Goal: Task Accomplishment & Management: Use online tool/utility

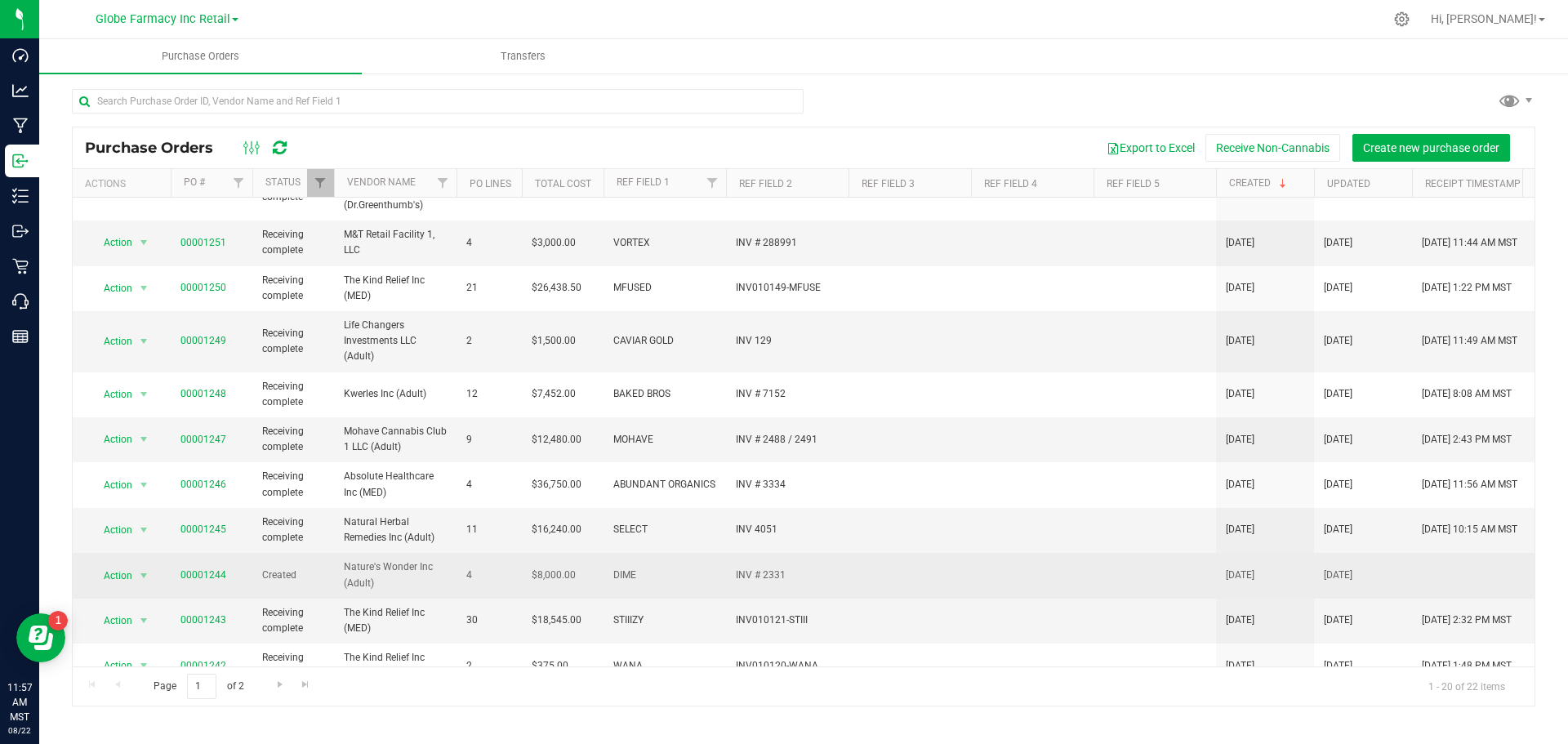
scroll to position [245, 0]
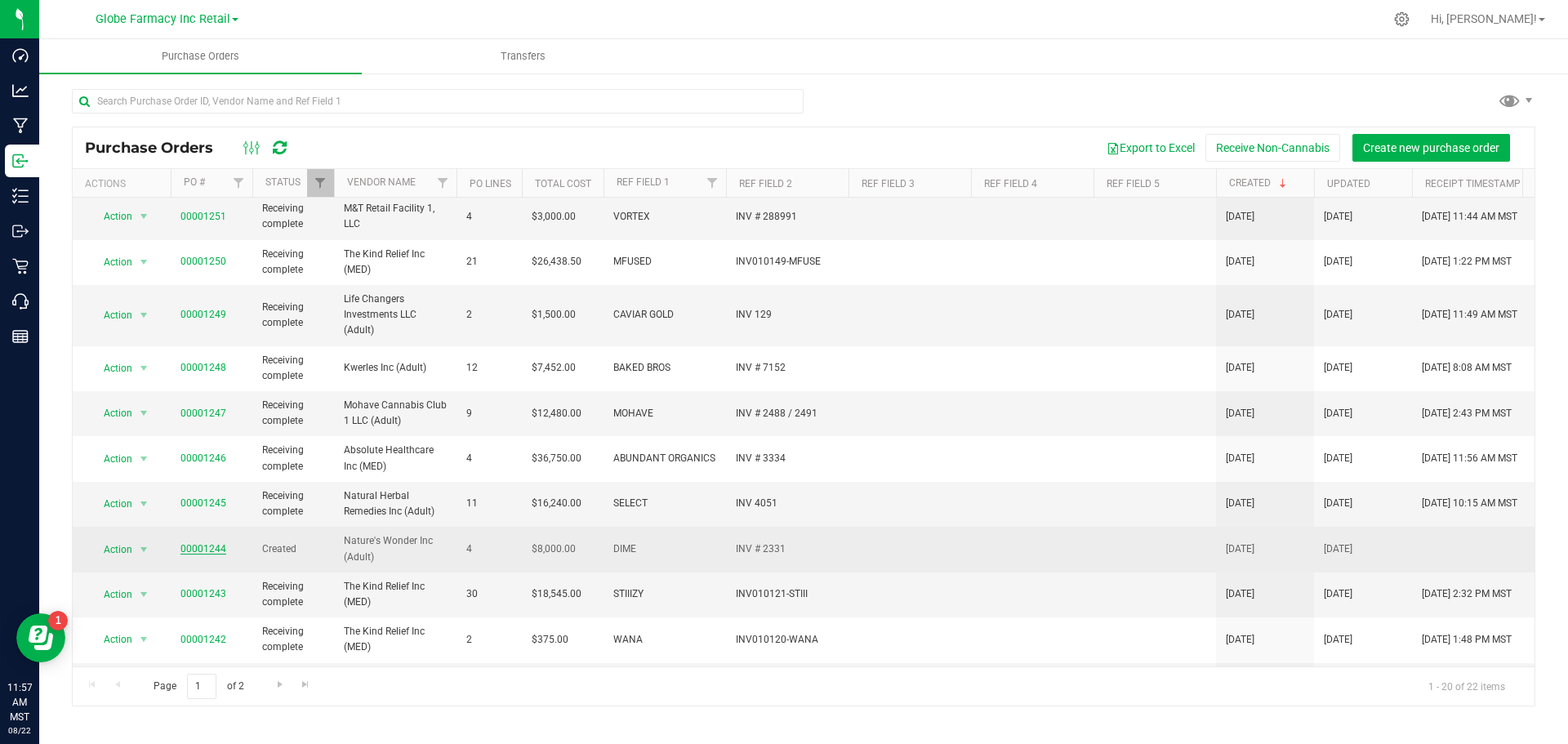
click at [206, 547] on link "00001244" at bounding box center [203, 549] width 46 height 12
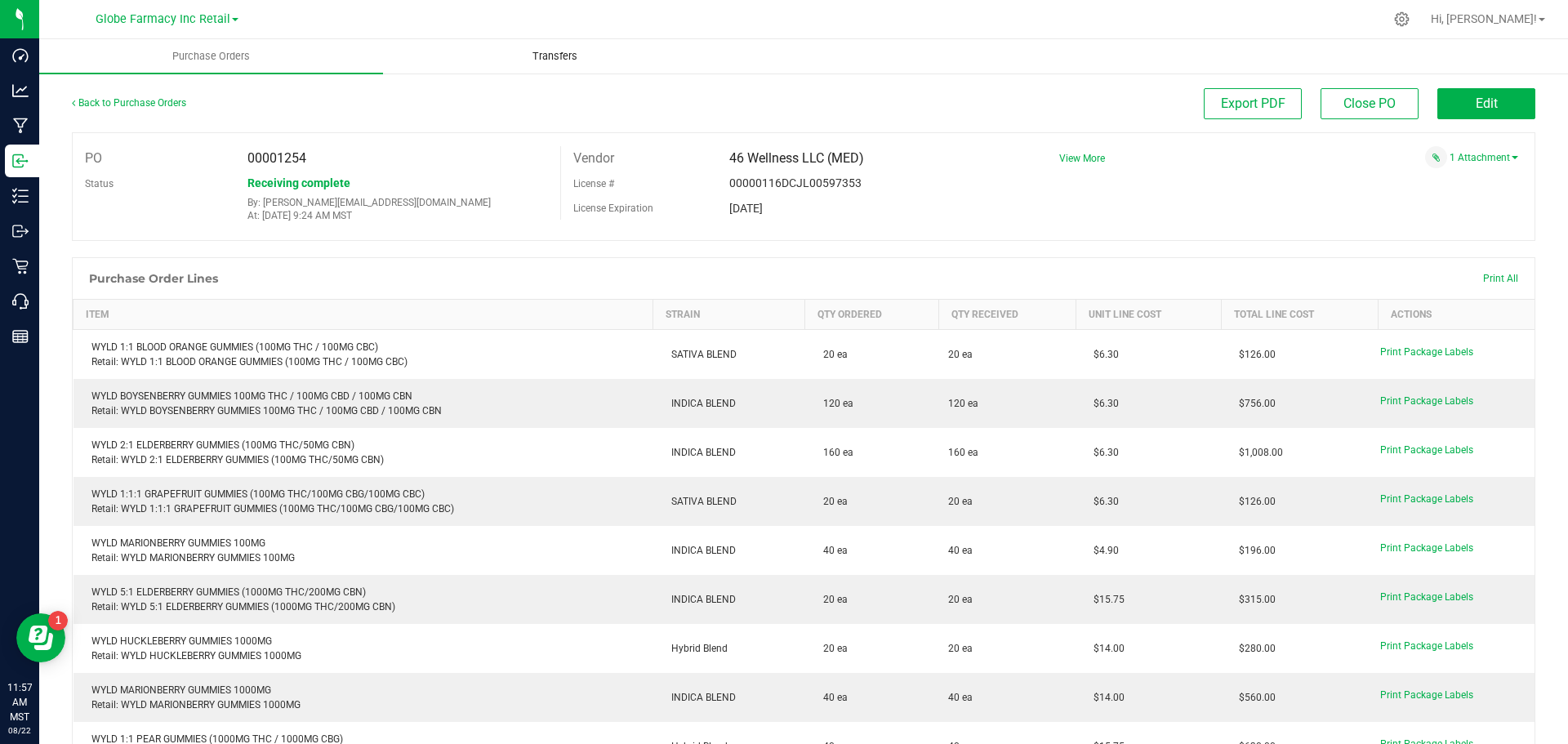
click at [541, 48] on uib-tab-heading "Transfers" at bounding box center [555, 56] width 342 height 32
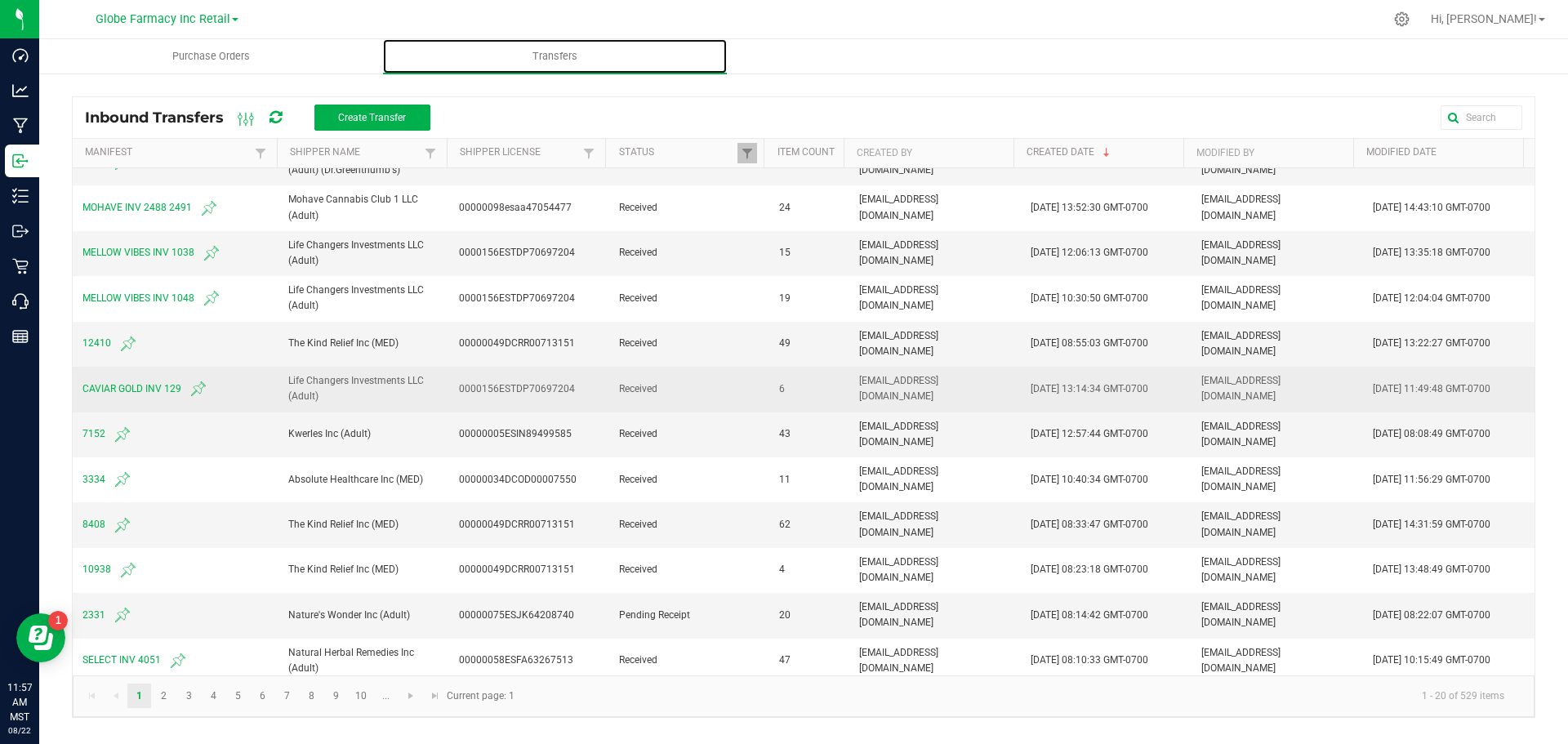
scroll to position [245, 0]
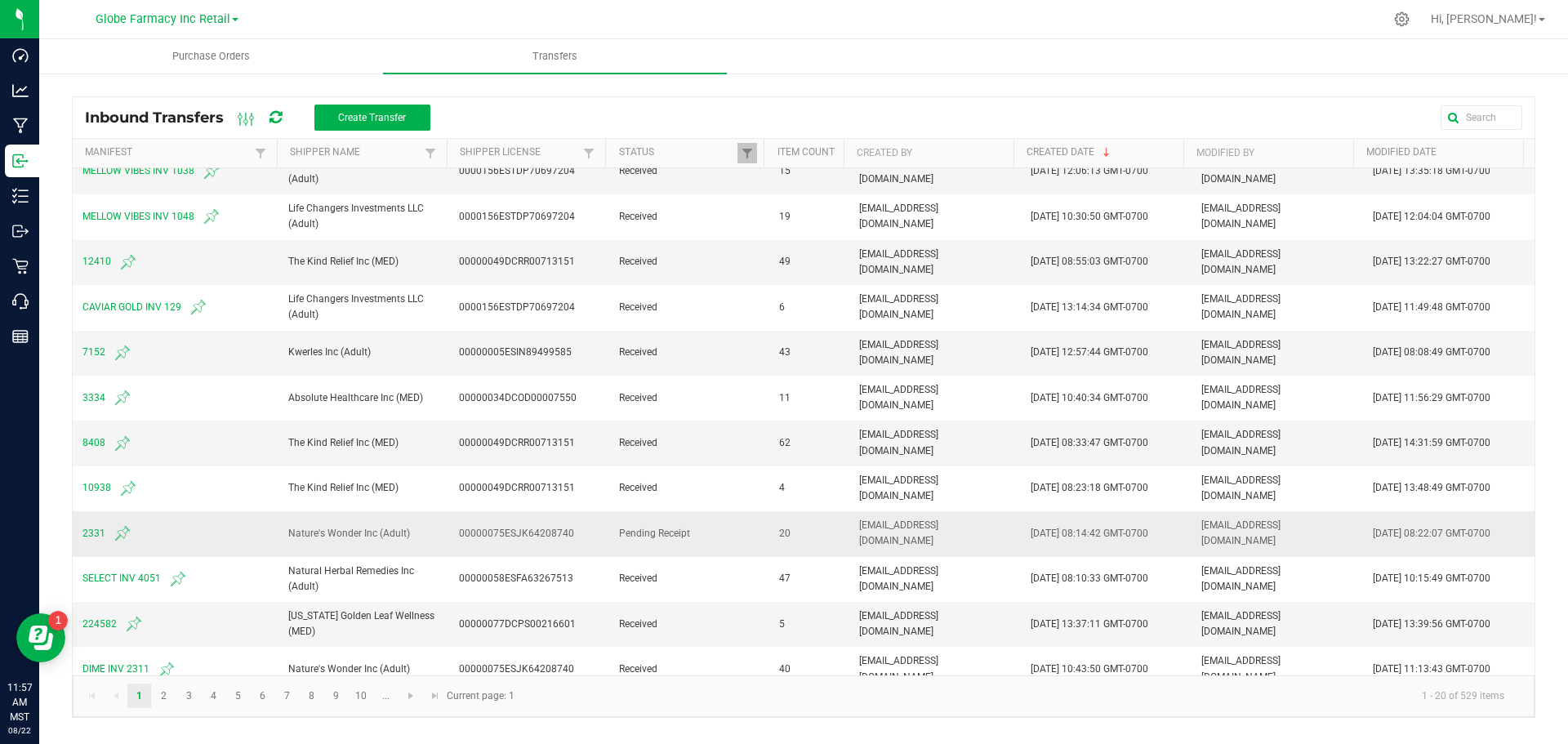
click at [82, 534] on td "2331" at bounding box center [175, 534] width 206 height 45
click at [84, 534] on span "2331" at bounding box center [175, 534] width 186 height 20
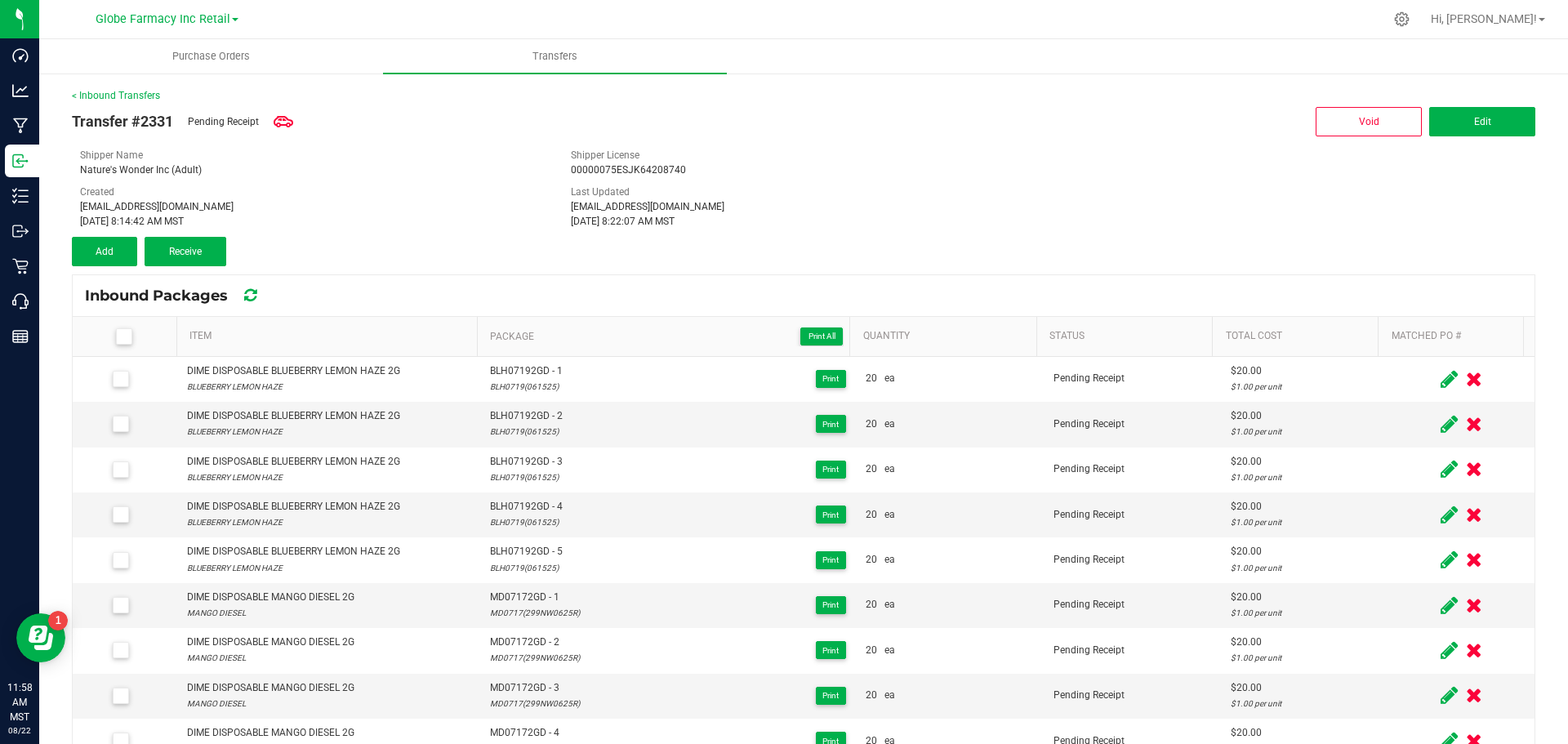
click at [119, 336] on icon at bounding box center [123, 336] width 11 height 0
click at [0, 0] on input "checkbox" at bounding box center [0, 0] width 0 height 0
click at [211, 245] on span "Receive (20)" at bounding box center [186, 251] width 53 height 12
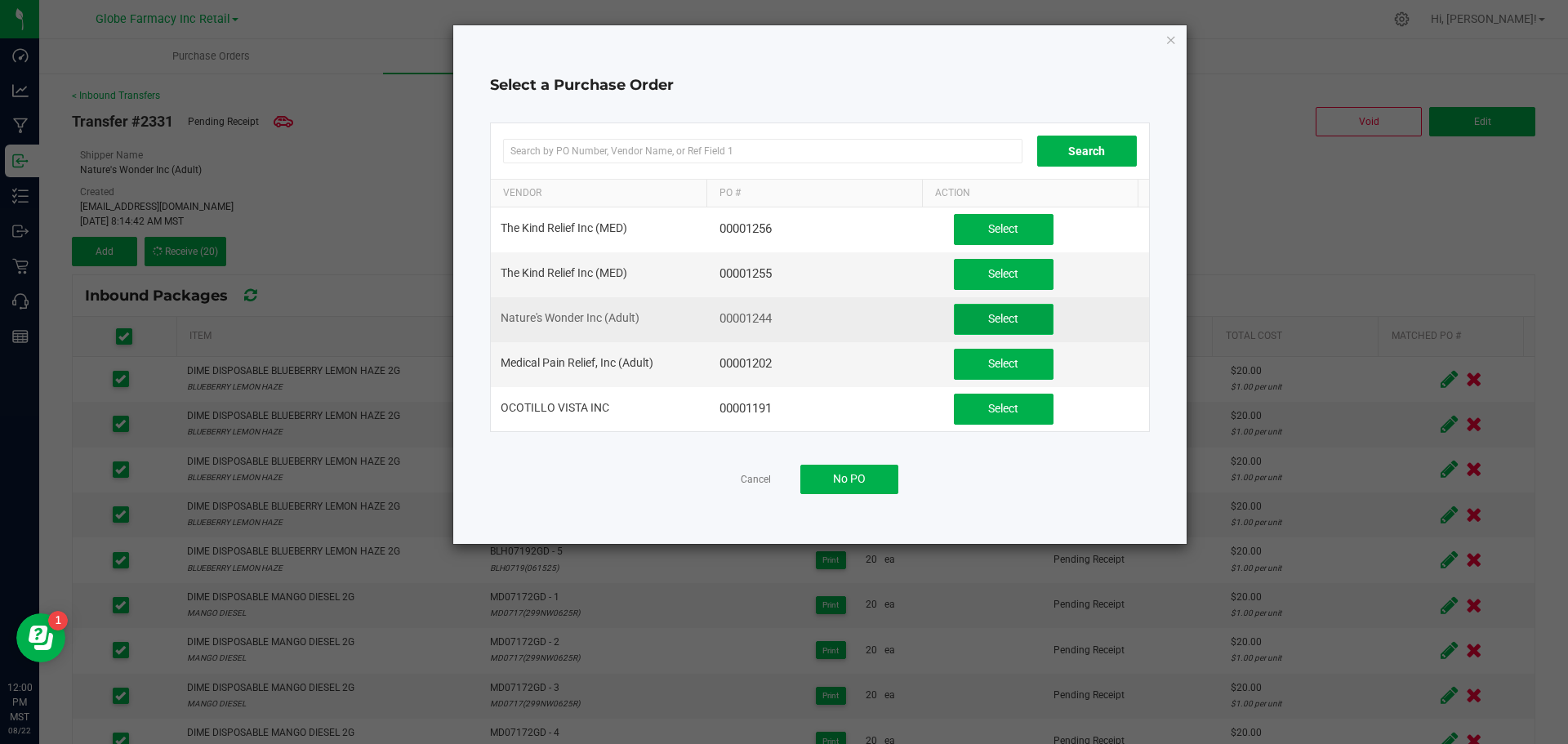
click at [996, 315] on span "Select" at bounding box center [1003, 318] width 30 height 13
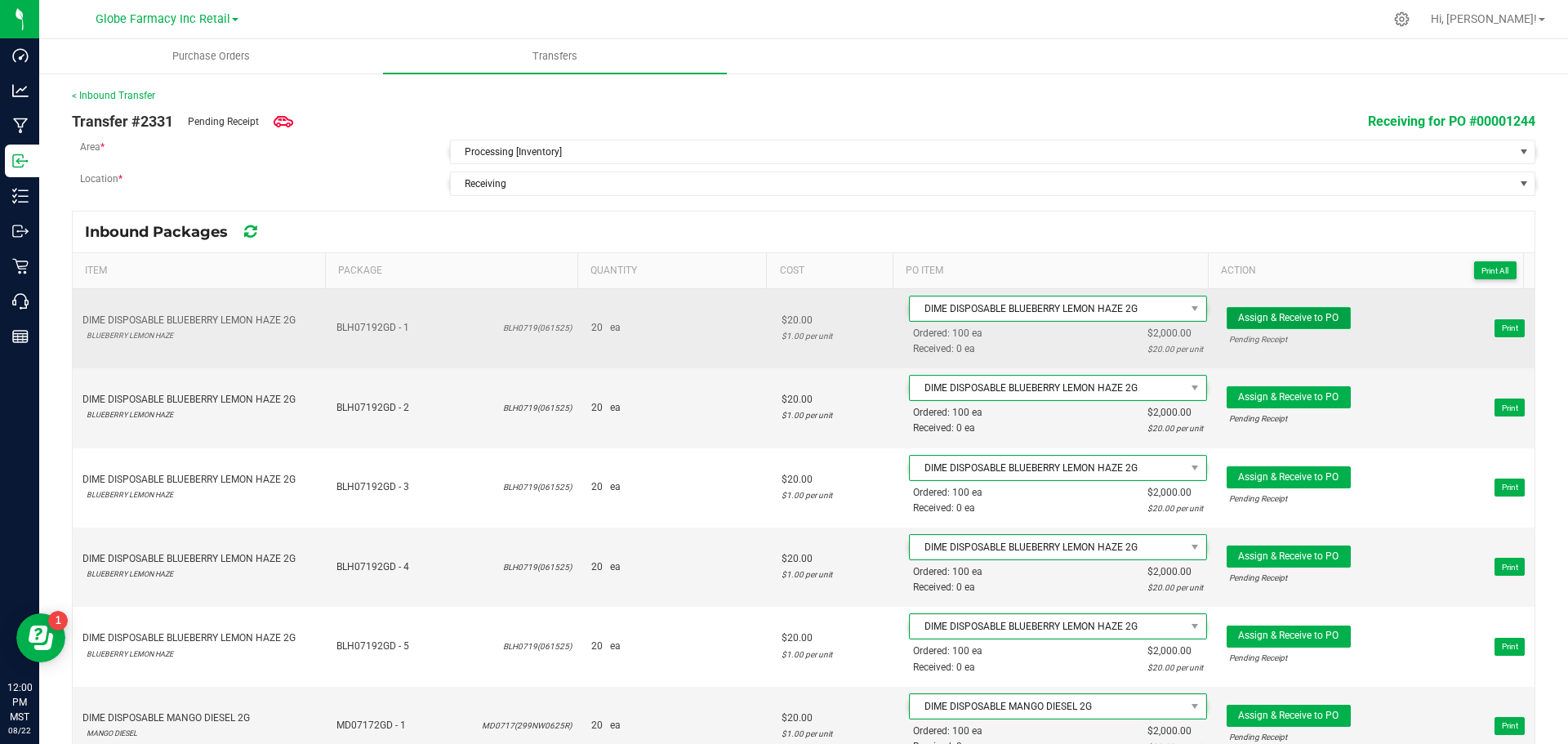
click at [1322, 311] on button "Assign & Receive to PO" at bounding box center [1288, 318] width 124 height 22
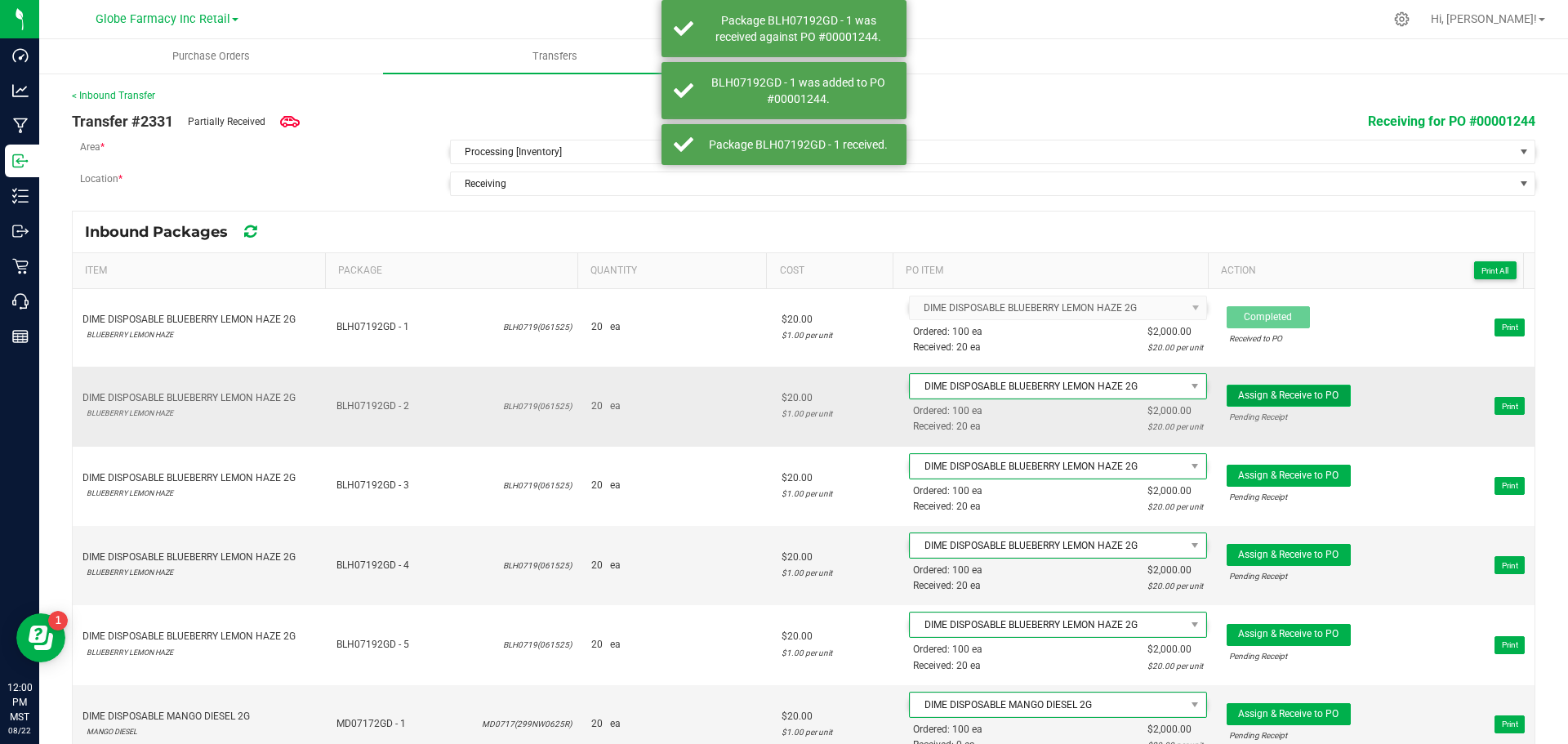
click at [1278, 391] on span "Assign & Receive to PO" at bounding box center [1288, 396] width 101 height 12
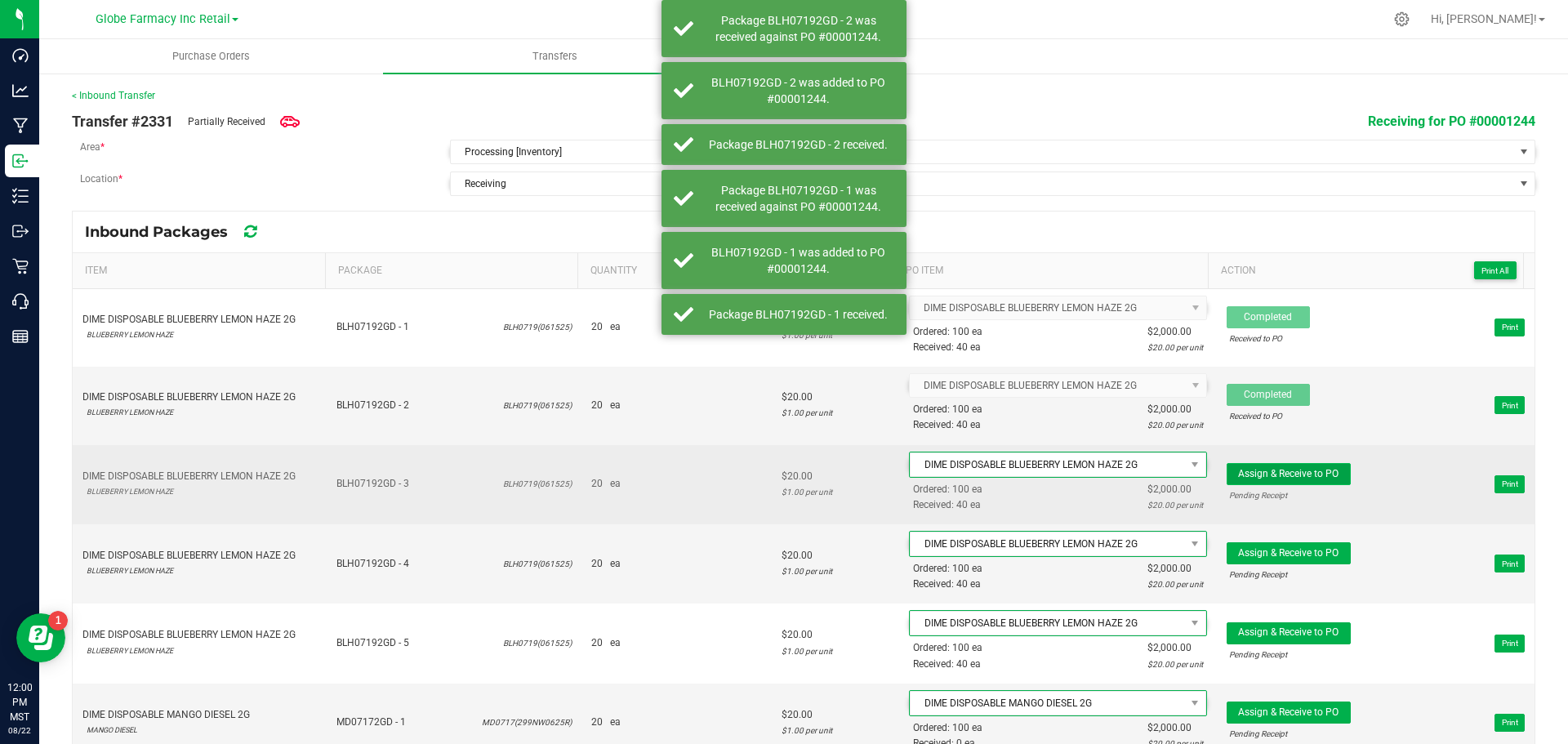
click at [1245, 474] on span "Assign & Receive to PO" at bounding box center [1288, 474] width 101 height 12
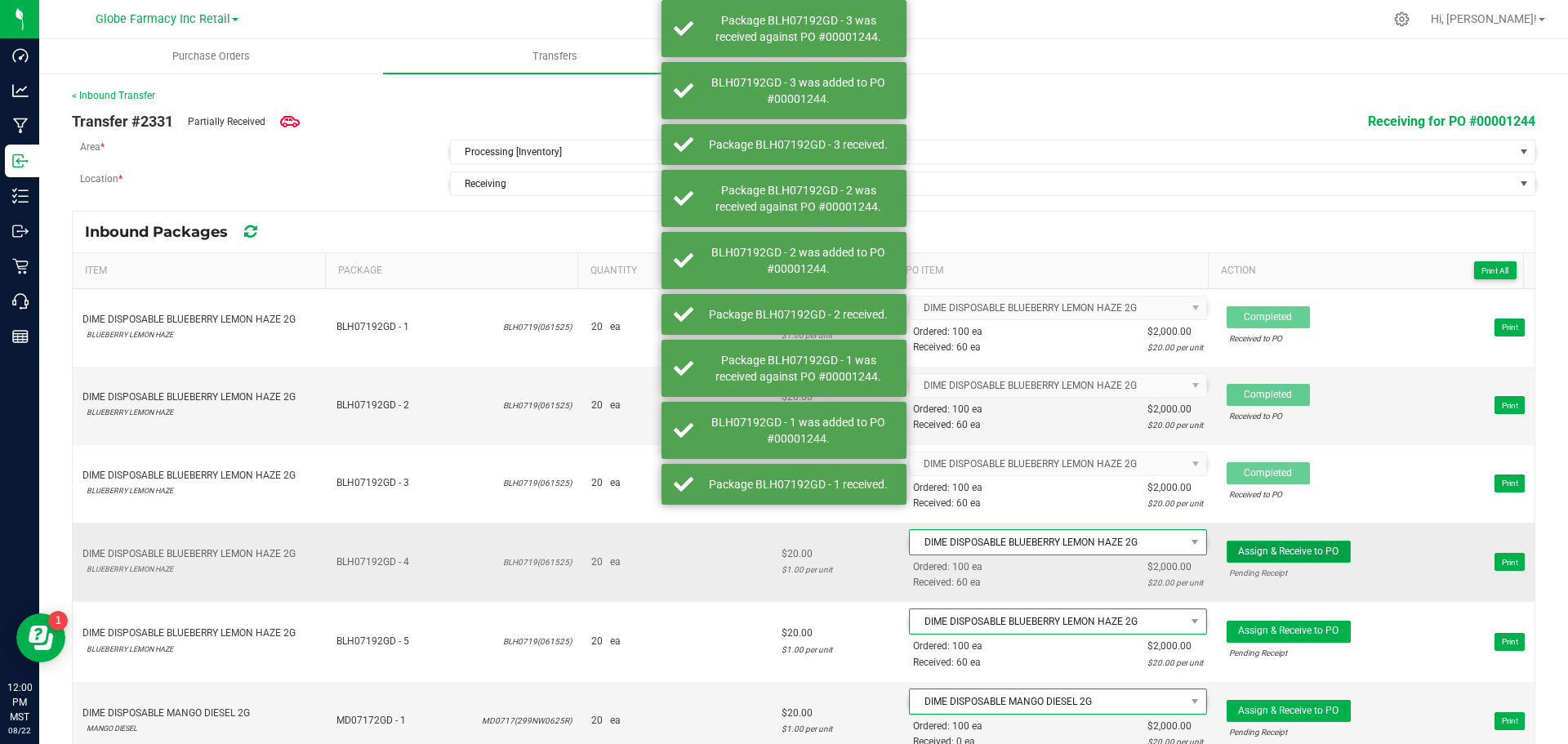
click at [1238, 545] on button "Assign & Receive to PO" at bounding box center [1288, 551] width 124 height 22
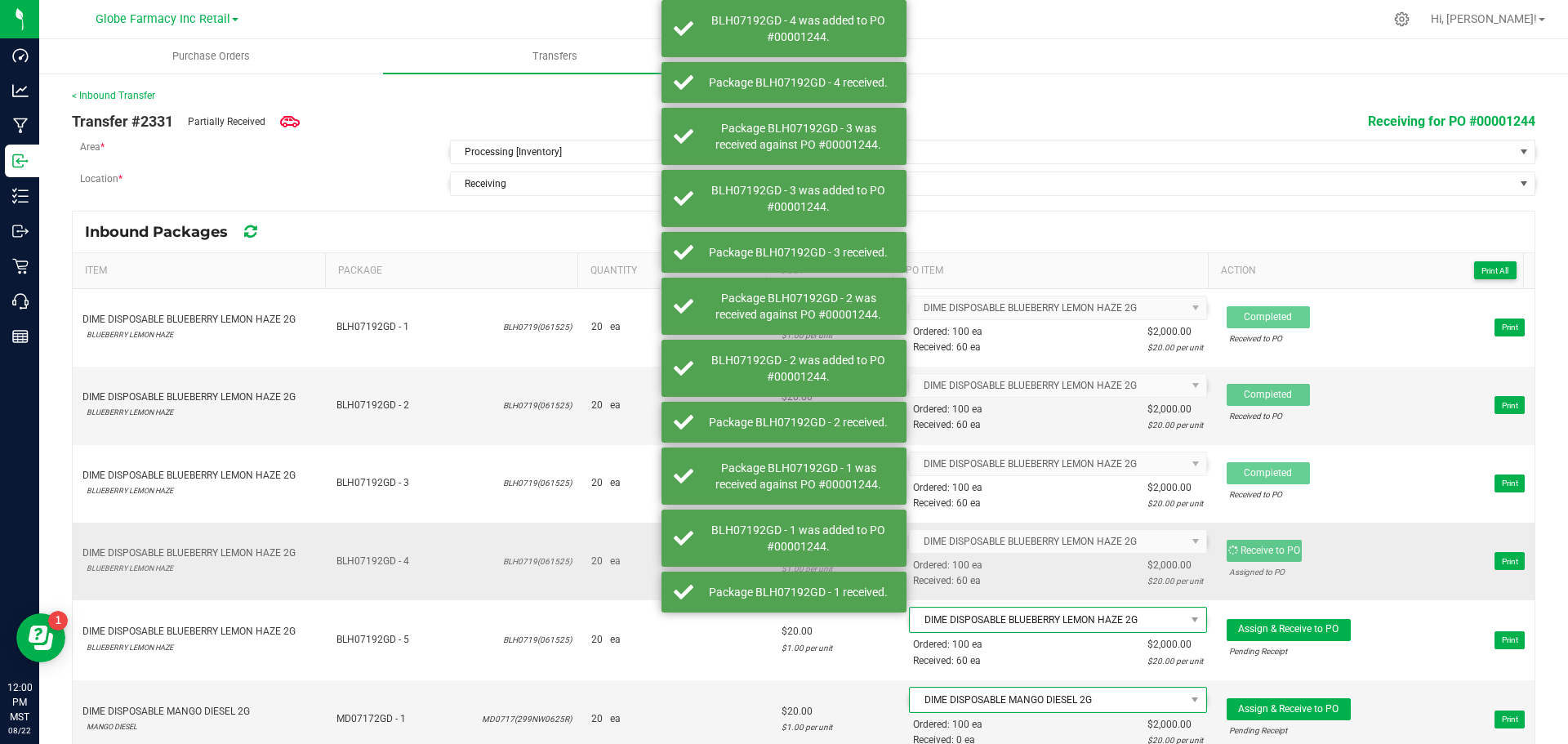
scroll to position [82, 0]
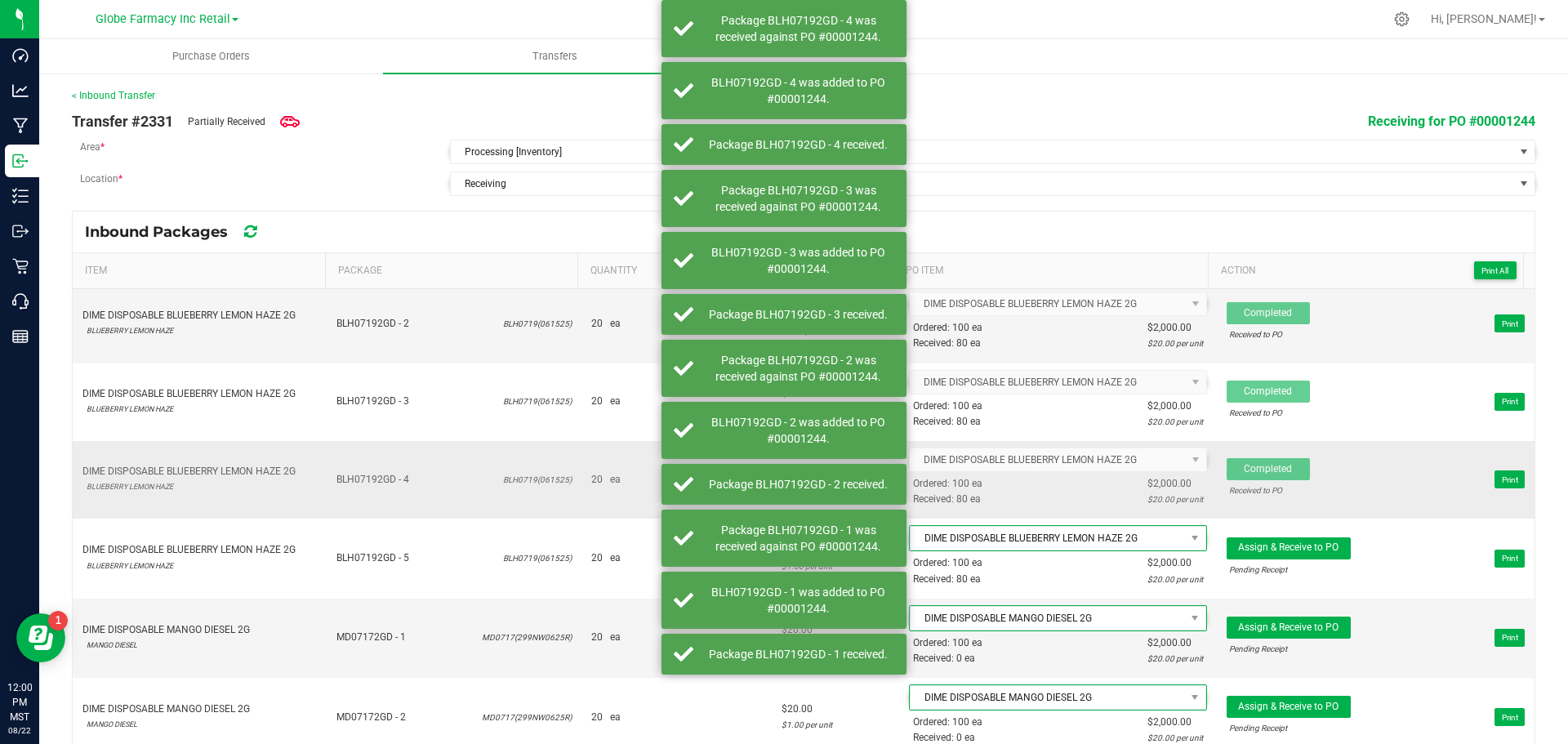
click at [1229, 562] on div "Pending Receipt" at bounding box center [1288, 570] width 119 height 16
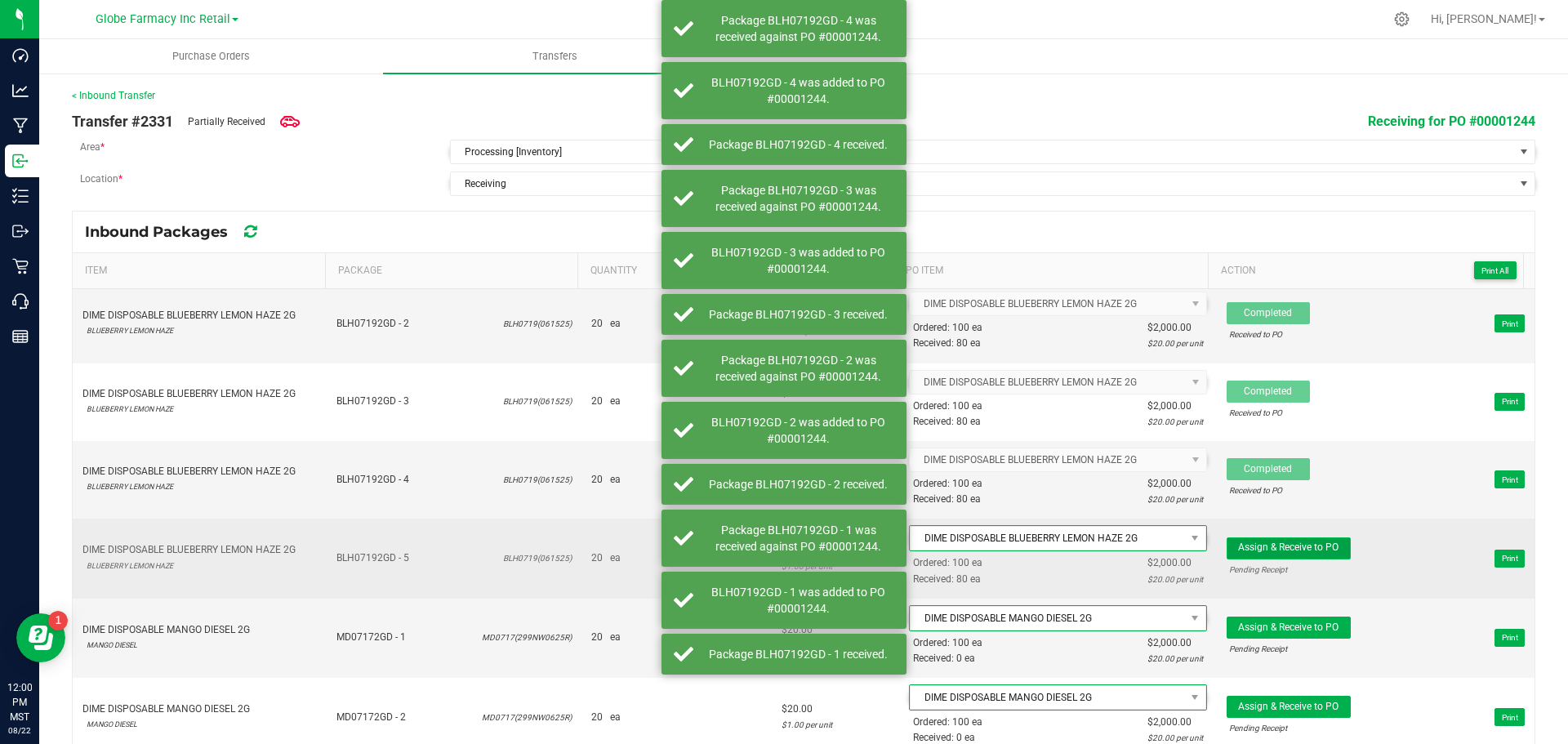
click at [1239, 552] on span "Assign & Receive to PO" at bounding box center [1288, 547] width 101 height 12
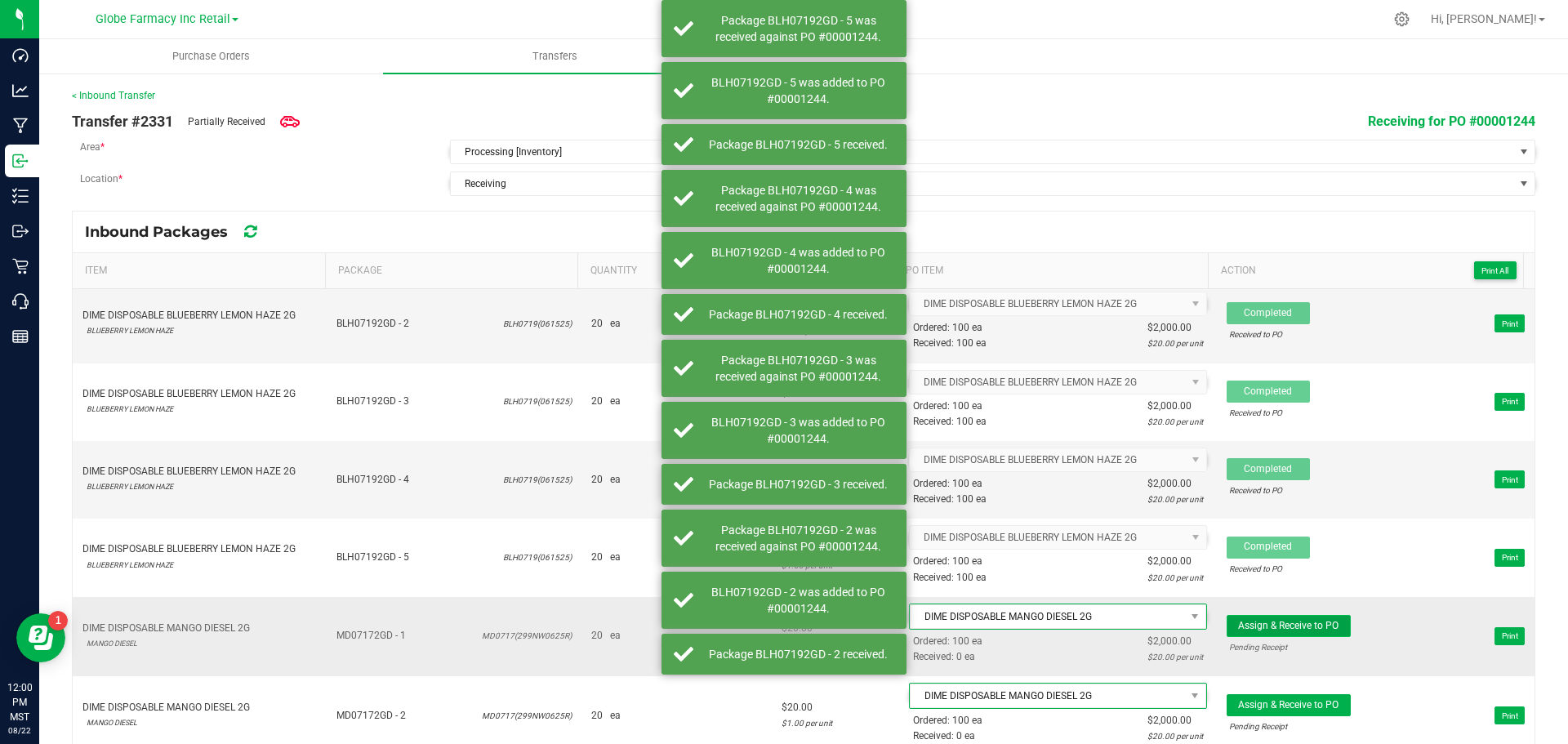
click at [1238, 617] on button "Assign & Receive to PO" at bounding box center [1288, 626] width 124 height 22
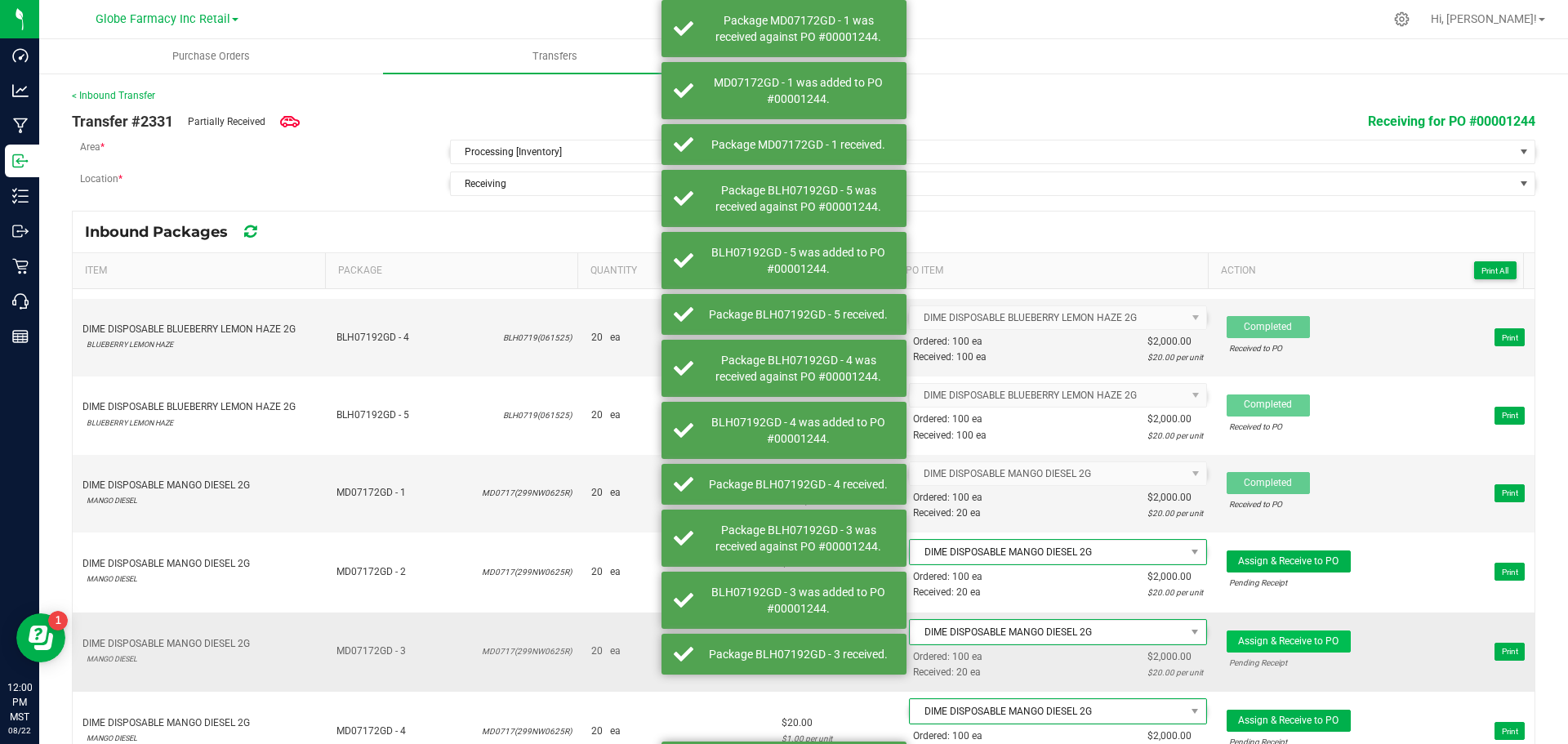
scroll to position [245, 0]
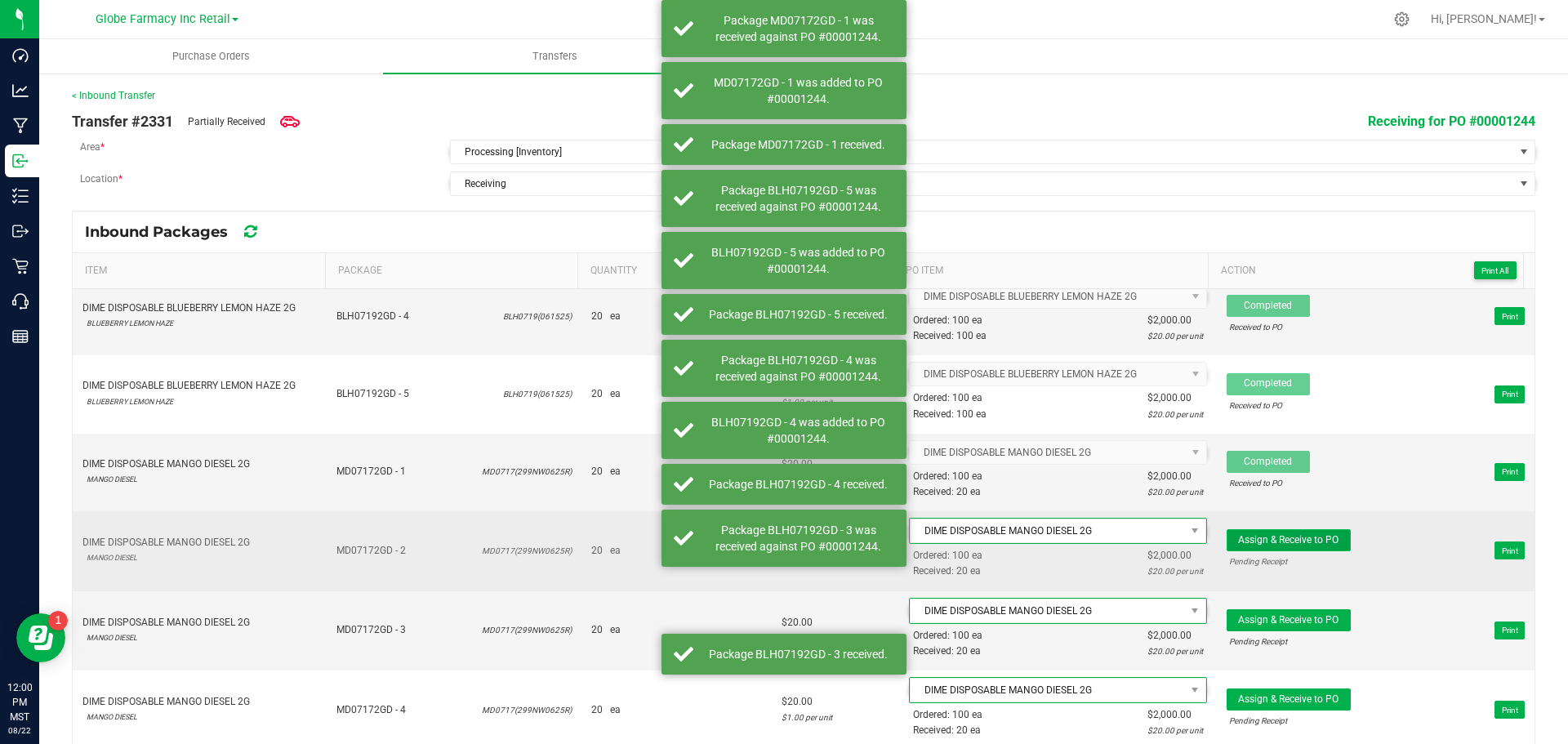
click at [1258, 535] on span "Assign & Receive to PO" at bounding box center [1288, 540] width 101 height 12
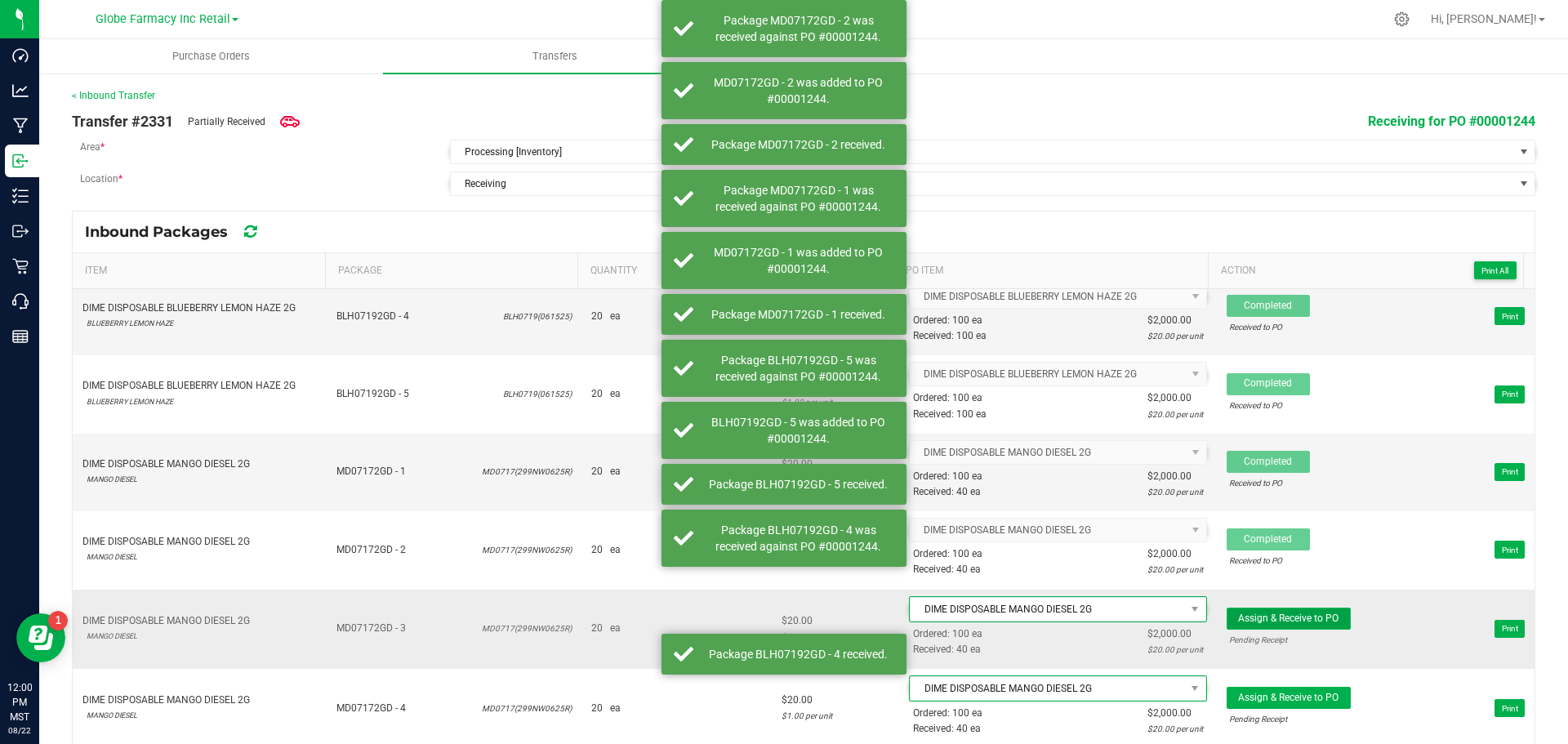
click at [1243, 608] on button "Assign & Receive to PO" at bounding box center [1288, 619] width 124 height 22
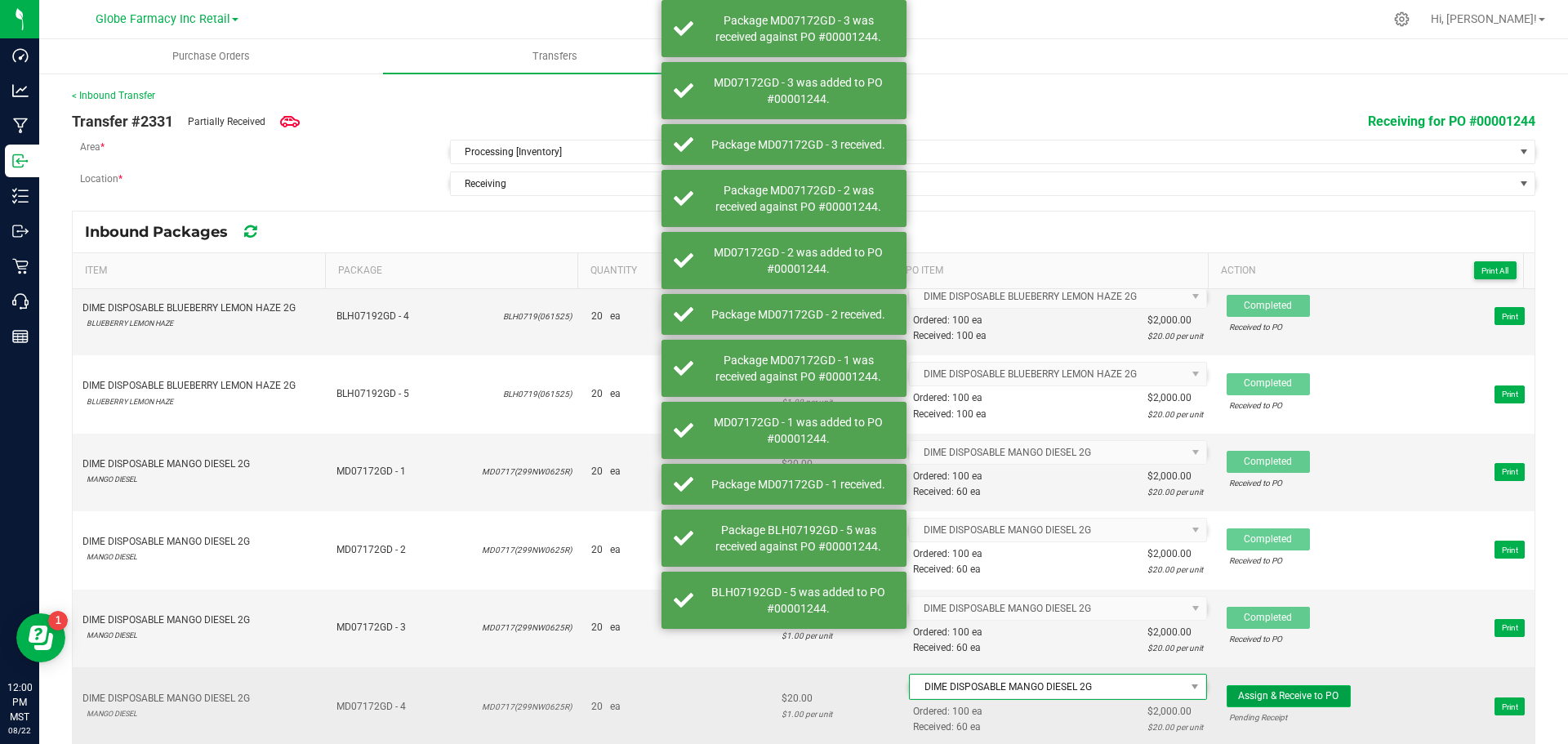
click at [1284, 695] on span "Assign & Receive to PO" at bounding box center [1288, 696] width 101 height 12
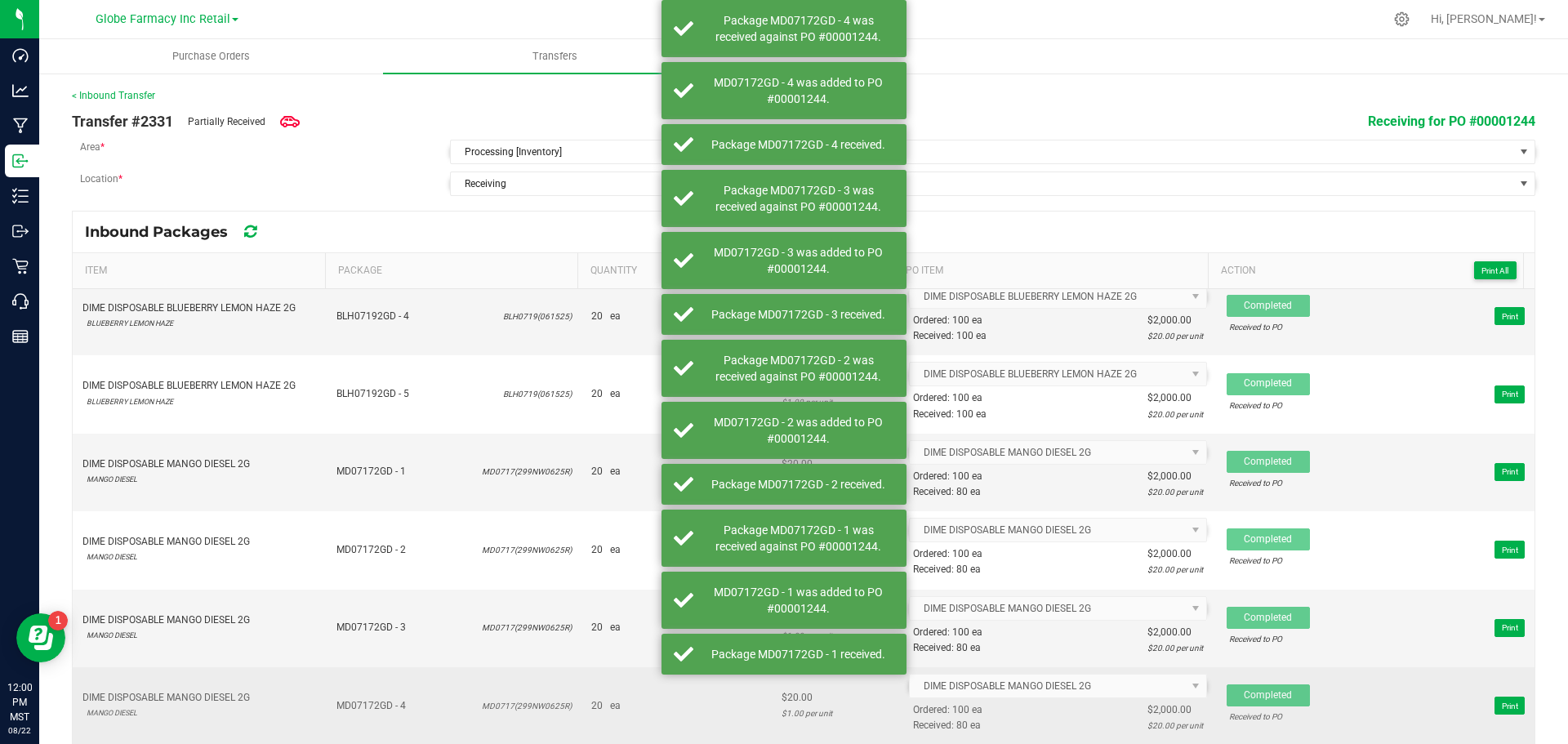
scroll to position [327, 0]
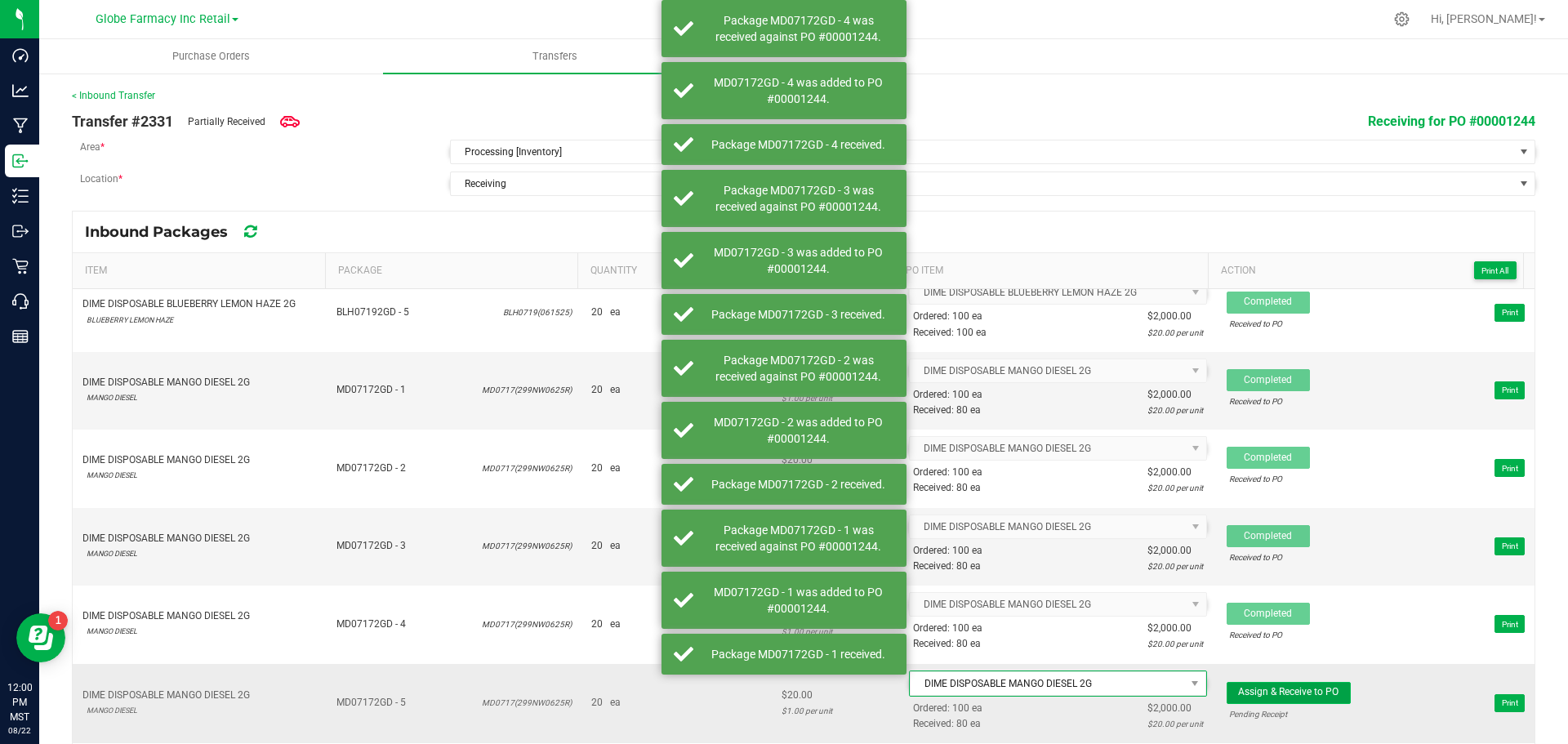
click at [1263, 691] on span "Assign & Receive to PO" at bounding box center [1288, 692] width 101 height 12
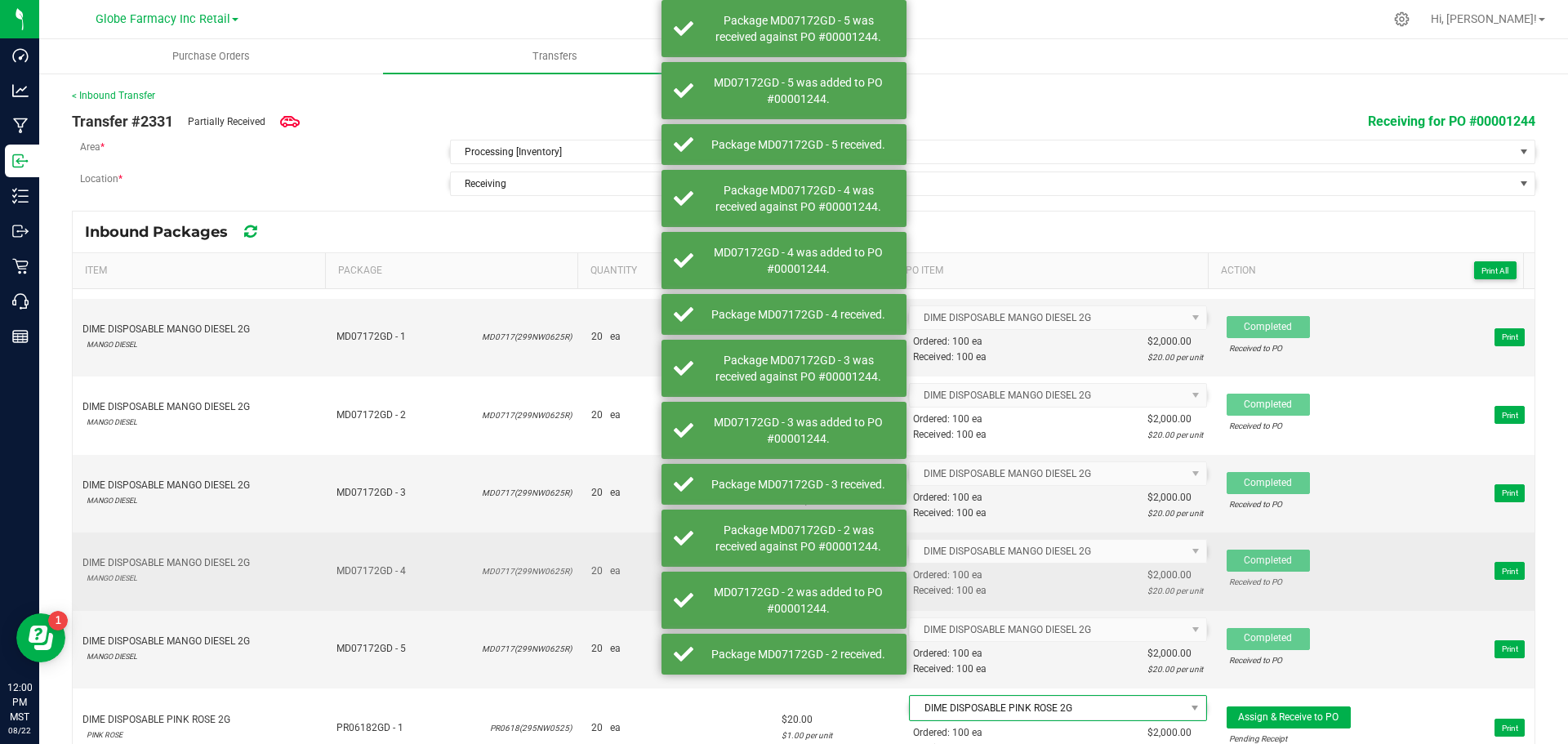
scroll to position [409, 0]
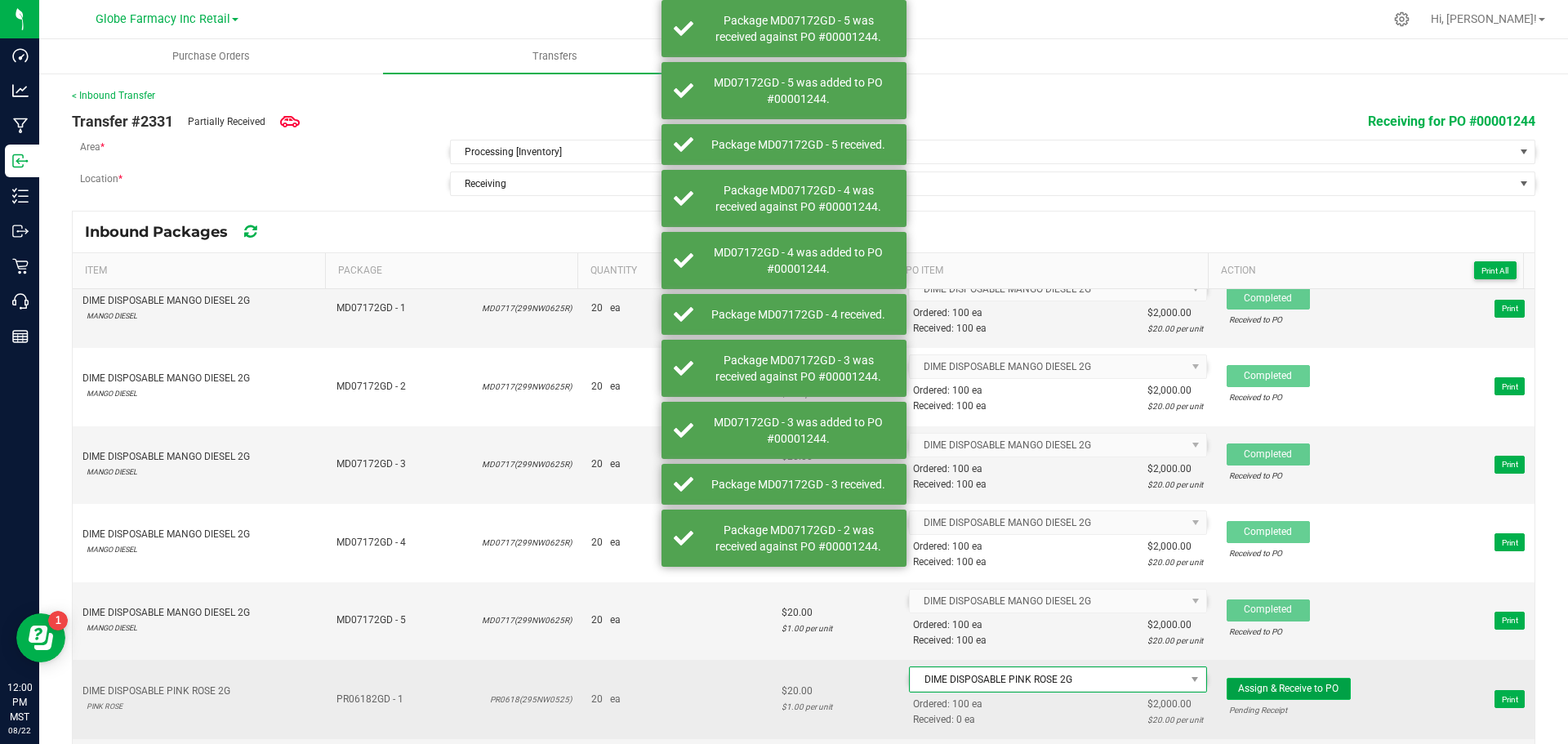
click at [1267, 689] on span "Assign & Receive to PO" at bounding box center [1288, 688] width 101 height 12
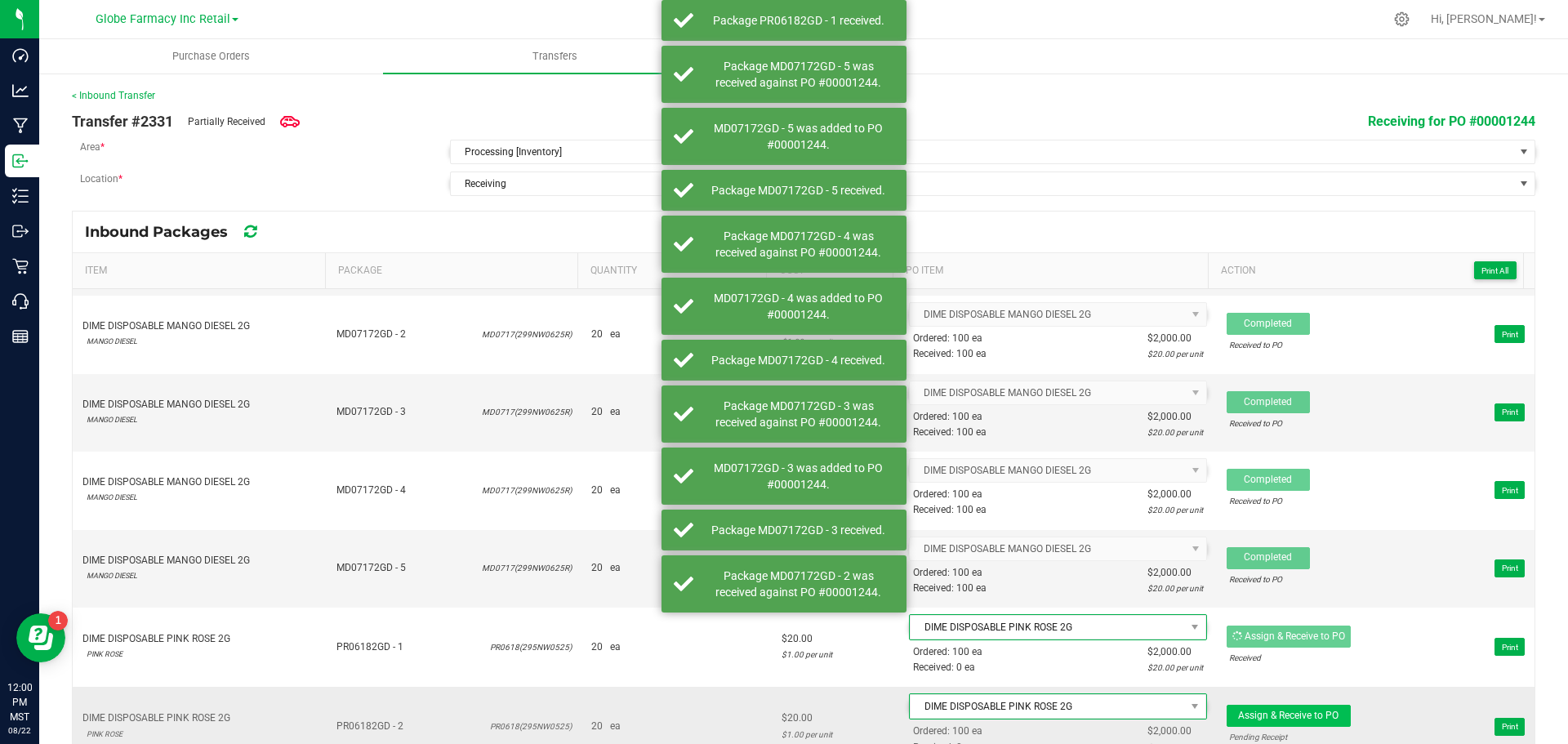
scroll to position [490, 0]
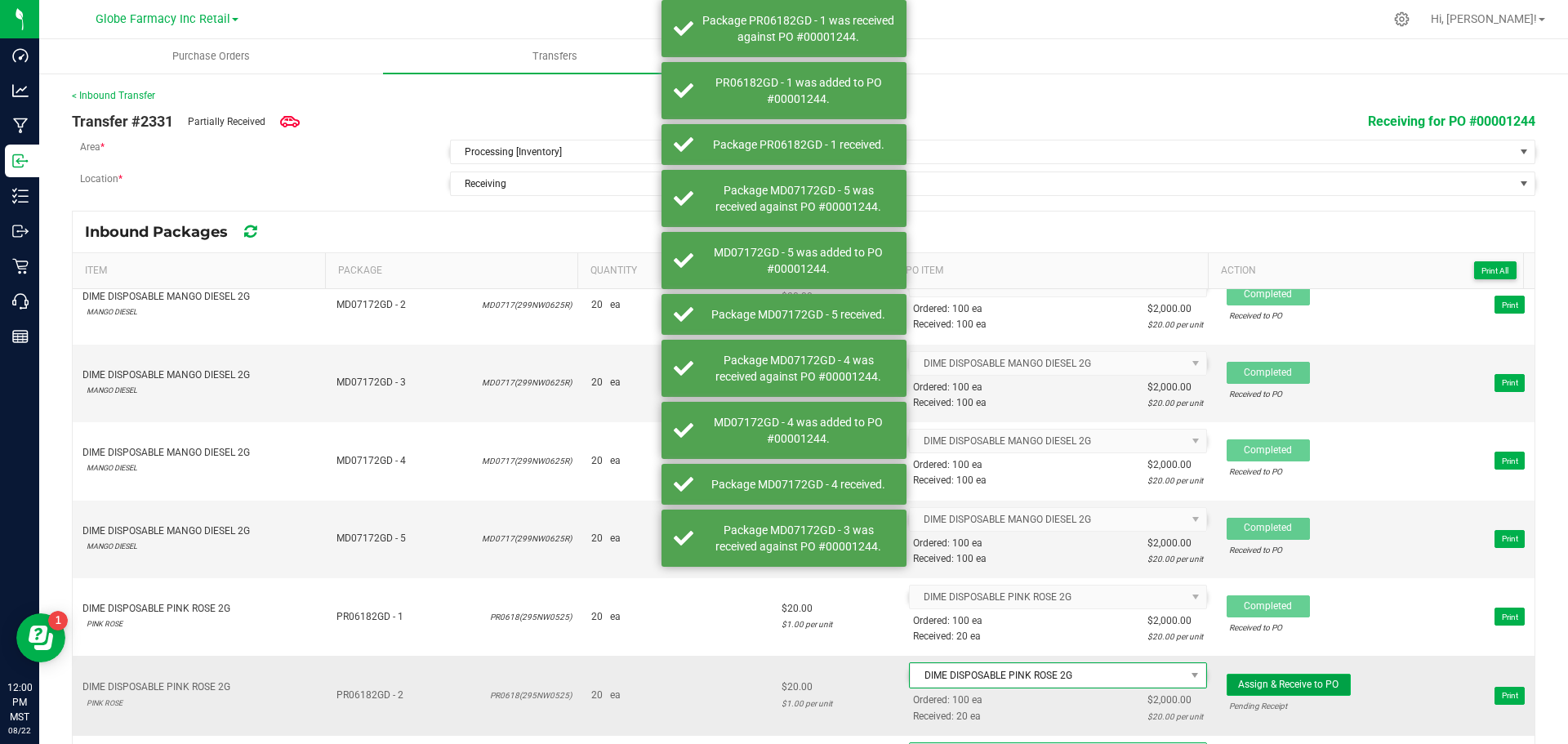
click at [1269, 676] on button "Assign & Receive to PO" at bounding box center [1288, 684] width 124 height 22
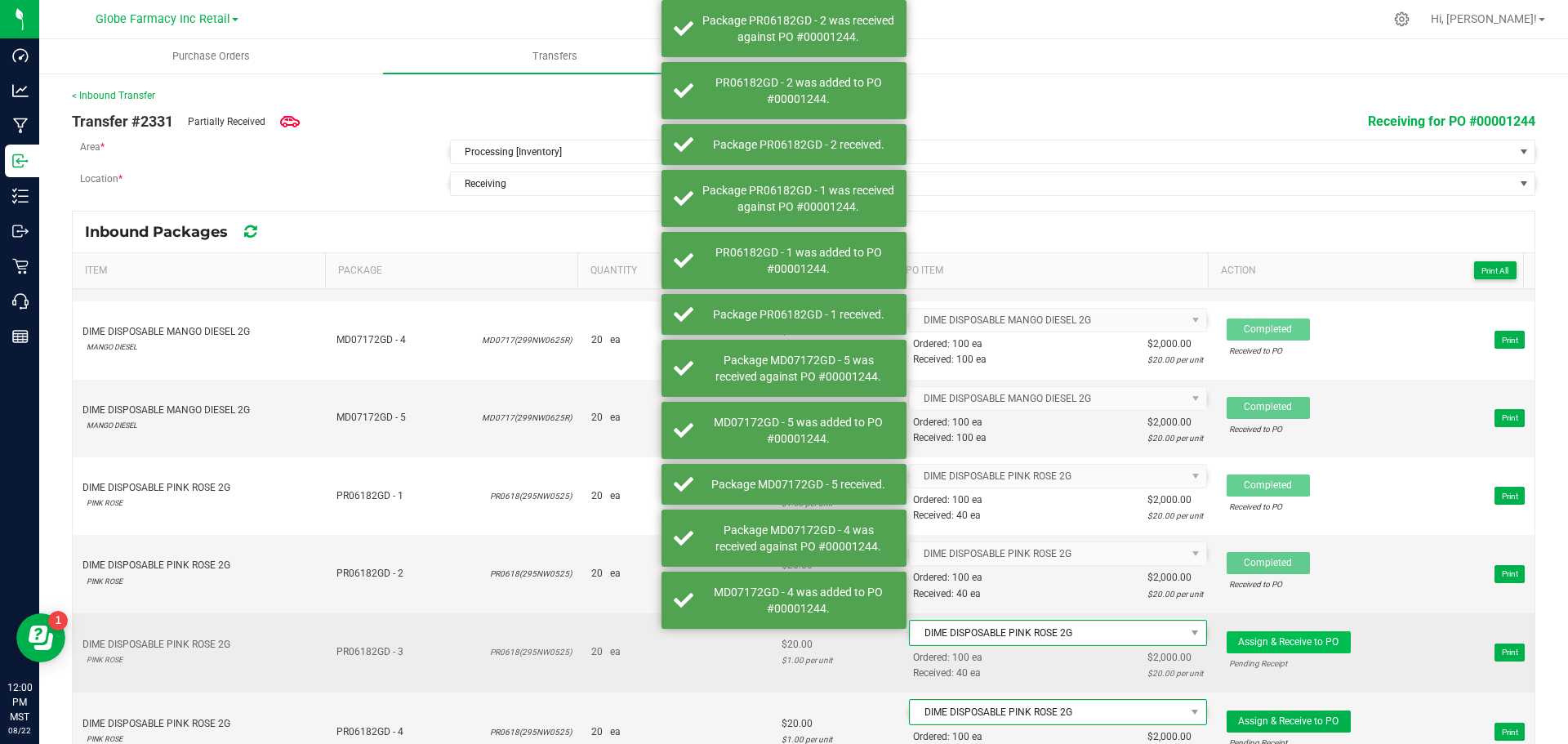
scroll to position [653, 0]
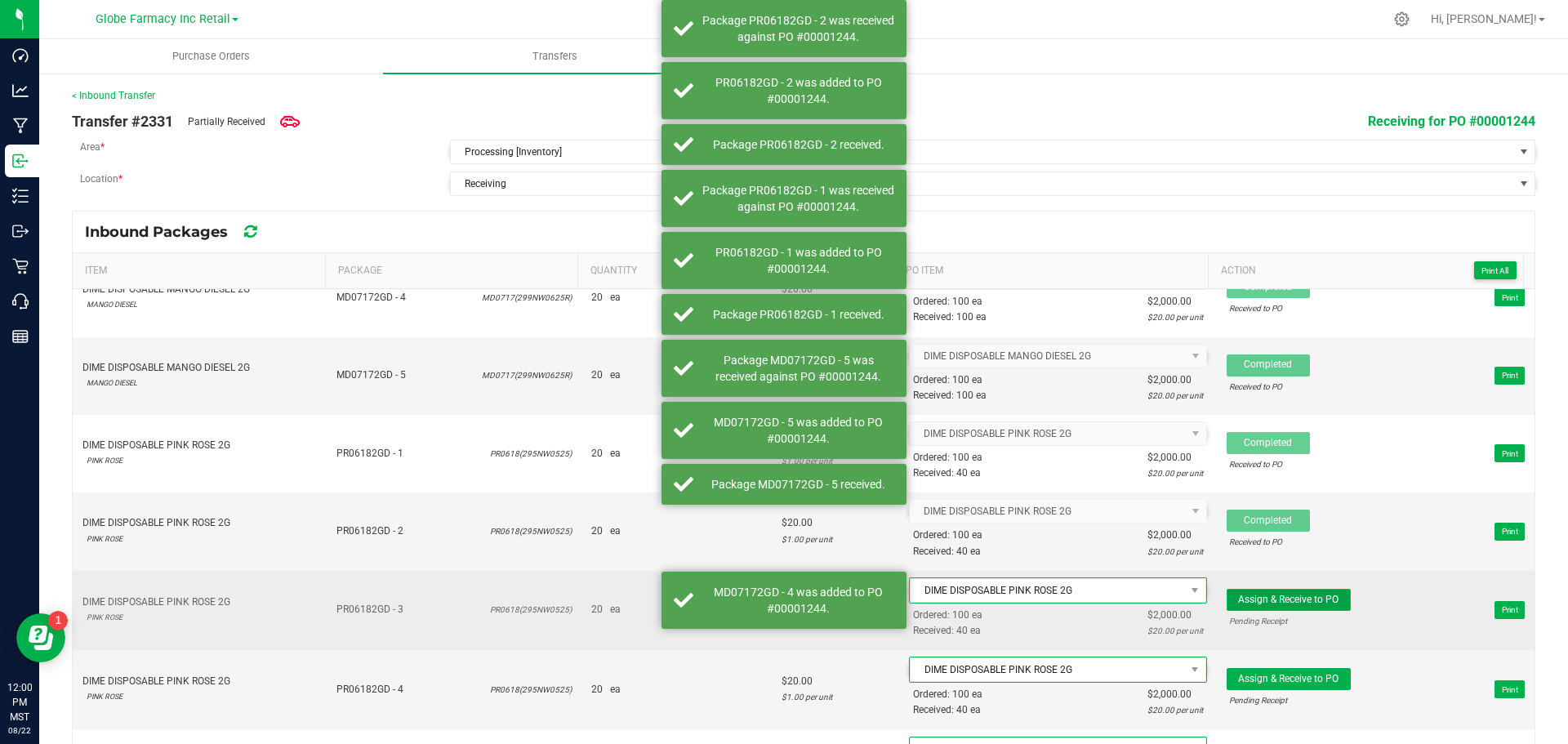
click at [1290, 594] on span "Assign & Receive to PO" at bounding box center [1288, 599] width 101 height 12
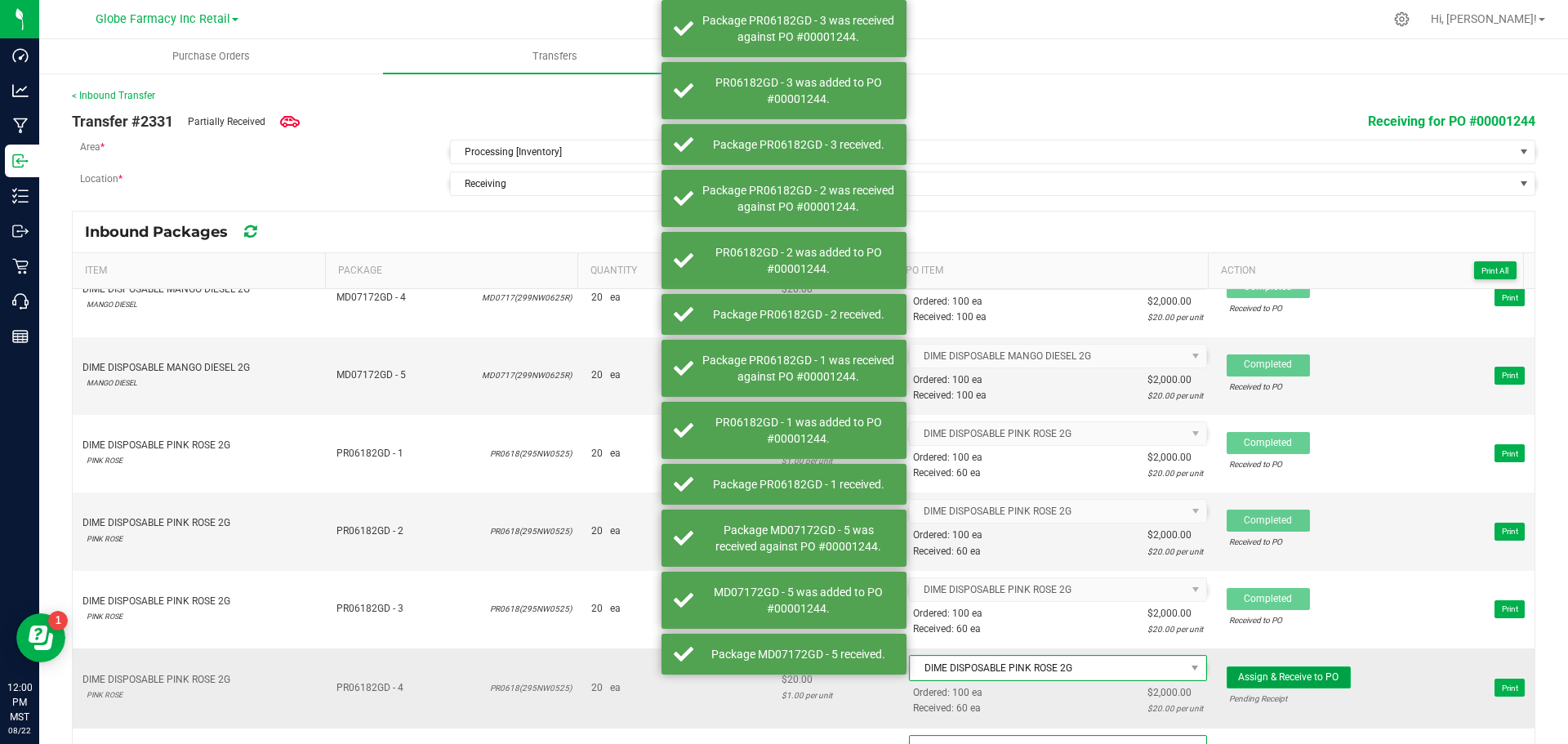
click at [1249, 672] on span "Assign & Receive to PO" at bounding box center [1288, 678] width 101 height 12
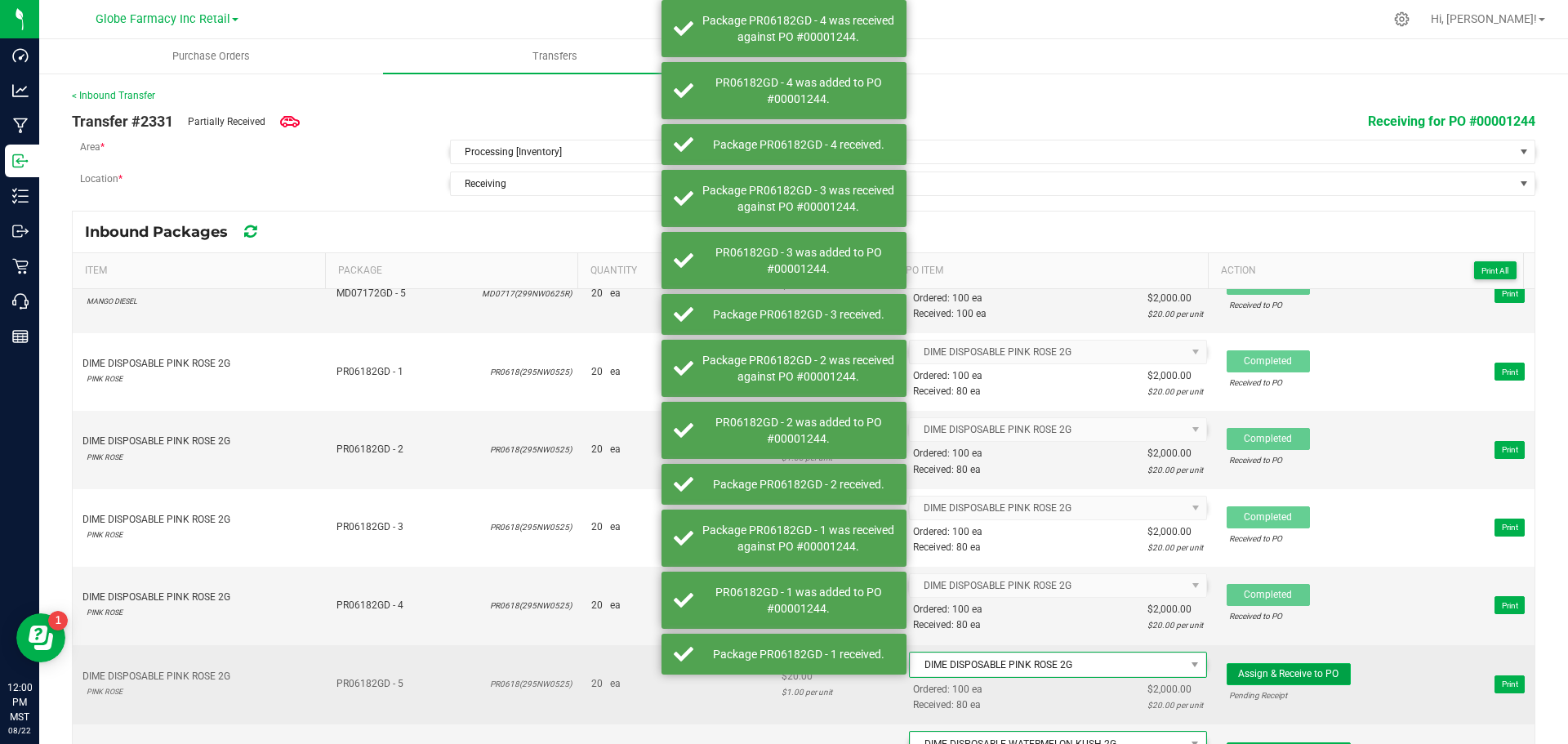
click at [1248, 669] on span "Assign & Receive to PO" at bounding box center [1288, 674] width 101 height 12
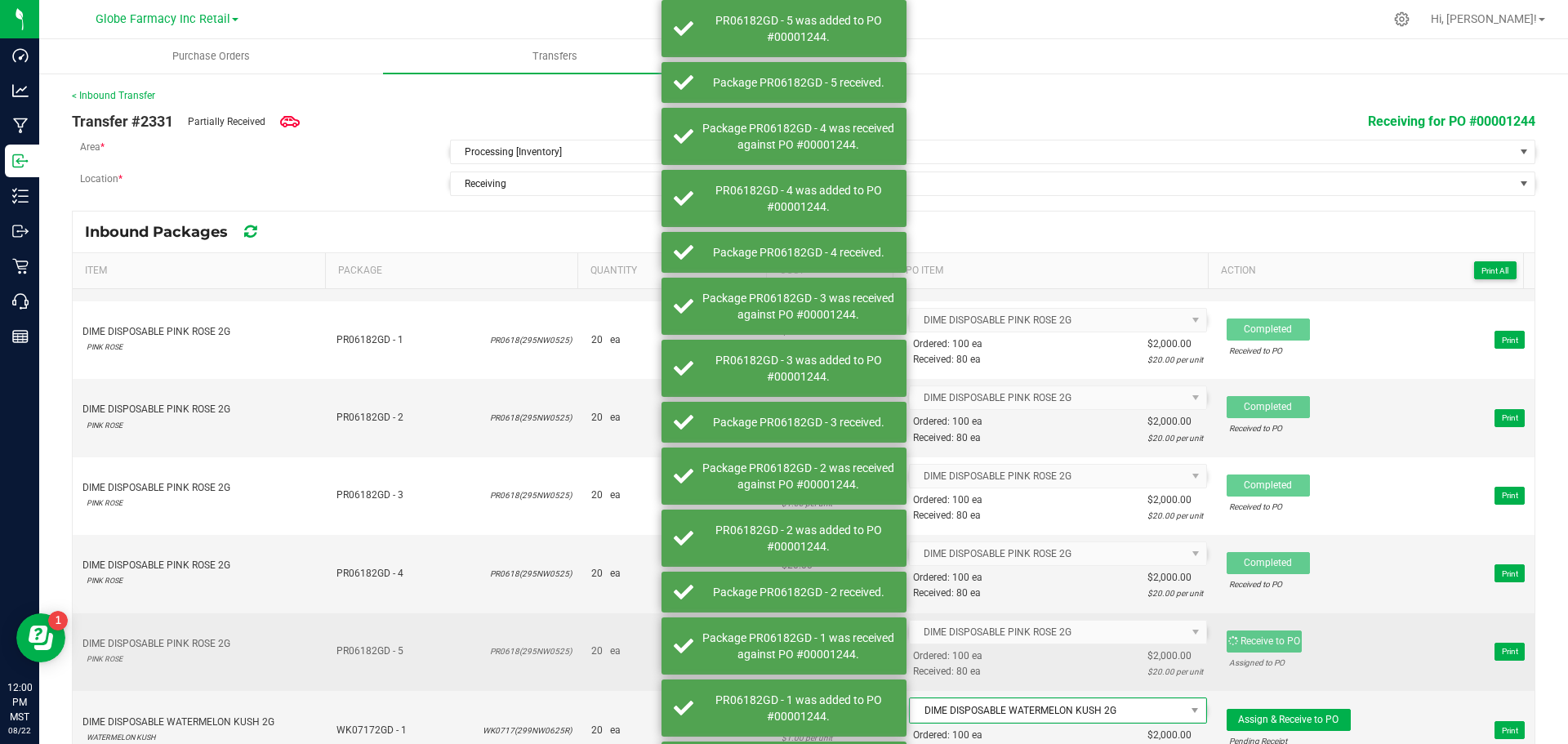
scroll to position [816, 0]
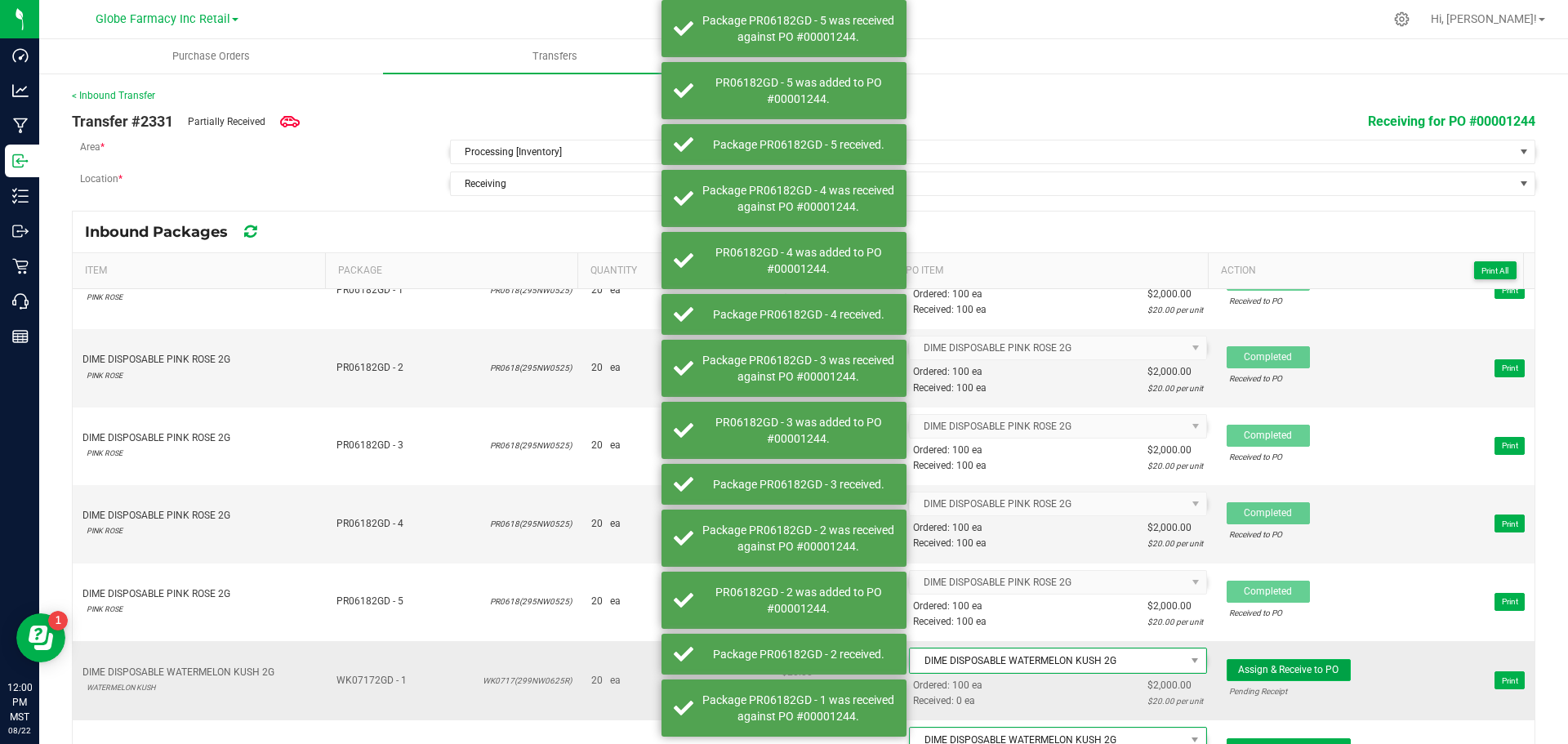
click at [1258, 670] on span "Assign & Receive to PO" at bounding box center [1288, 670] width 101 height 12
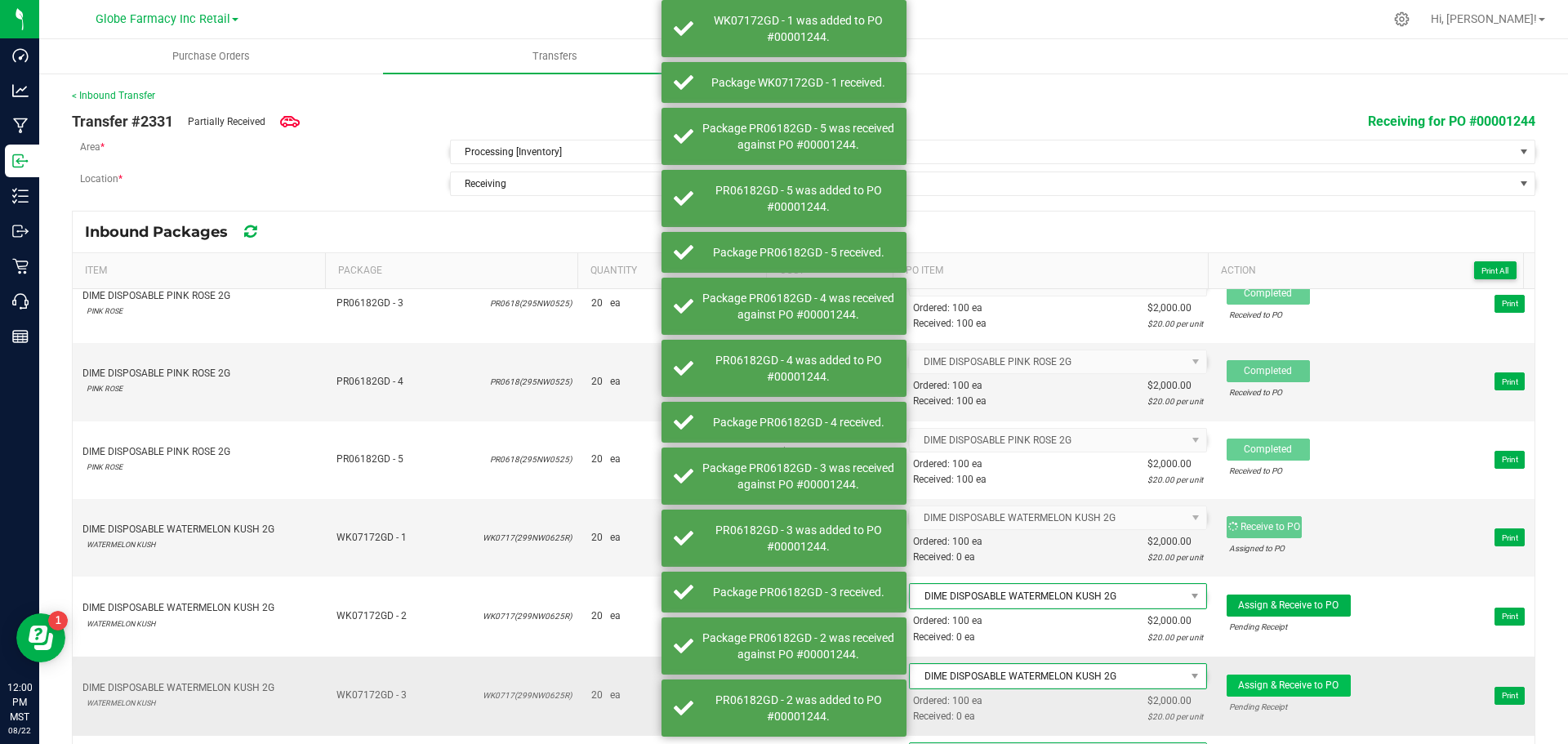
scroll to position [981, 0]
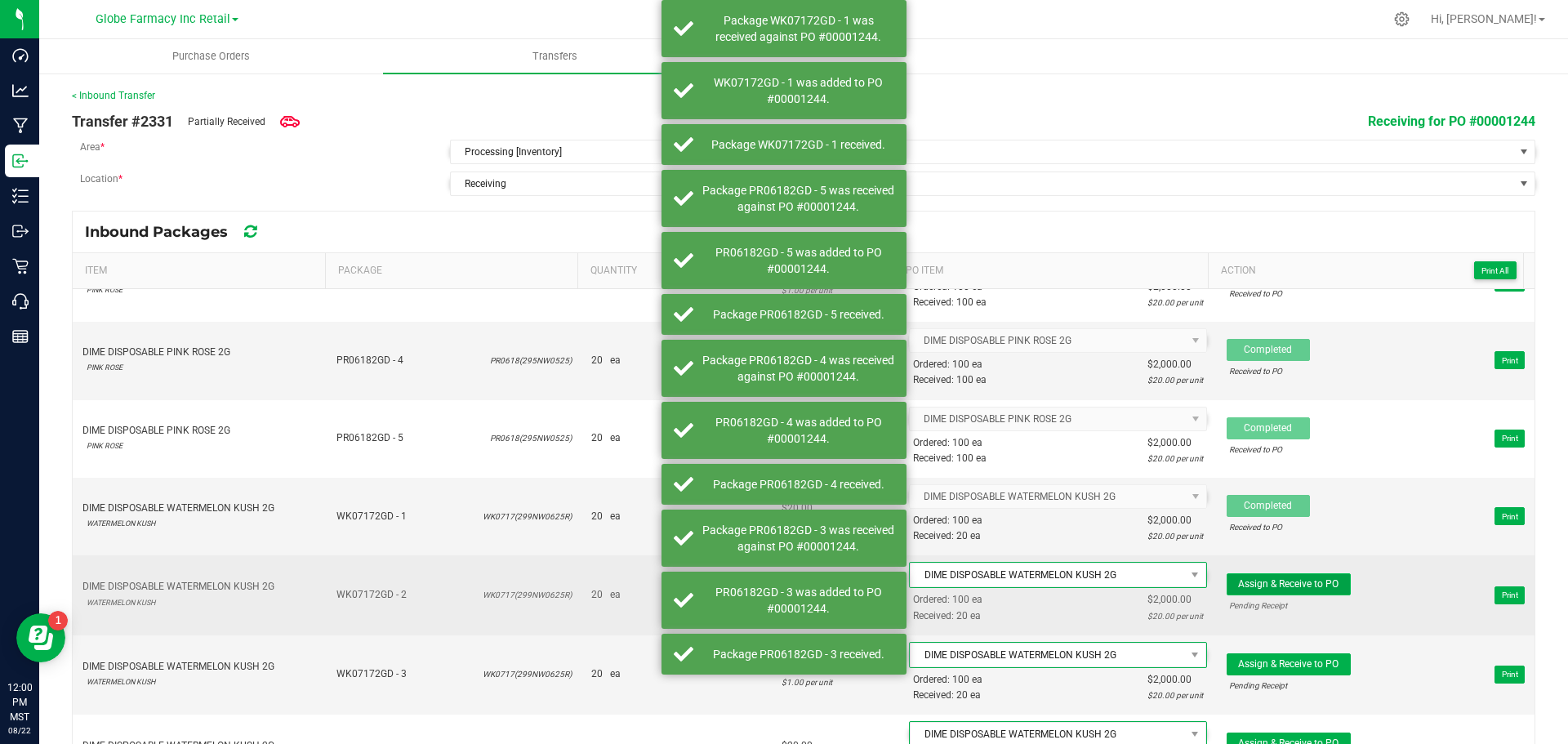
click at [1293, 593] on button "Assign & Receive to PO" at bounding box center [1288, 584] width 124 height 22
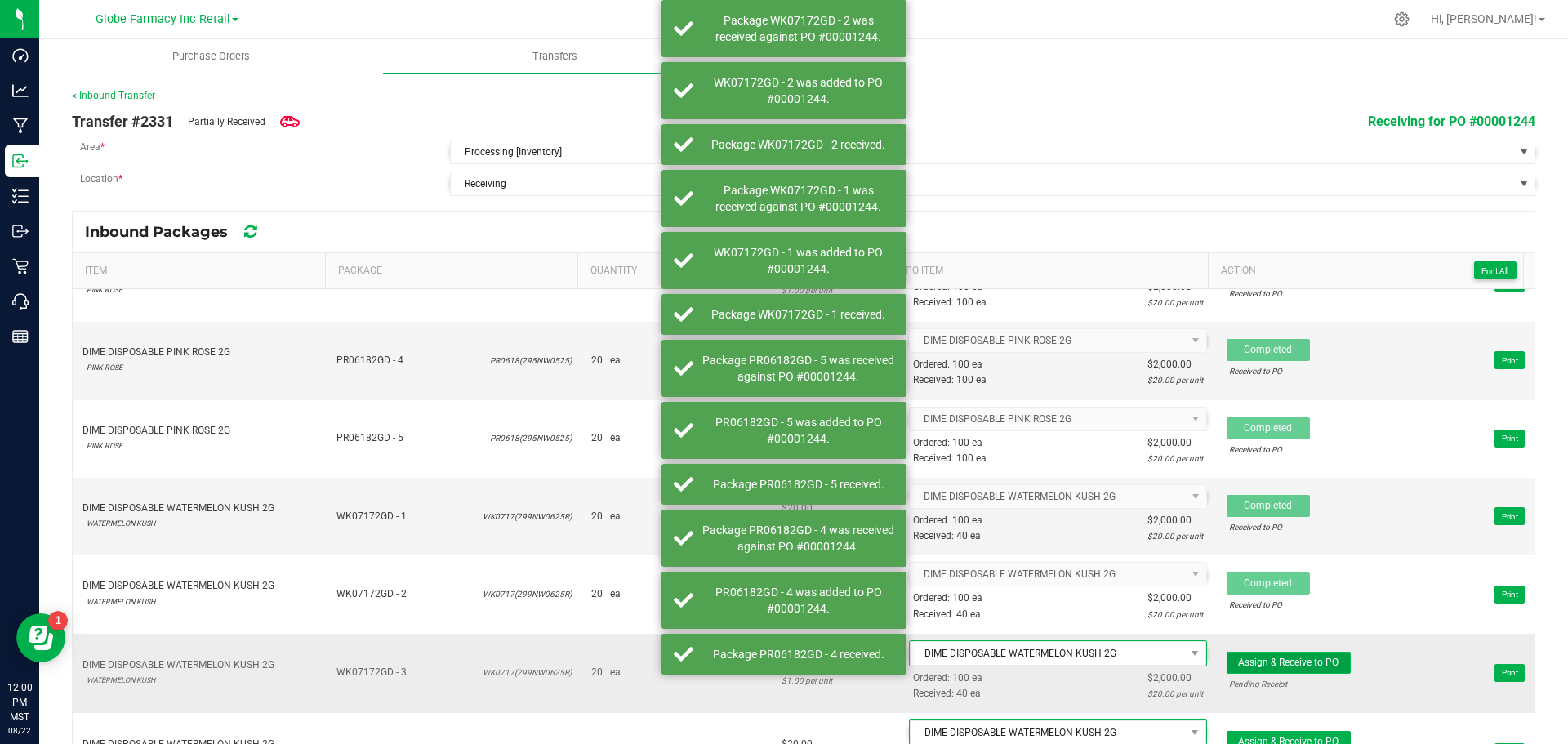
click at [1258, 657] on span "Assign & Receive to PO" at bounding box center [1288, 663] width 101 height 12
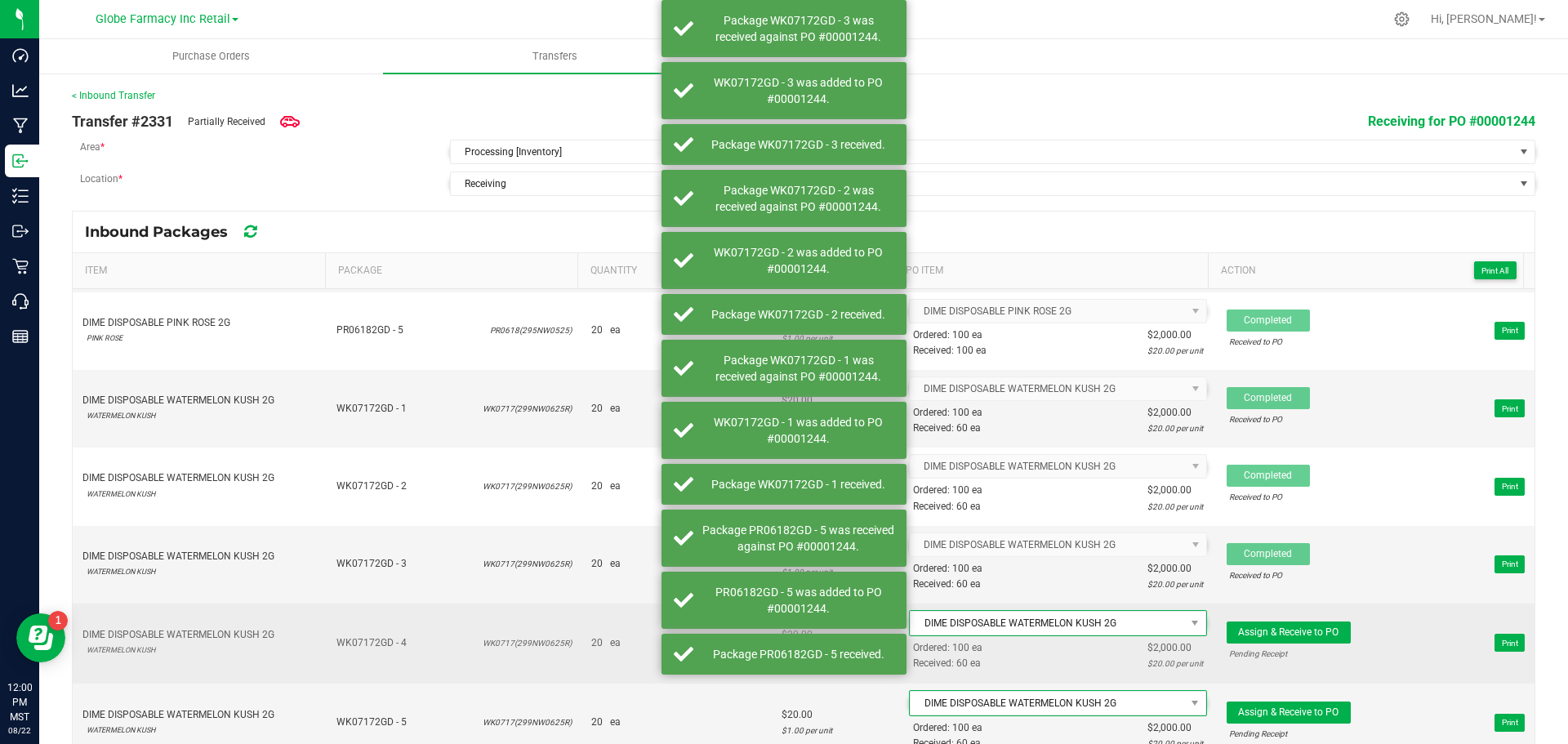
scroll to position [1100, 0]
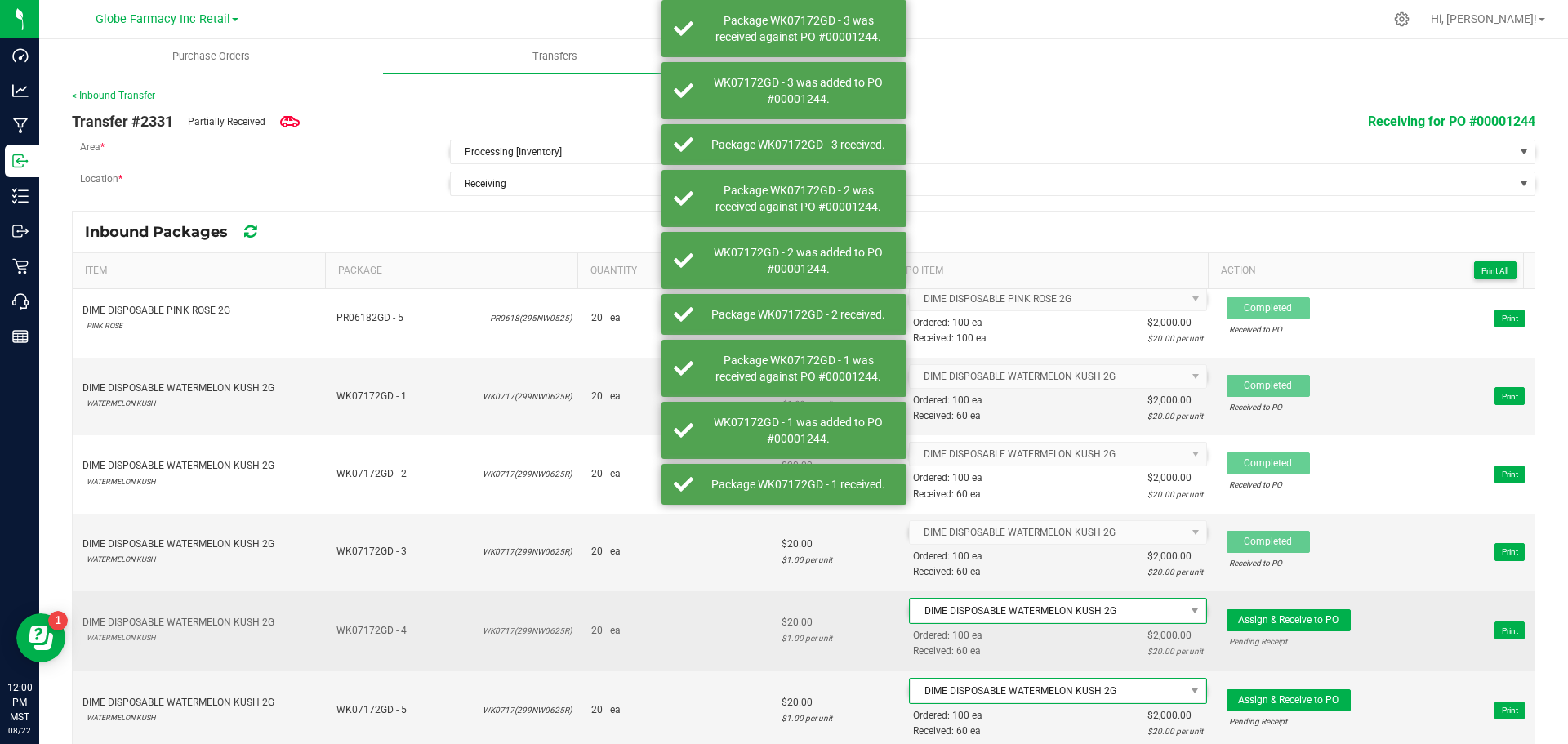
click at [1261, 605] on td "Assign & Receive to PO Pending Receipt Print" at bounding box center [1375, 631] width 318 height 79
click at [1259, 611] on button "Assign & Receive to PO" at bounding box center [1288, 620] width 124 height 22
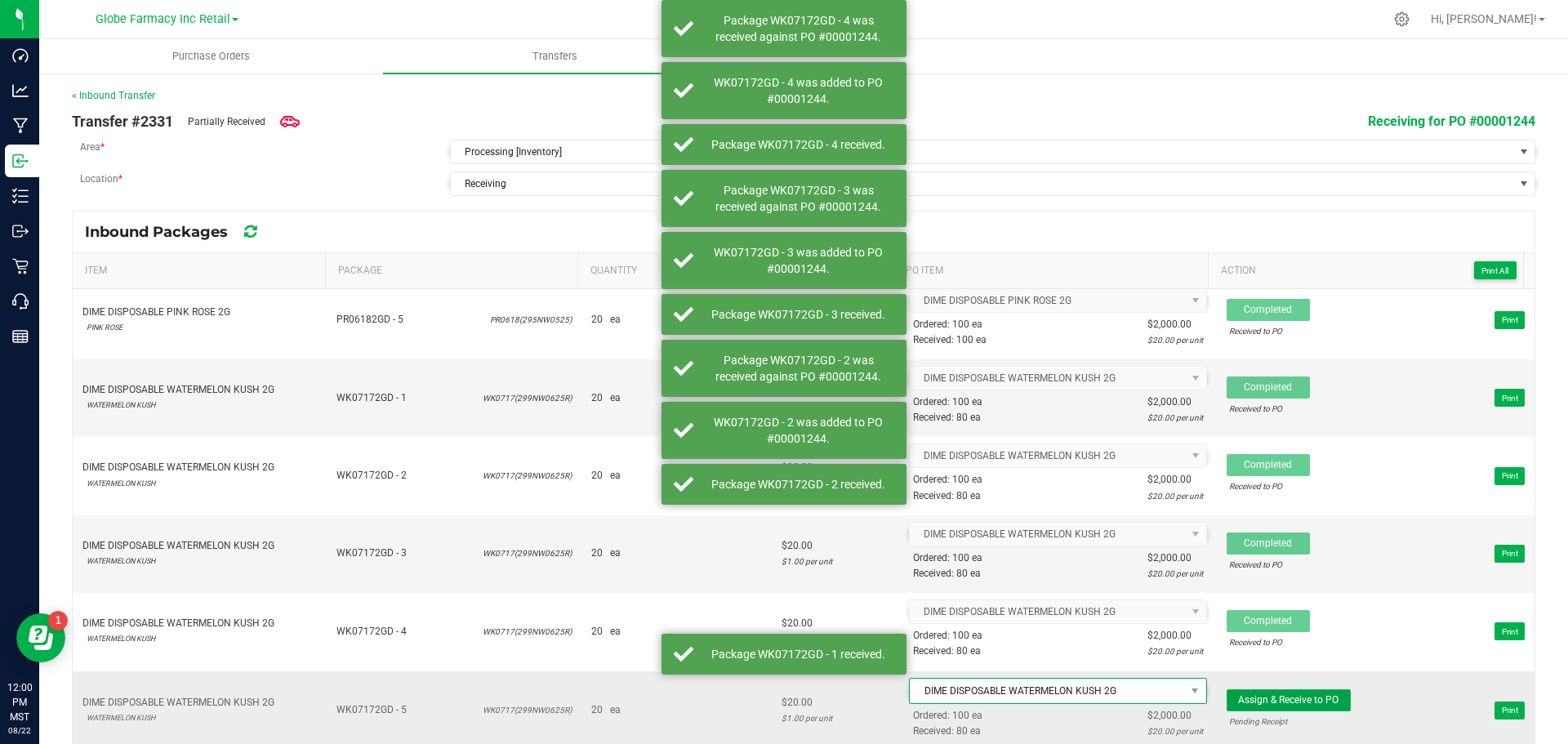
click at [1254, 696] on span "Assign & Receive to PO" at bounding box center [1288, 700] width 101 height 12
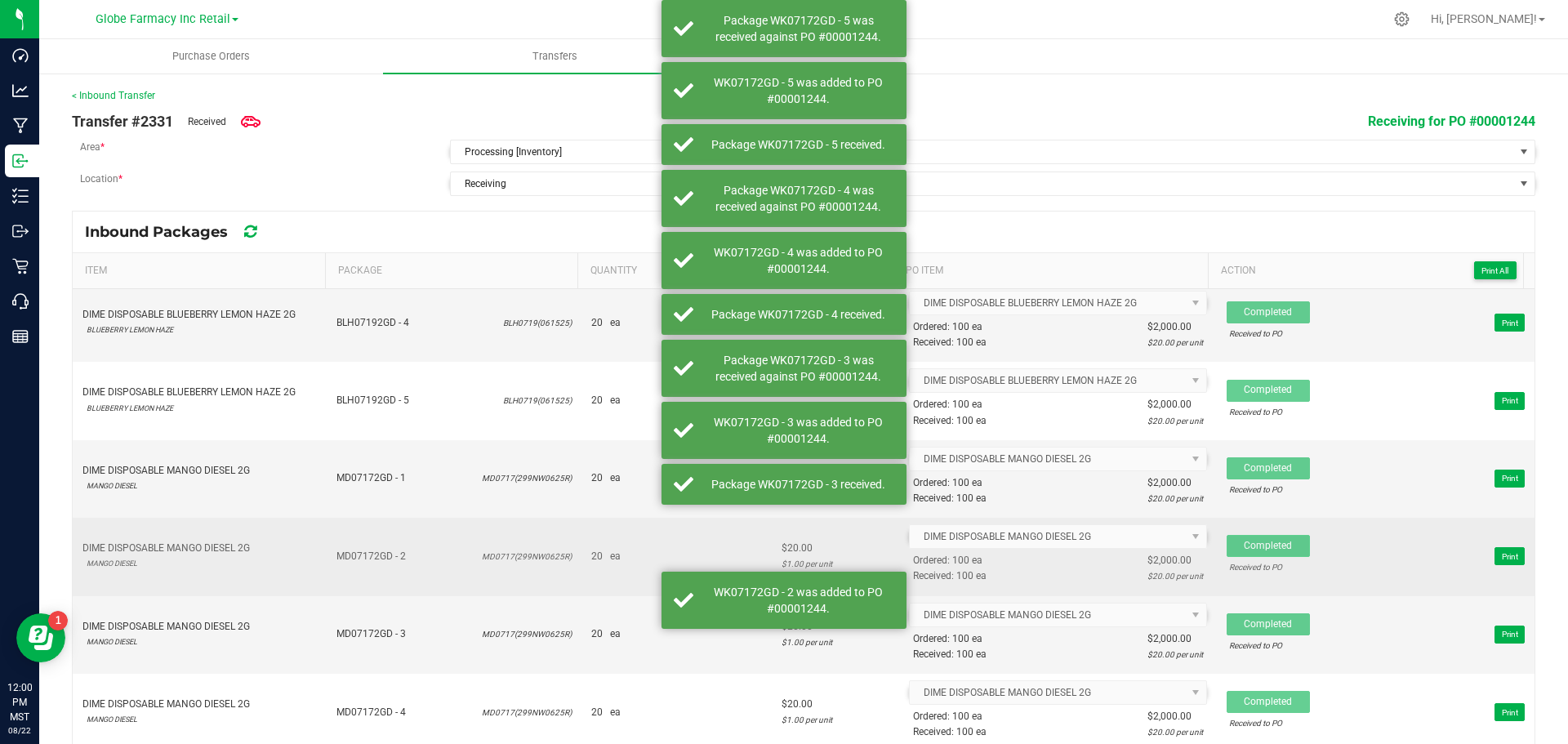
scroll to position [0, 0]
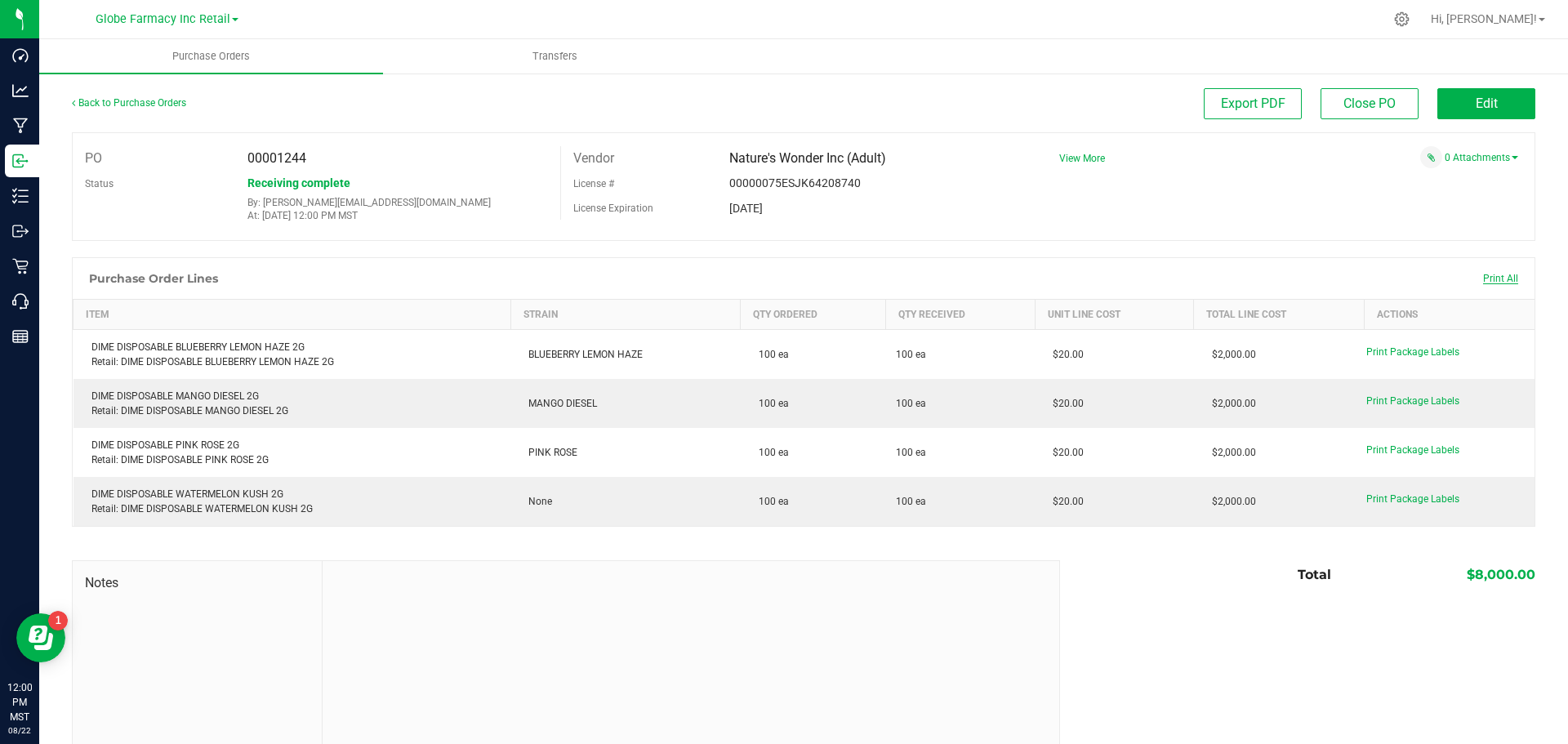
click at [1490, 276] on span "Print All" at bounding box center [1501, 279] width 35 height 12
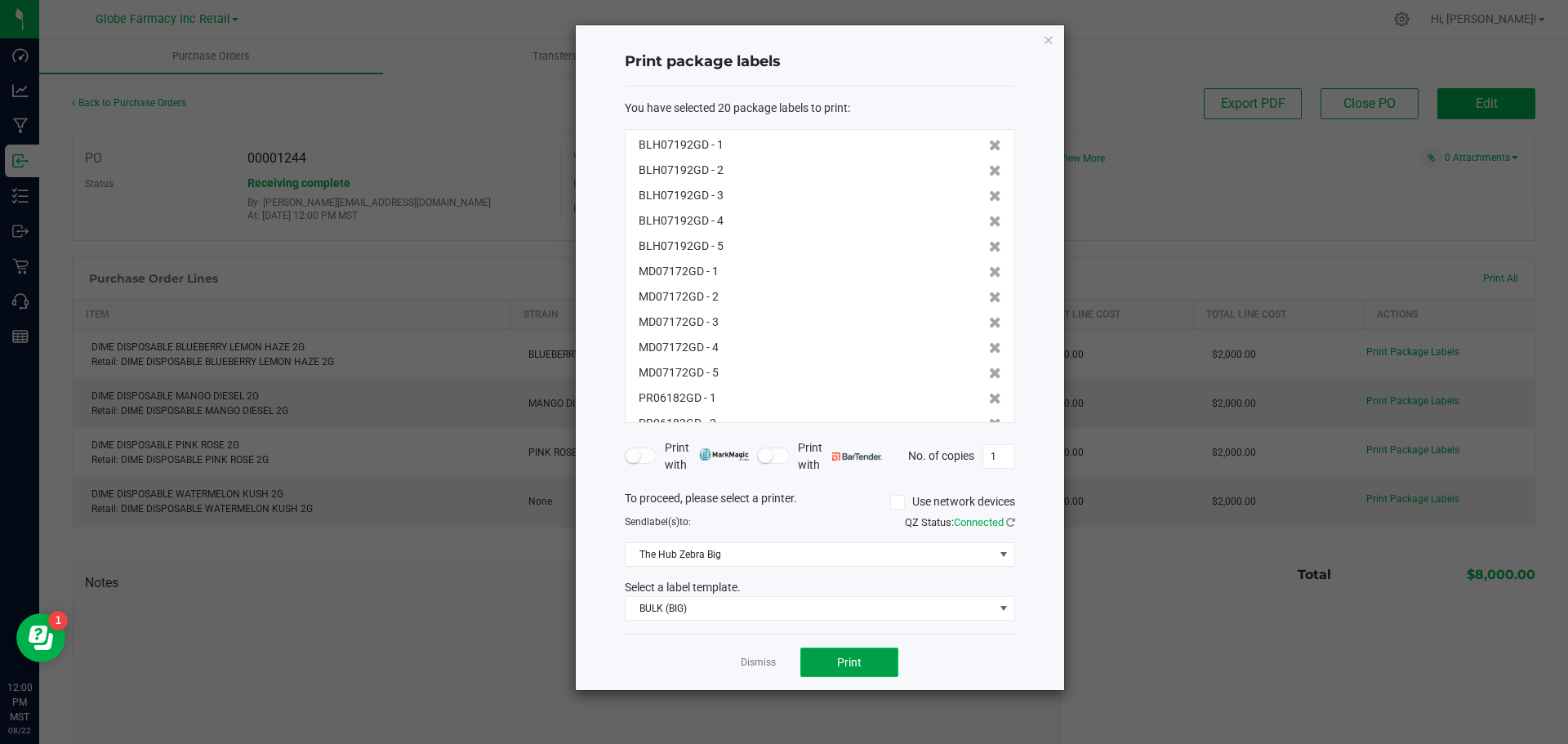
click at [851, 671] on button "Print" at bounding box center [849, 663] width 98 height 29
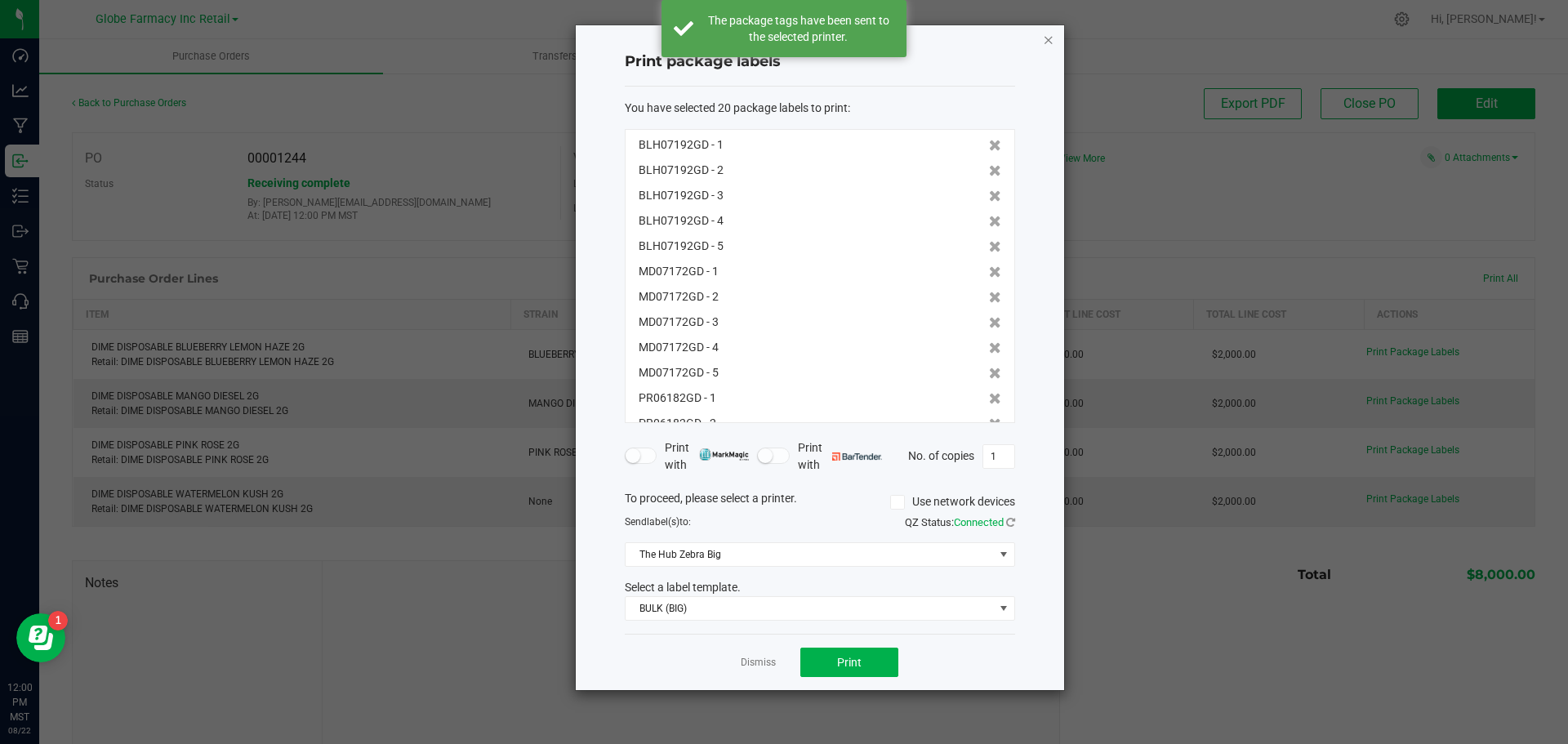
click at [1051, 44] on icon "button" at bounding box center [1049, 39] width 12 height 20
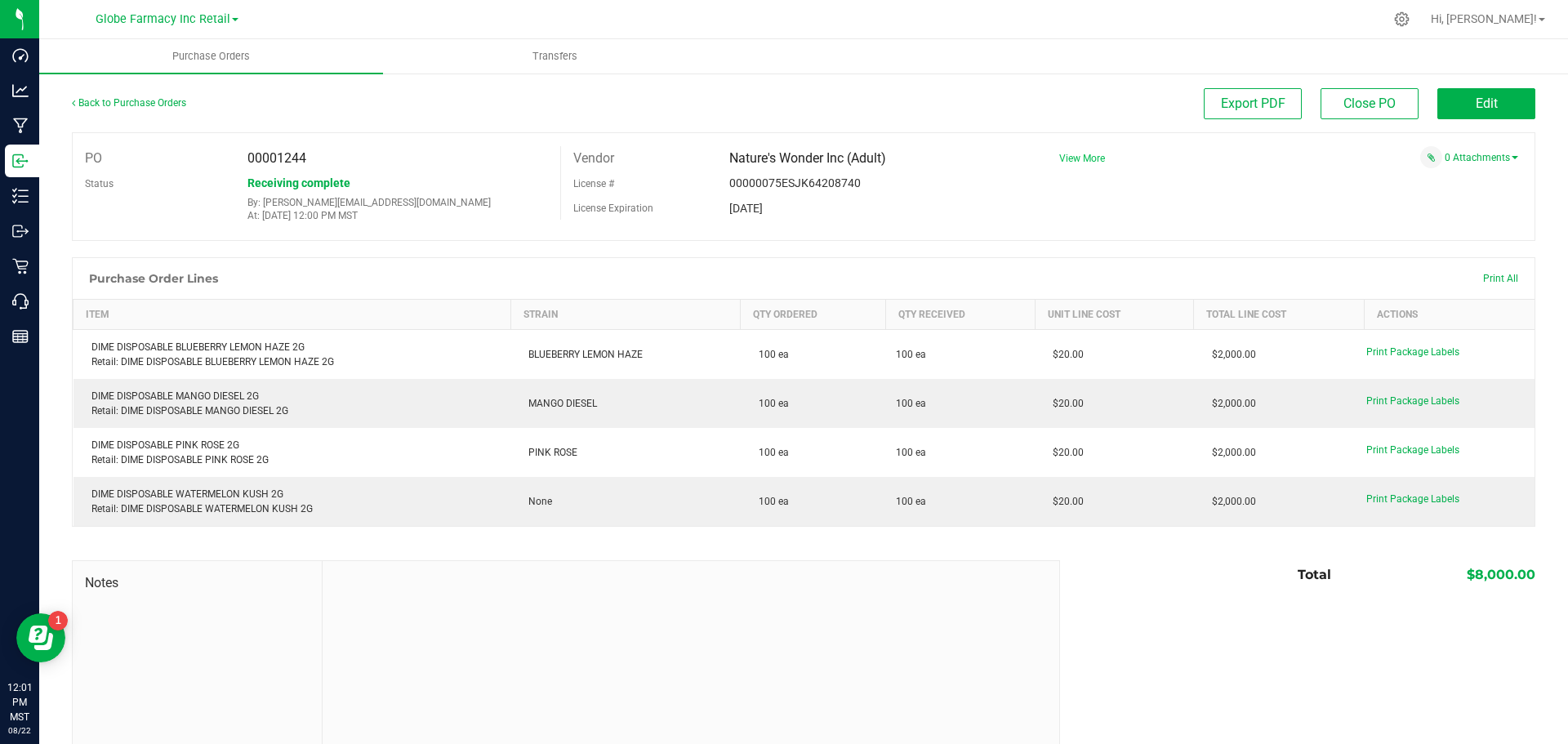
click at [1076, 156] on span "View More" at bounding box center [1082, 158] width 46 height 12
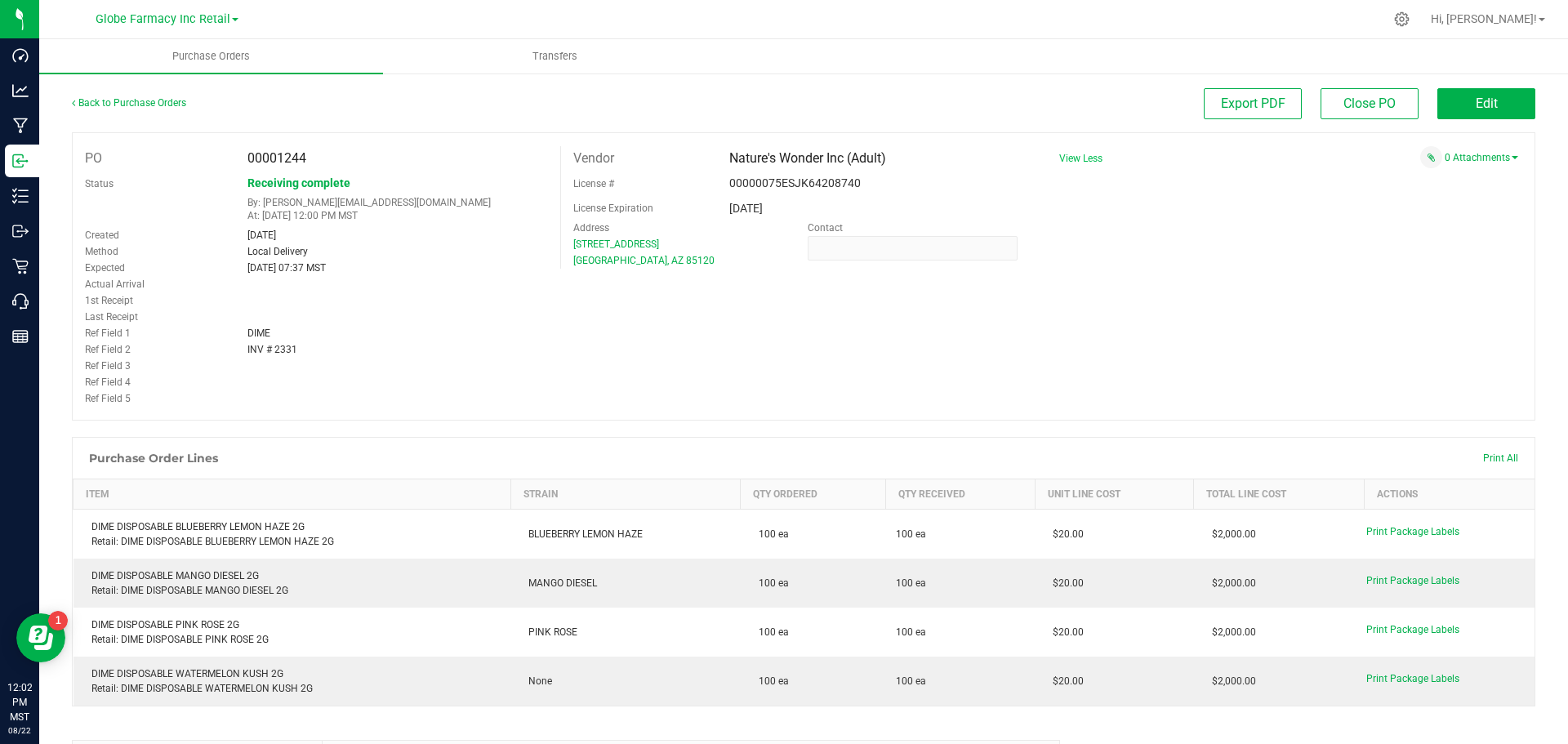
click at [1271, 374] on div "PO 00001244 Status Receiving complete By: tylerr@earthshealing.org At: Aug 22, …" at bounding box center [804, 276] width 1463 height 288
click at [1468, 161] on link "0 Attachments" at bounding box center [1481, 157] width 73 height 12
click at [1466, 177] on button "Attach new document" at bounding box center [1464, 179] width 107 height 15
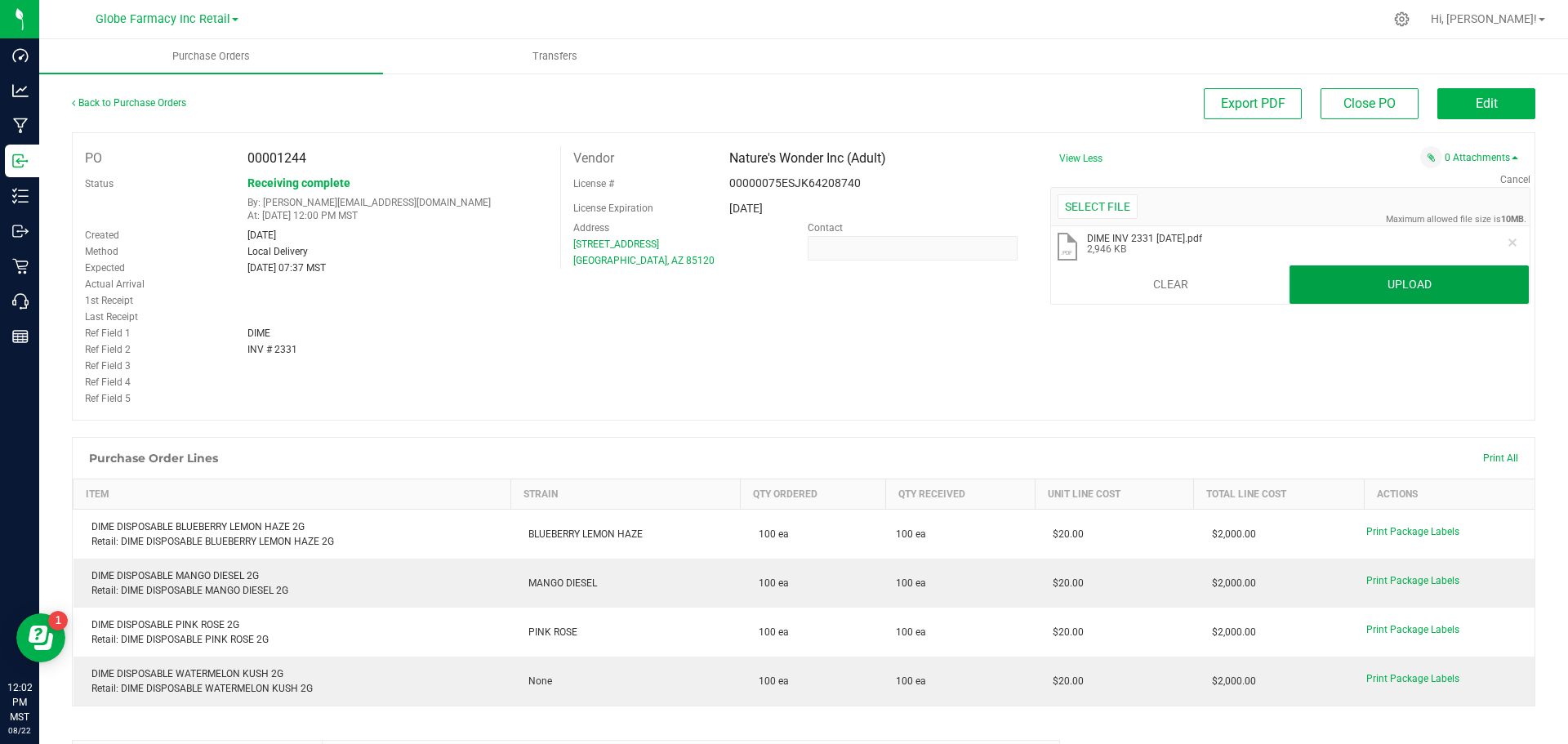
click at [1344, 286] on button "Upload" at bounding box center [1409, 285] width 240 height 39
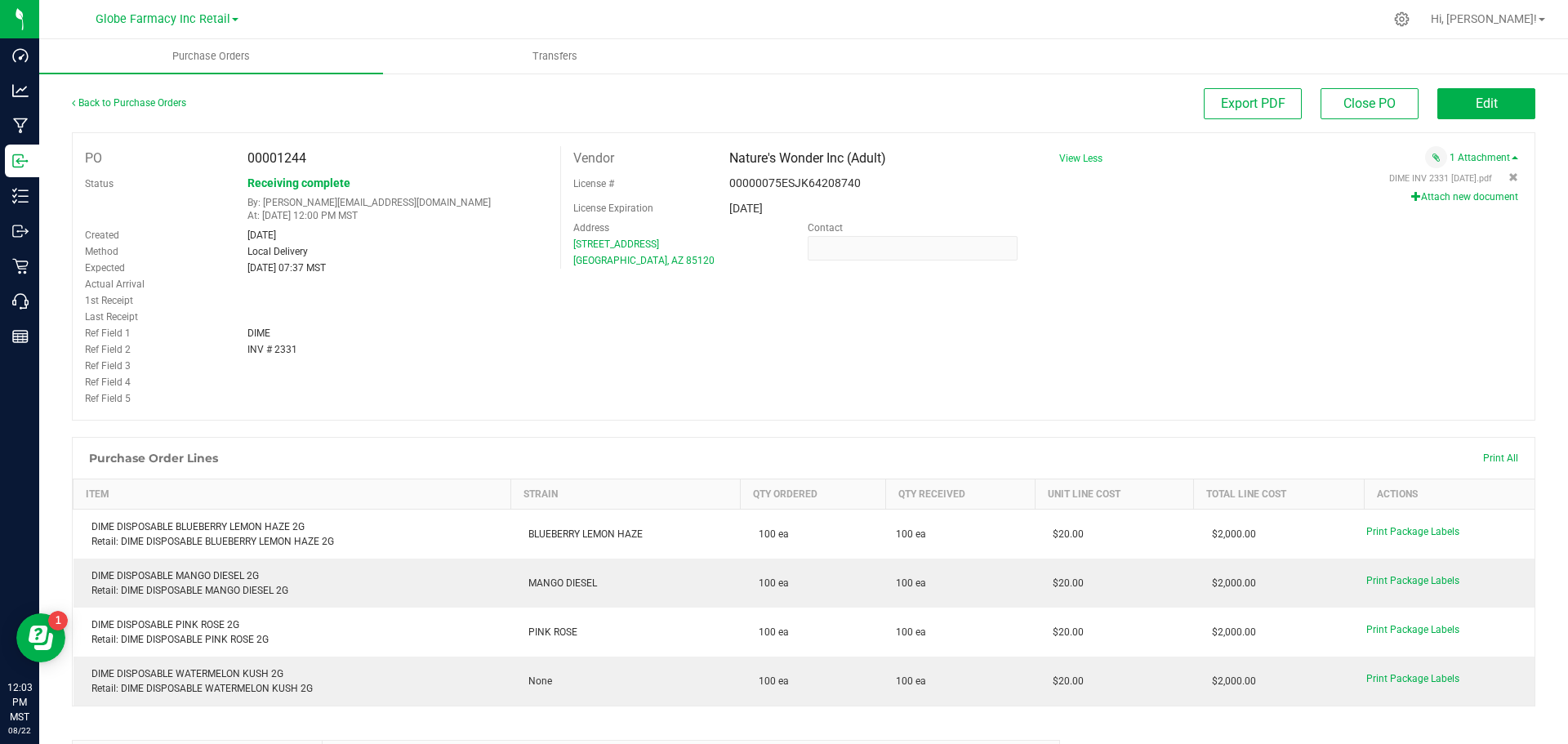
click at [1362, 328] on div "PO 00001244 Status Receiving complete By: tylerr@earthshealing.org At: Aug 22, …" at bounding box center [804, 276] width 1463 height 288
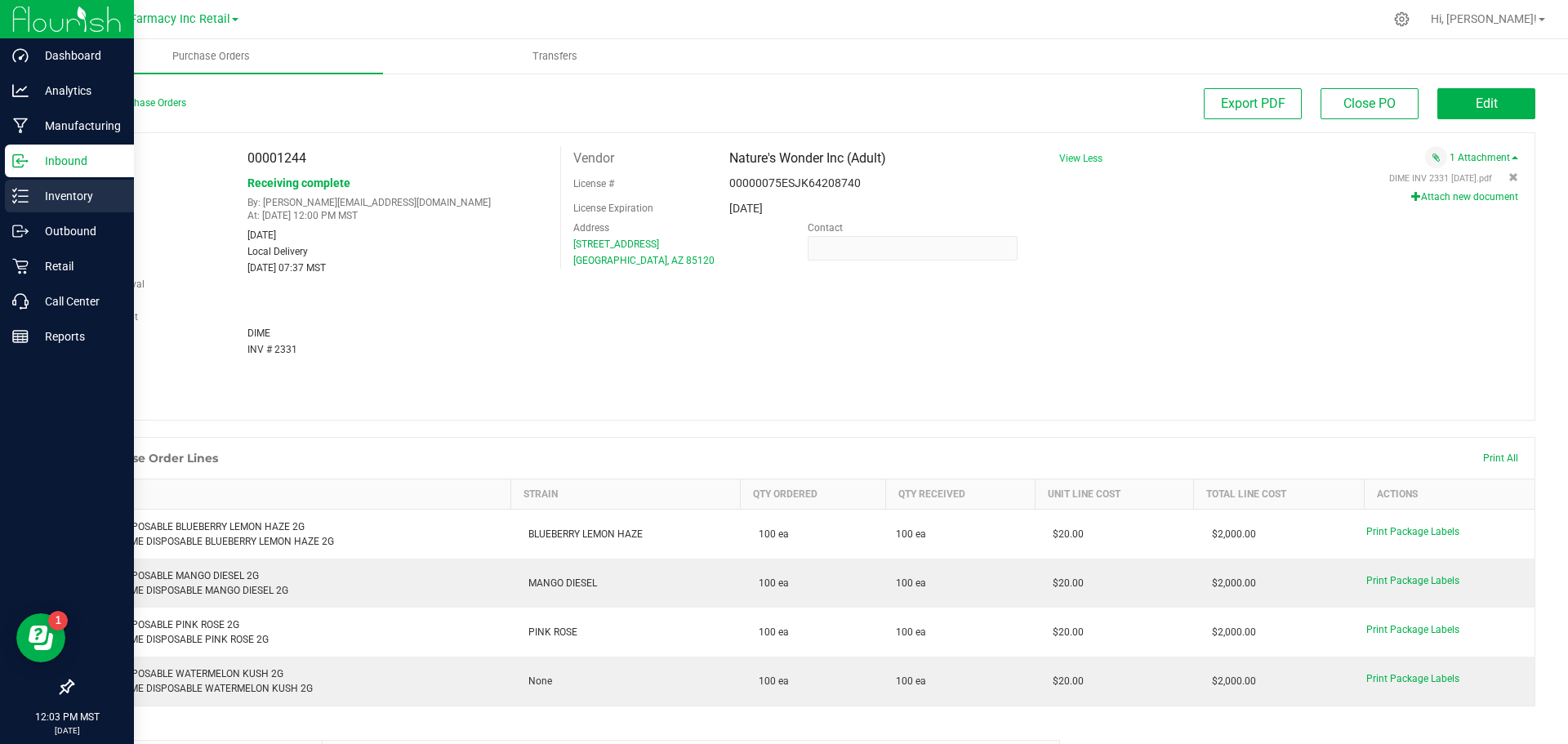
click at [62, 204] on p "Inventory" at bounding box center [77, 196] width 98 height 20
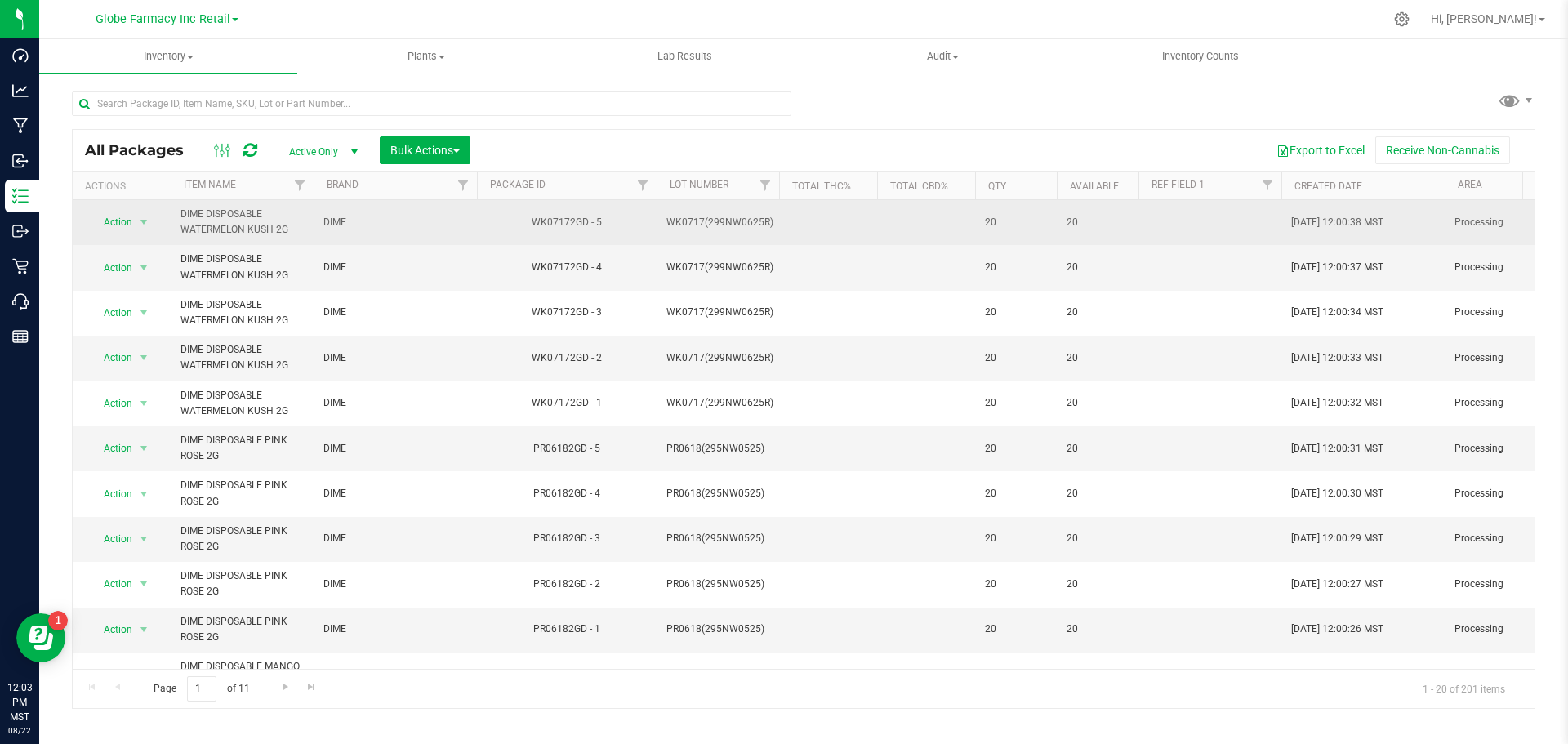
click at [683, 221] on span "WK0717(299NW0625R)" at bounding box center [719, 223] width 107 height 16
click at [683, 227] on input "WK0717(299NW0625R)" at bounding box center [714, 223] width 116 height 25
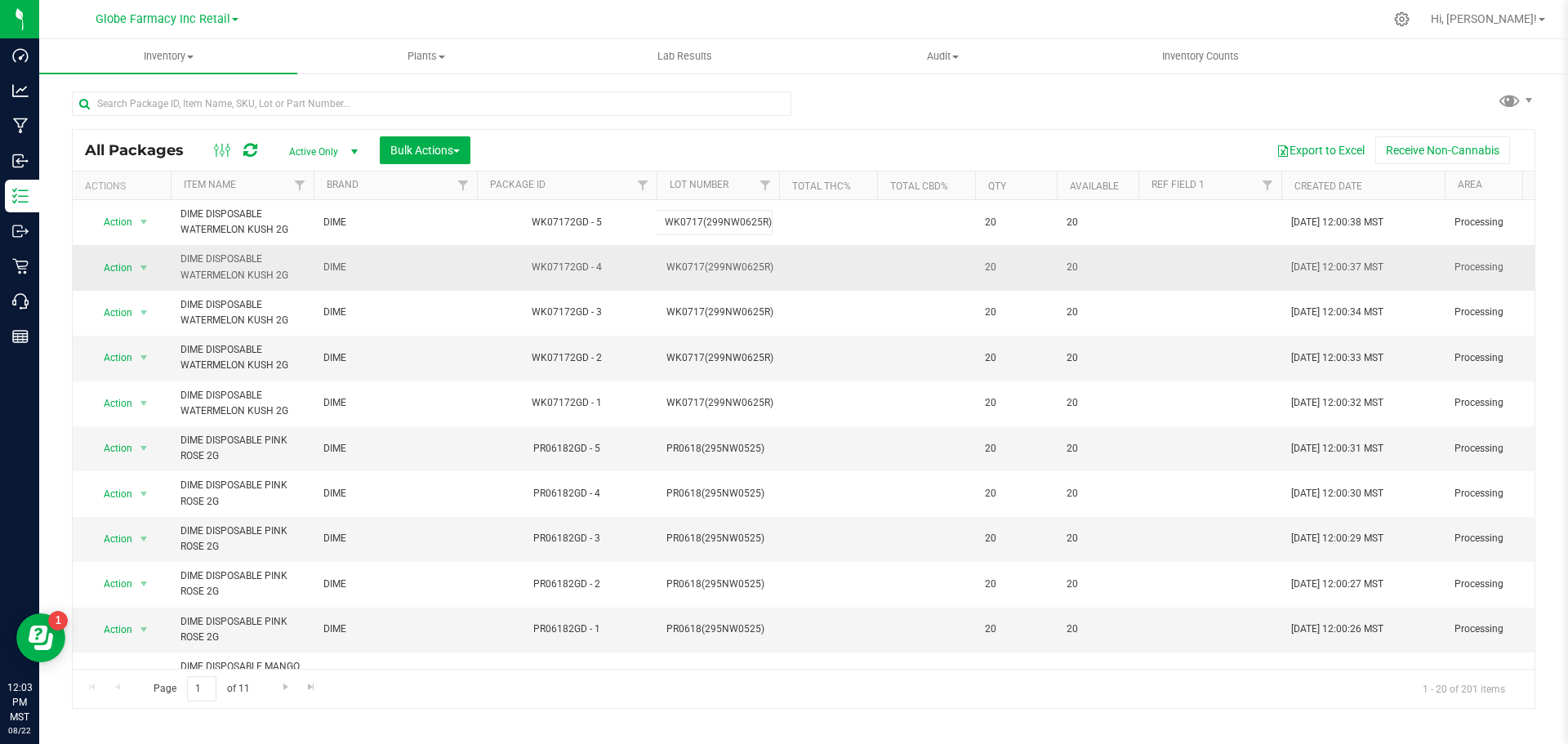
type input "WK0 717(299NW0625R)"
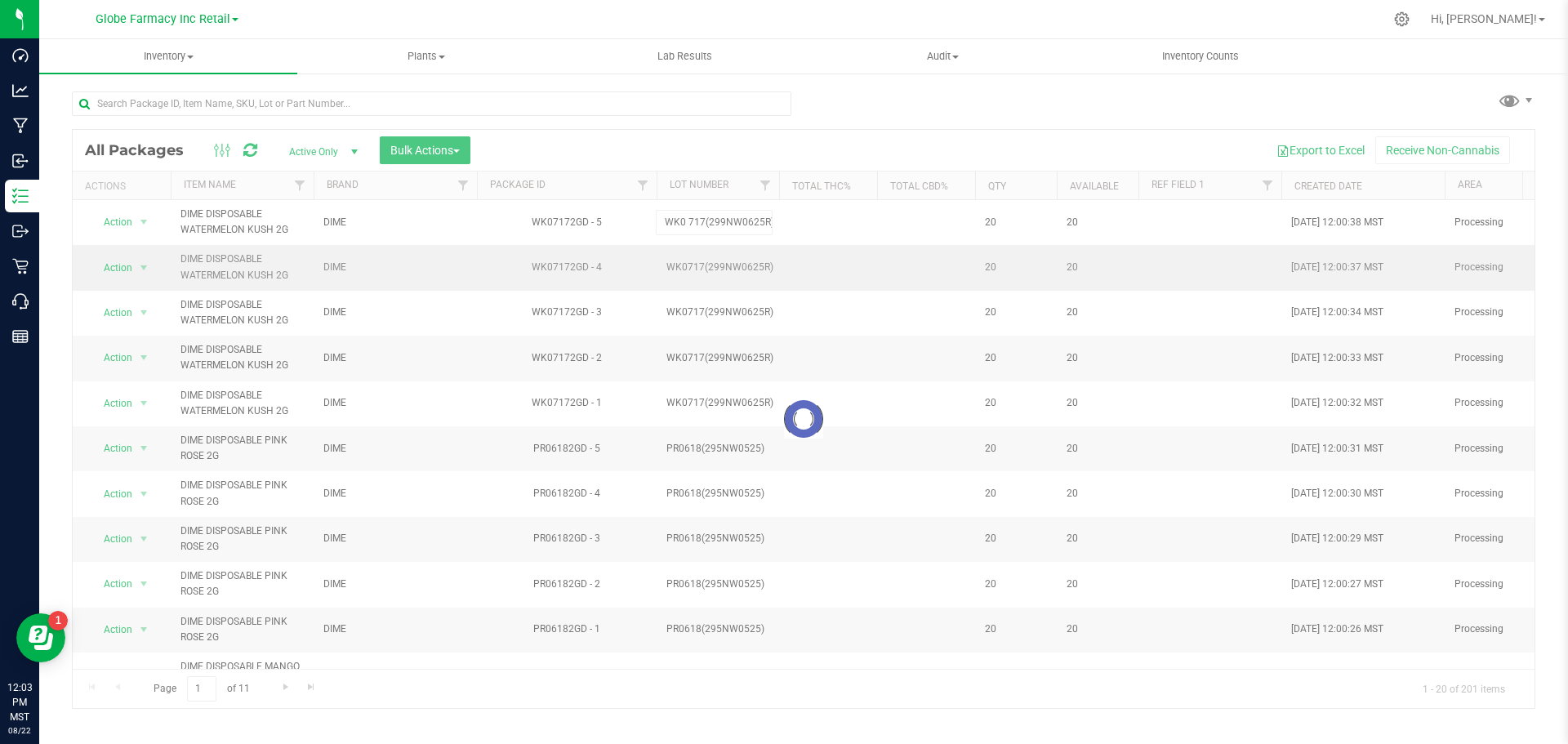
click at [682, 266] on div "Loading... All Packages Active Only Active Only Lab Samples Locked All Bulk Act…" at bounding box center [804, 418] width 1463 height 580
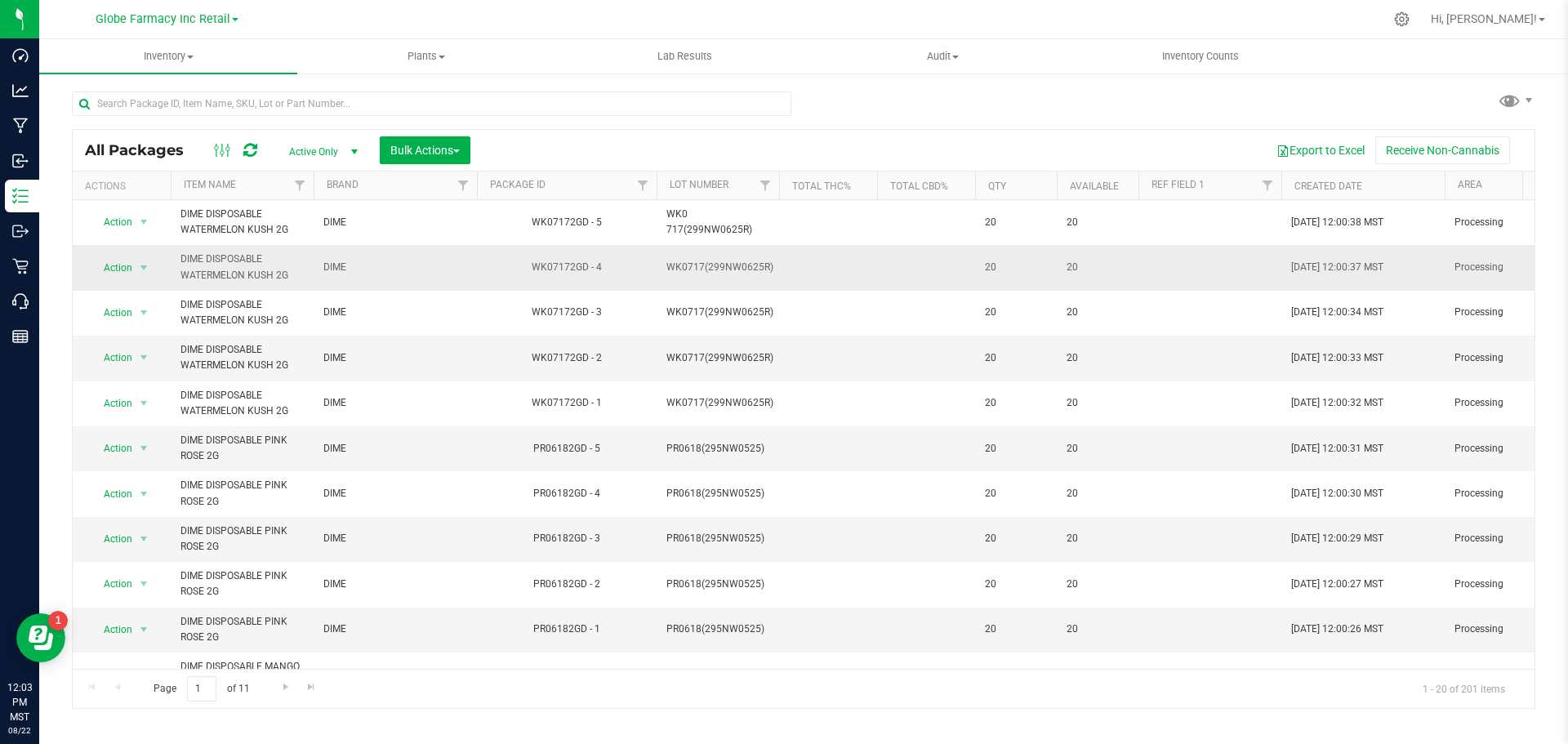
click at [684, 267] on span "WK0717(299NW0625R)" at bounding box center [719, 268] width 107 height 16
click at [683, 271] on input "WK0717(299NW0625R)" at bounding box center [714, 268] width 116 height 25
type input "WK0 717(299NW0625R)"
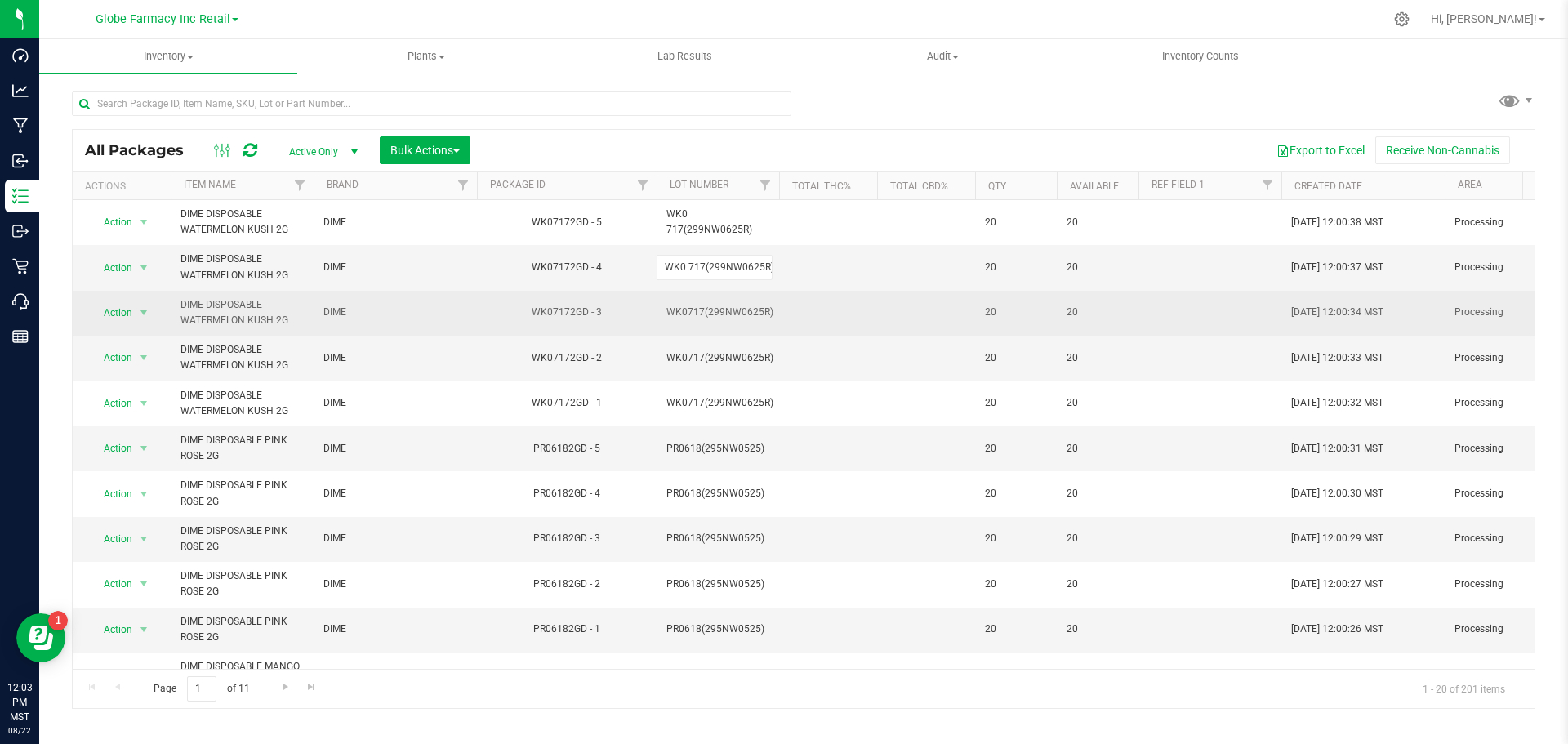
click at [701, 316] on div "All Packages Active Only Active Only Lab Samples Locked All Bulk Actions Add to…" at bounding box center [804, 418] width 1463 height 580
click at [693, 308] on span "WK0717(299NW0625R)" at bounding box center [719, 313] width 107 height 16
click at [680, 314] on input "WK0717(299NW0625R)" at bounding box center [714, 313] width 116 height 25
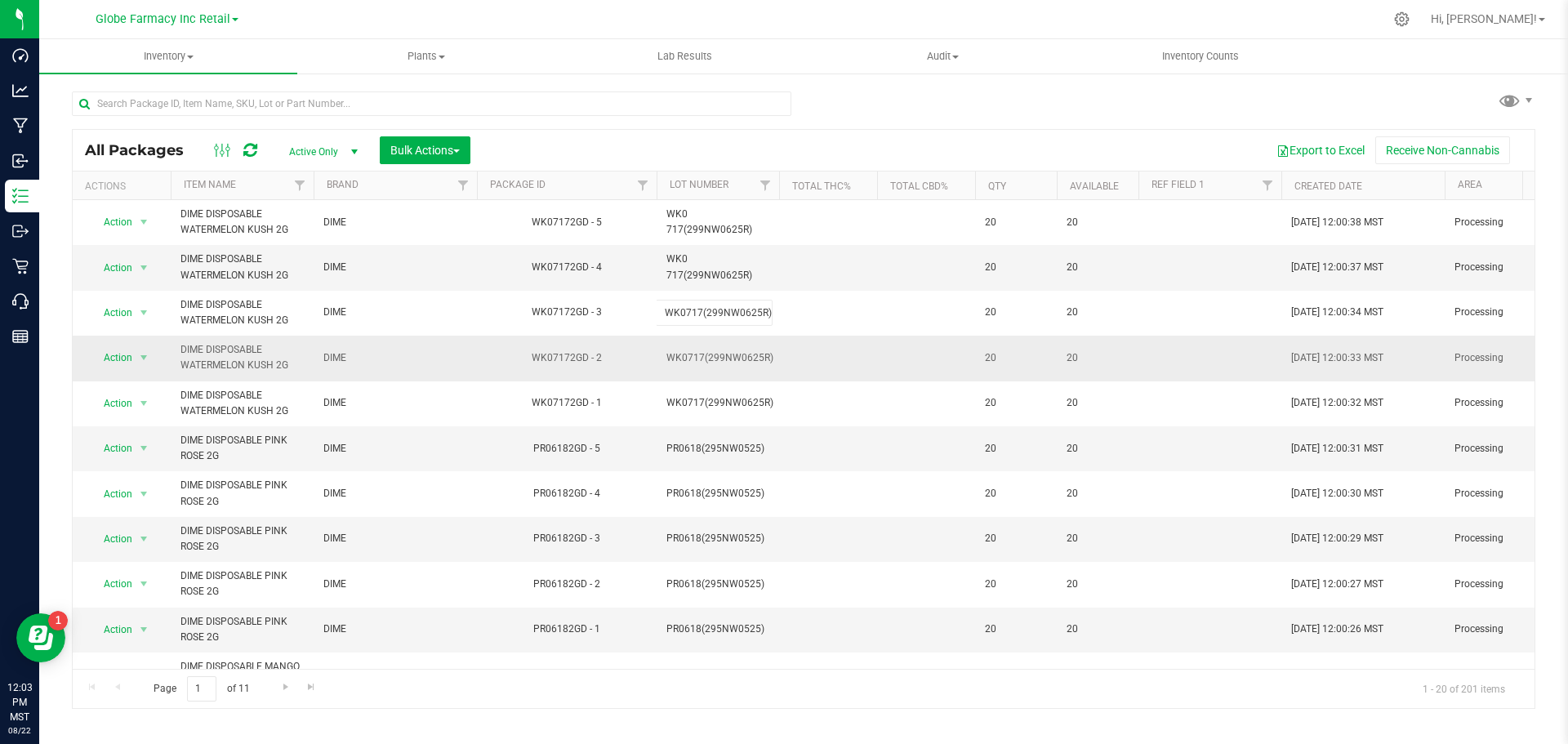
type input "WK0 717(299NW0625R)"
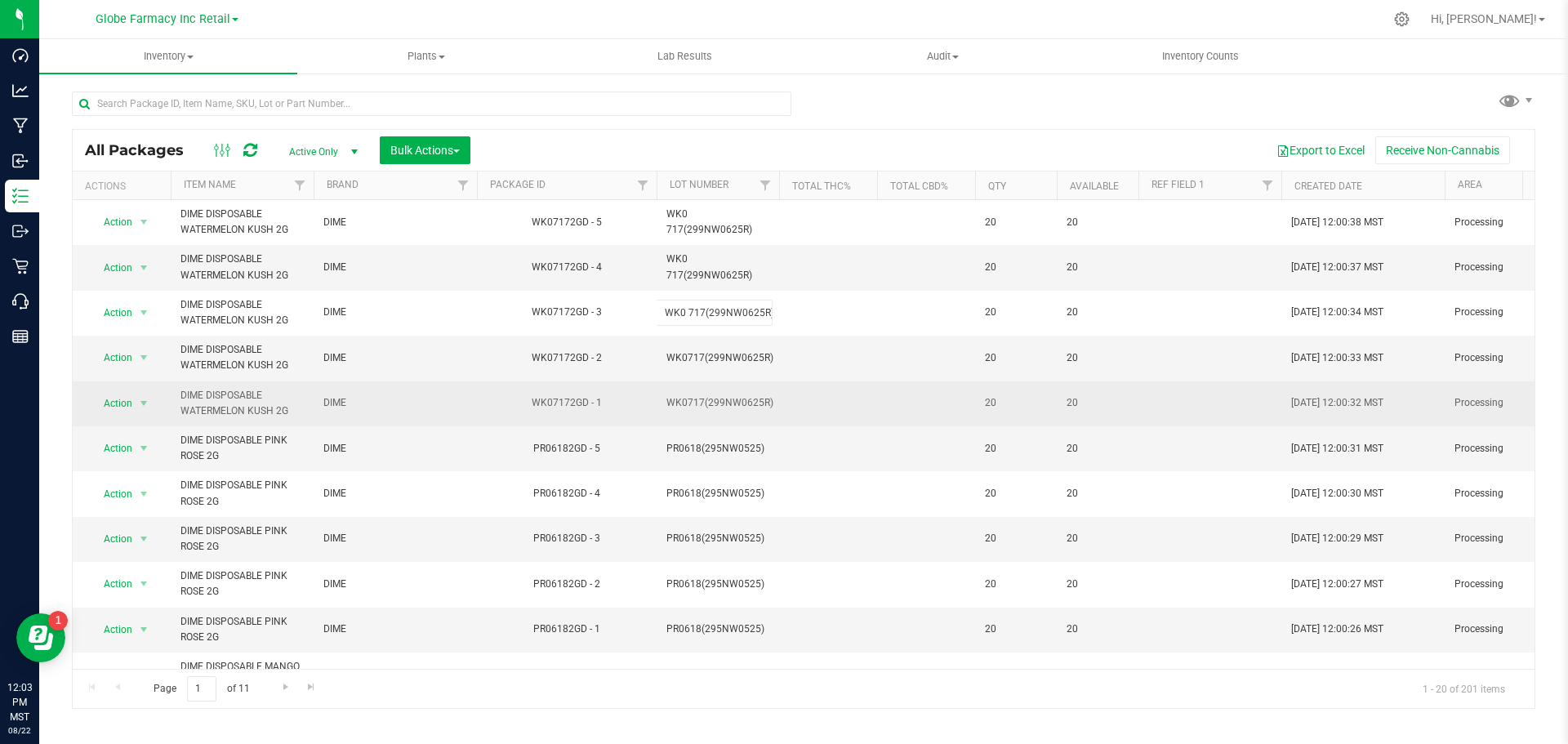
click at [703, 393] on div "All Packages Active Only Active Only Lab Samples Locked All Bulk Actions Add to…" at bounding box center [804, 418] width 1463 height 580
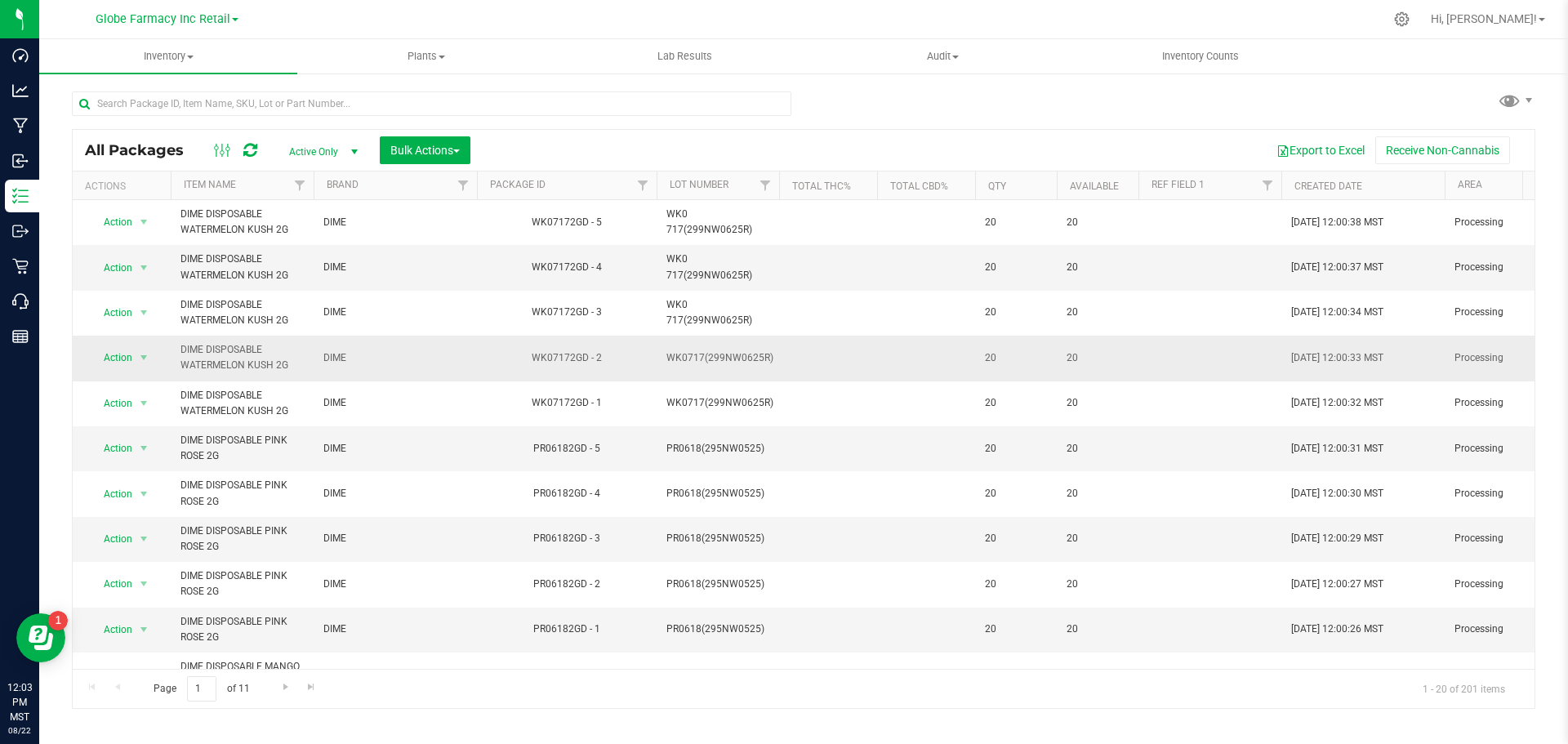
click at [687, 370] on td "WK0717(299NW0625R)" at bounding box center [718, 358] width 122 height 45
click at [683, 365] on input "WK0717(299NW0625R)" at bounding box center [714, 358] width 116 height 25
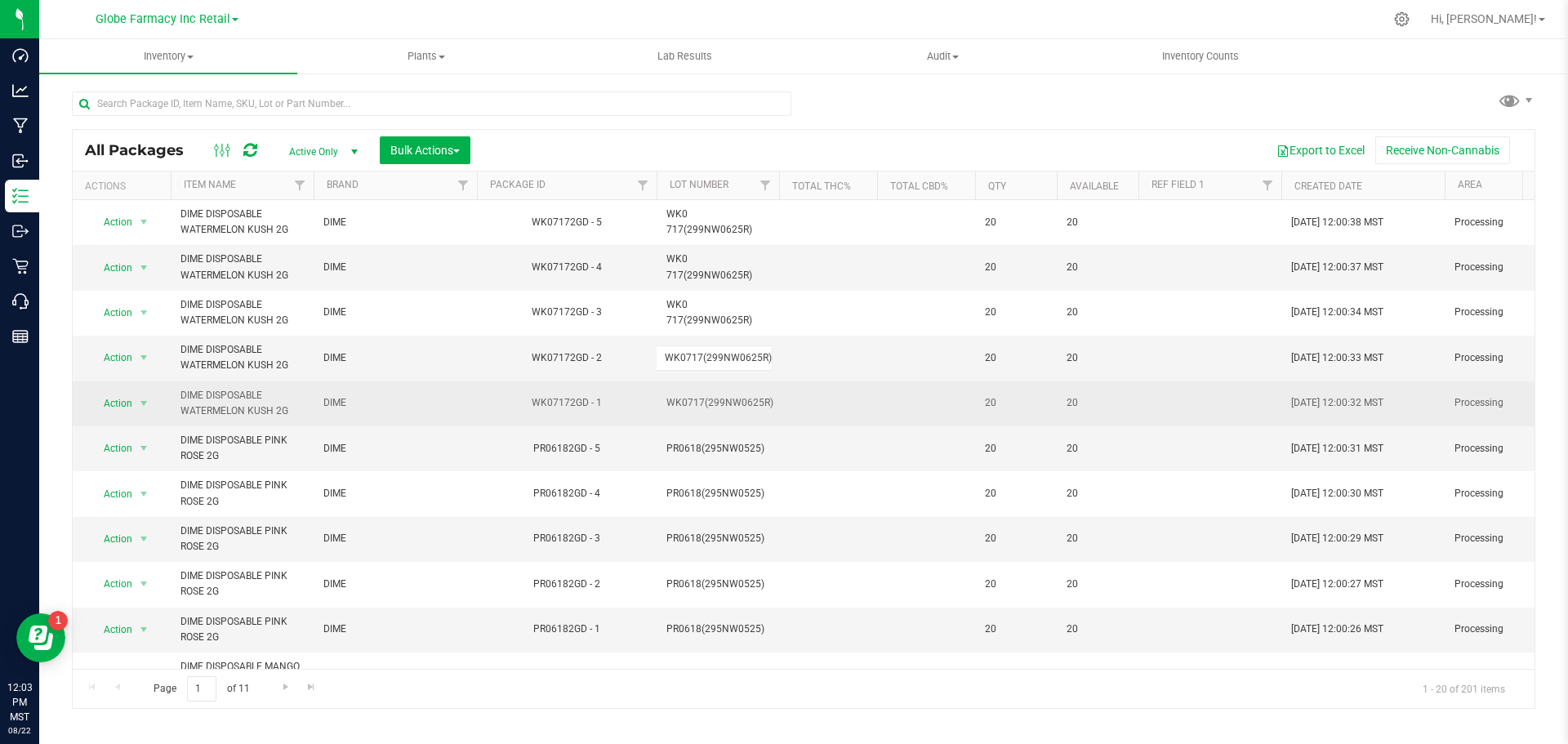
type input "WK0 717(299NW0625R)"
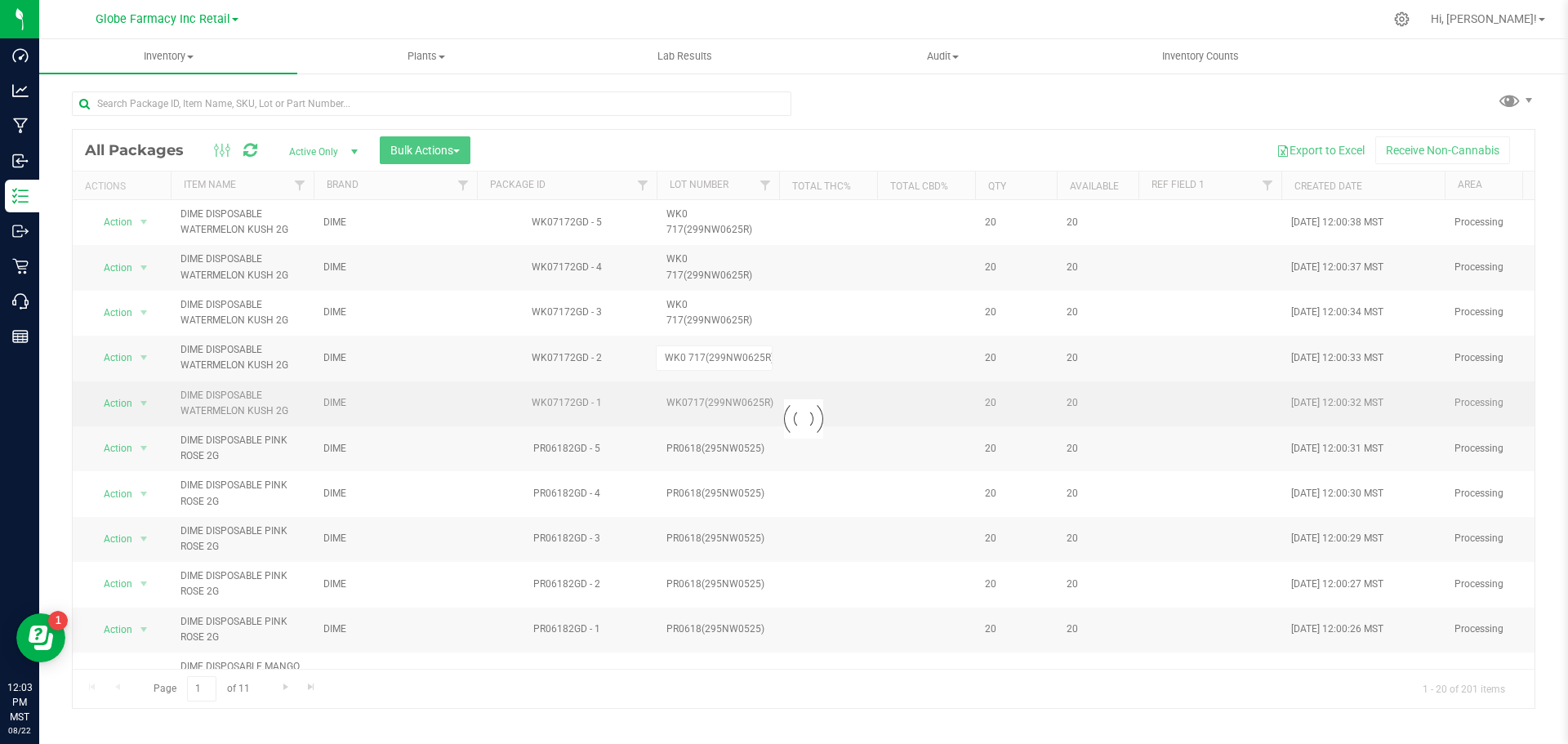
click at [691, 410] on div "Loading... All Packages Active Only Active Only Lab Samples Locked All Bulk Act…" at bounding box center [804, 418] width 1463 height 580
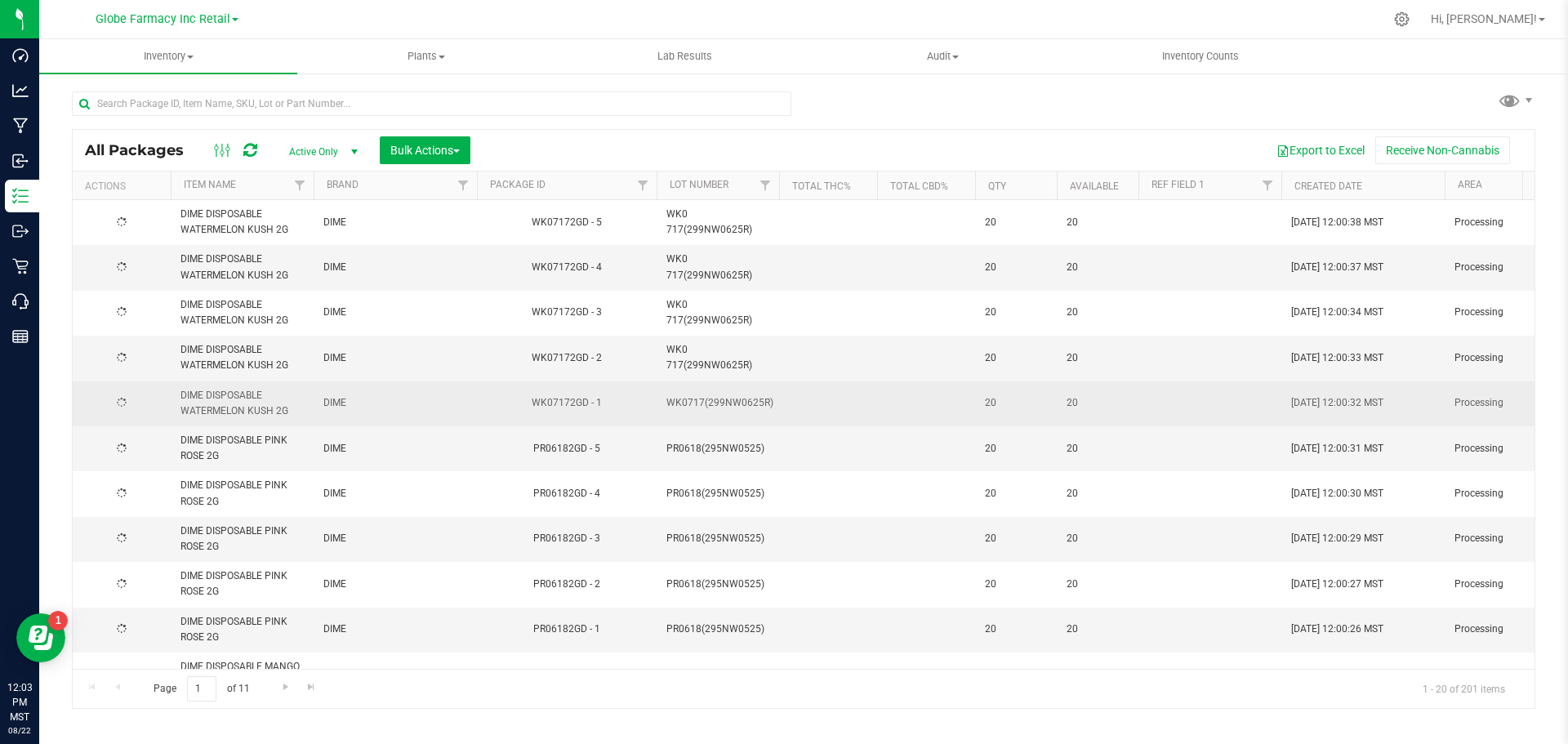
click at [690, 410] on span "WK0717(299NW0625R)" at bounding box center [719, 403] width 107 height 16
click at [679, 403] on input "WK0717(299NW0625R)" at bounding box center [714, 403] width 116 height 25
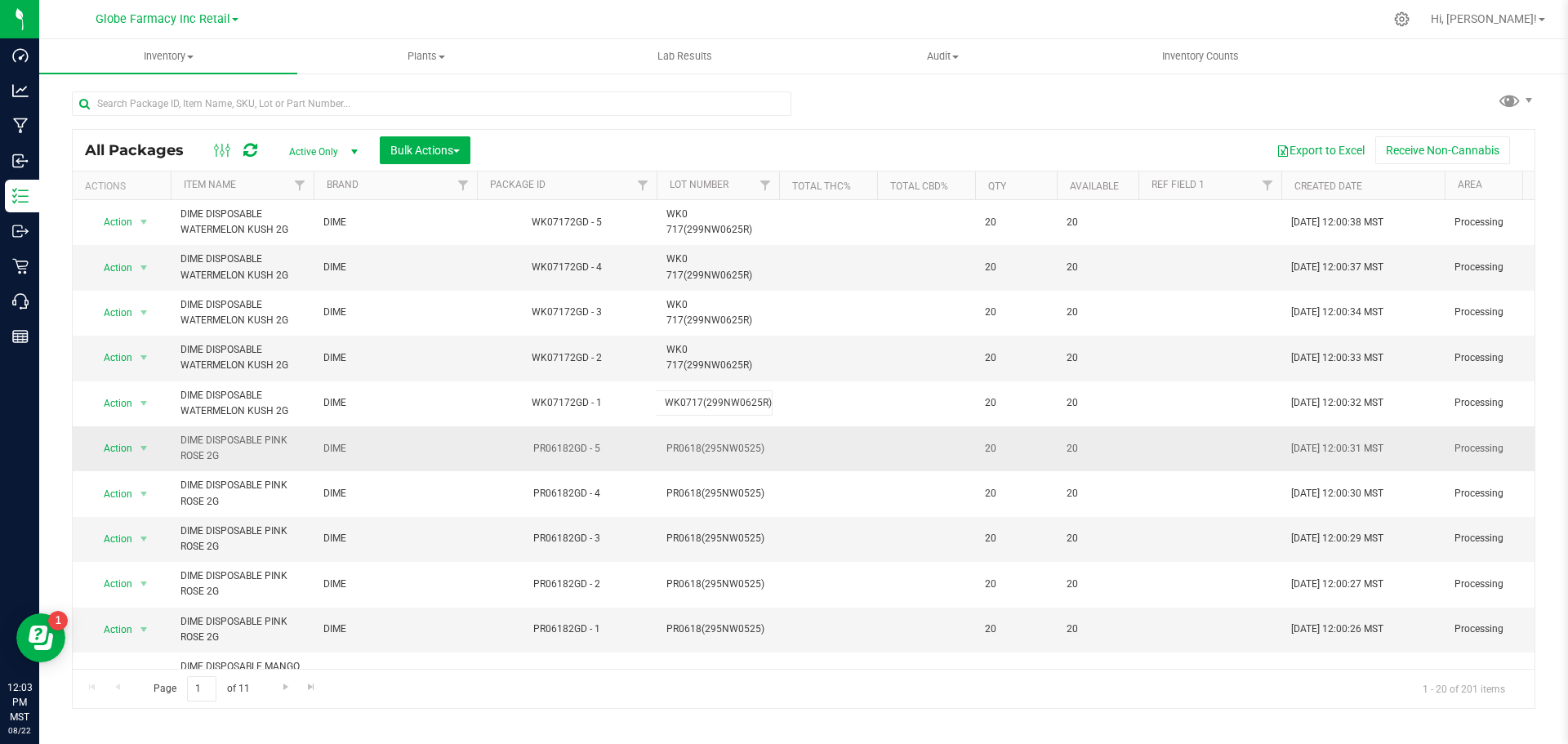
type input "WK0 717(299NW0625R)"
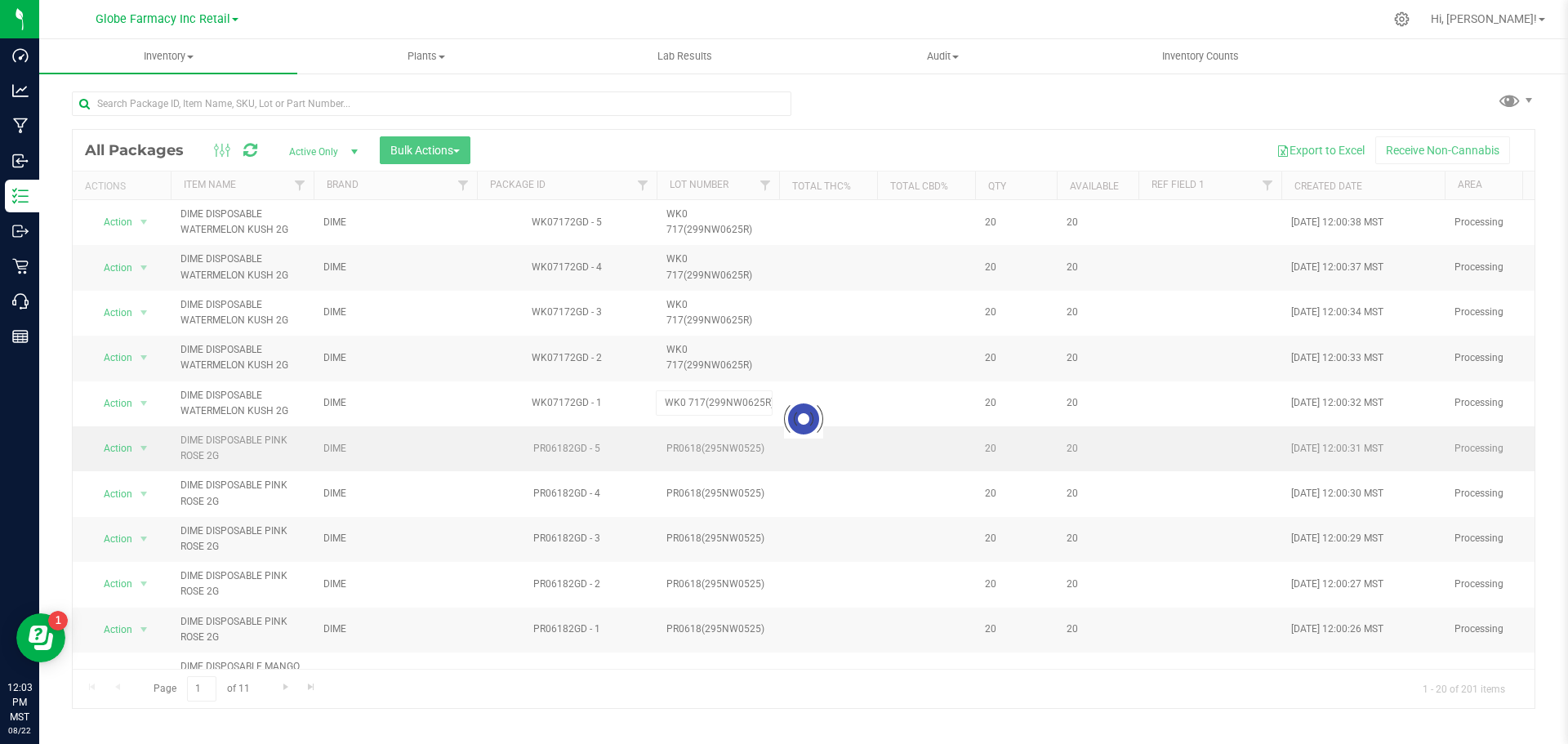
click at [764, 434] on div "Loading... All Packages Active Only Active Only Lab Samples Locked All Bulk Act…" at bounding box center [804, 418] width 1463 height 580
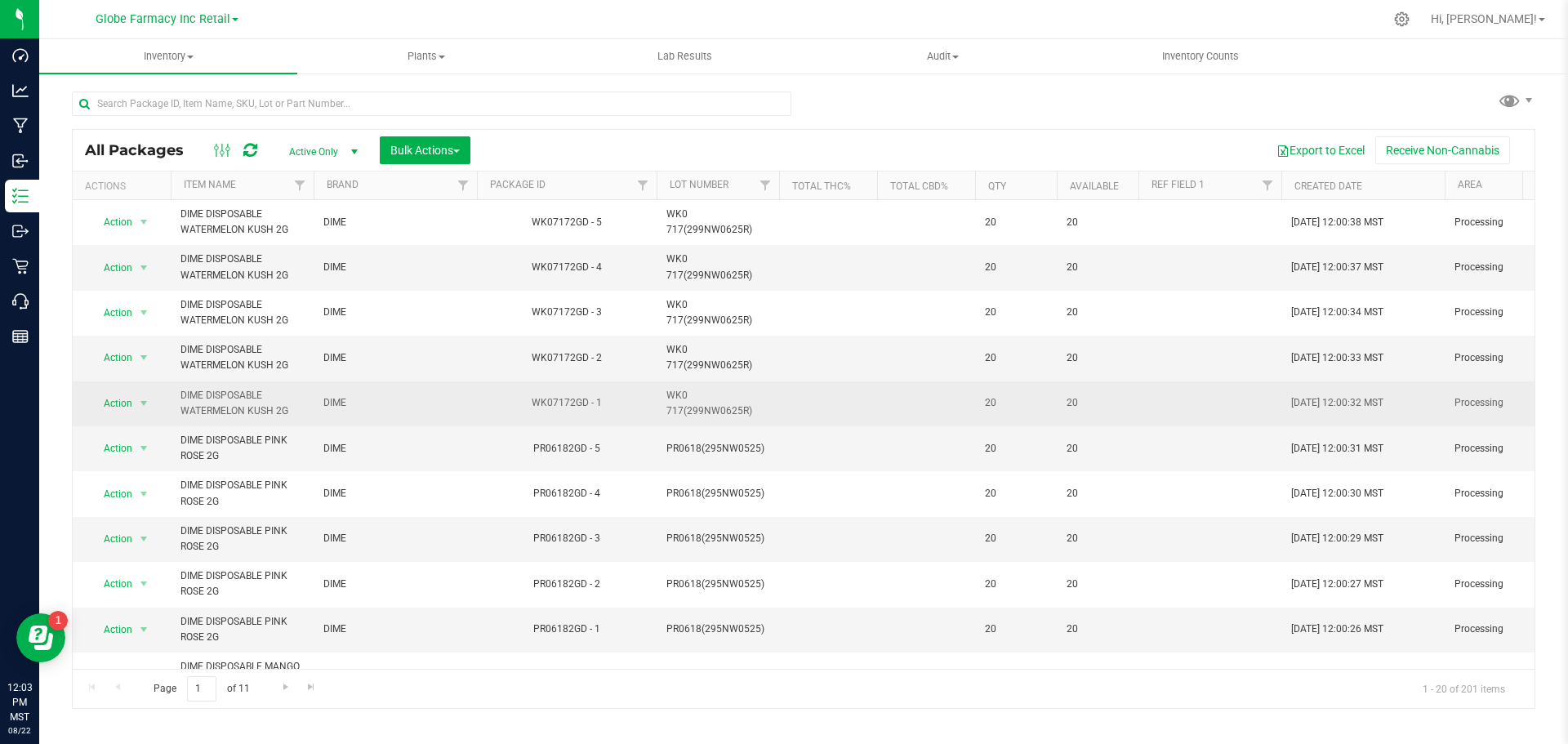
click at [726, 406] on span "WK0 717(299NW0625R)" at bounding box center [718, 404] width 103 height 31
click at [684, 408] on input "WK0 717(299NW0625R)" at bounding box center [714, 403] width 116 height 25
type input "WK0717(299NW0625R)"
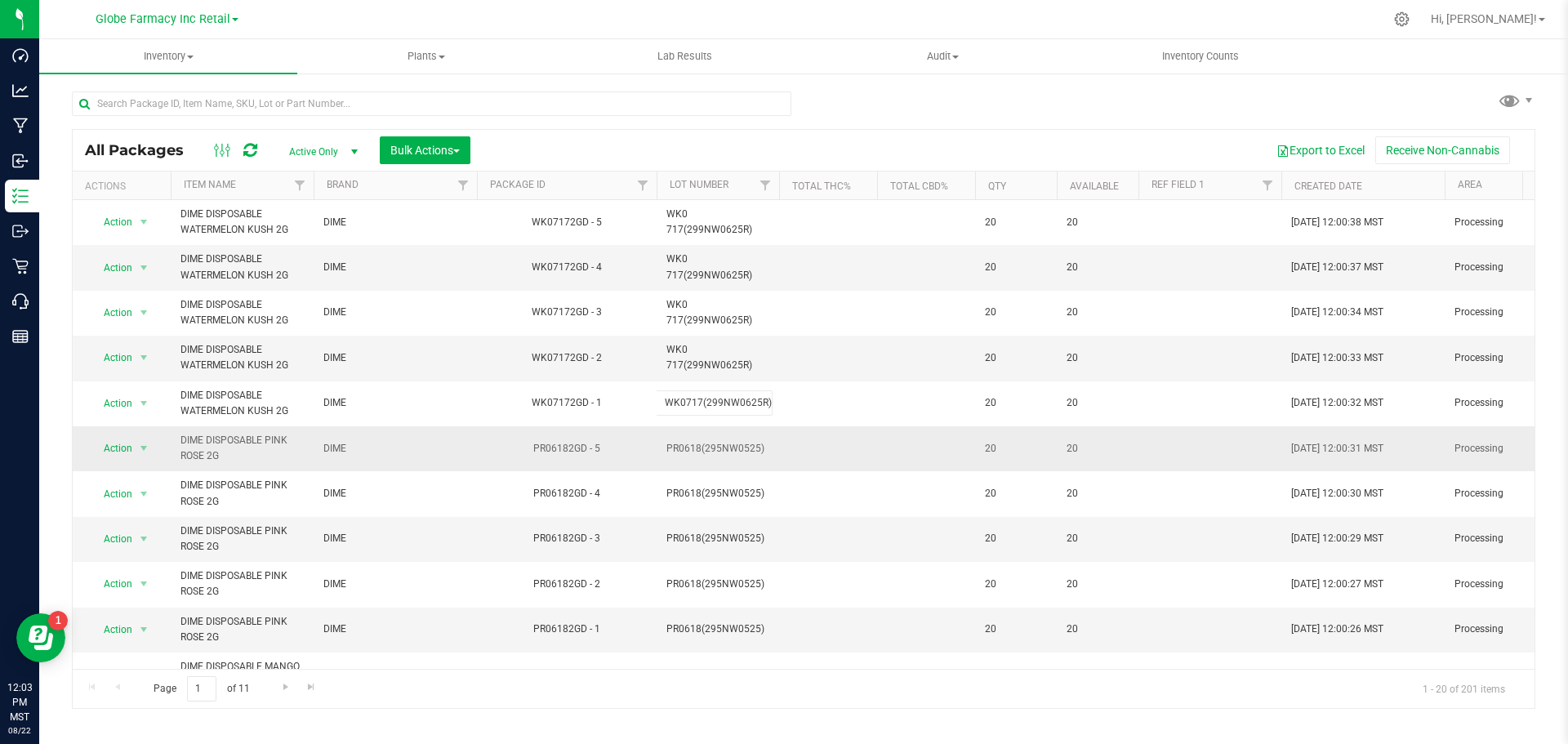
click at [804, 457] on div "All Packages Active Only Active Only Lab Samples Locked All Bulk Actions Add to…" at bounding box center [804, 418] width 1463 height 580
click at [703, 359] on span "WK0 717(299NW0625R)" at bounding box center [718, 358] width 103 height 31
click at [677, 355] on input "WK0 717(299NW0625R)" at bounding box center [714, 358] width 116 height 25
click at [684, 358] on input "WK0 717(299NW0625R)" at bounding box center [714, 358] width 116 height 25
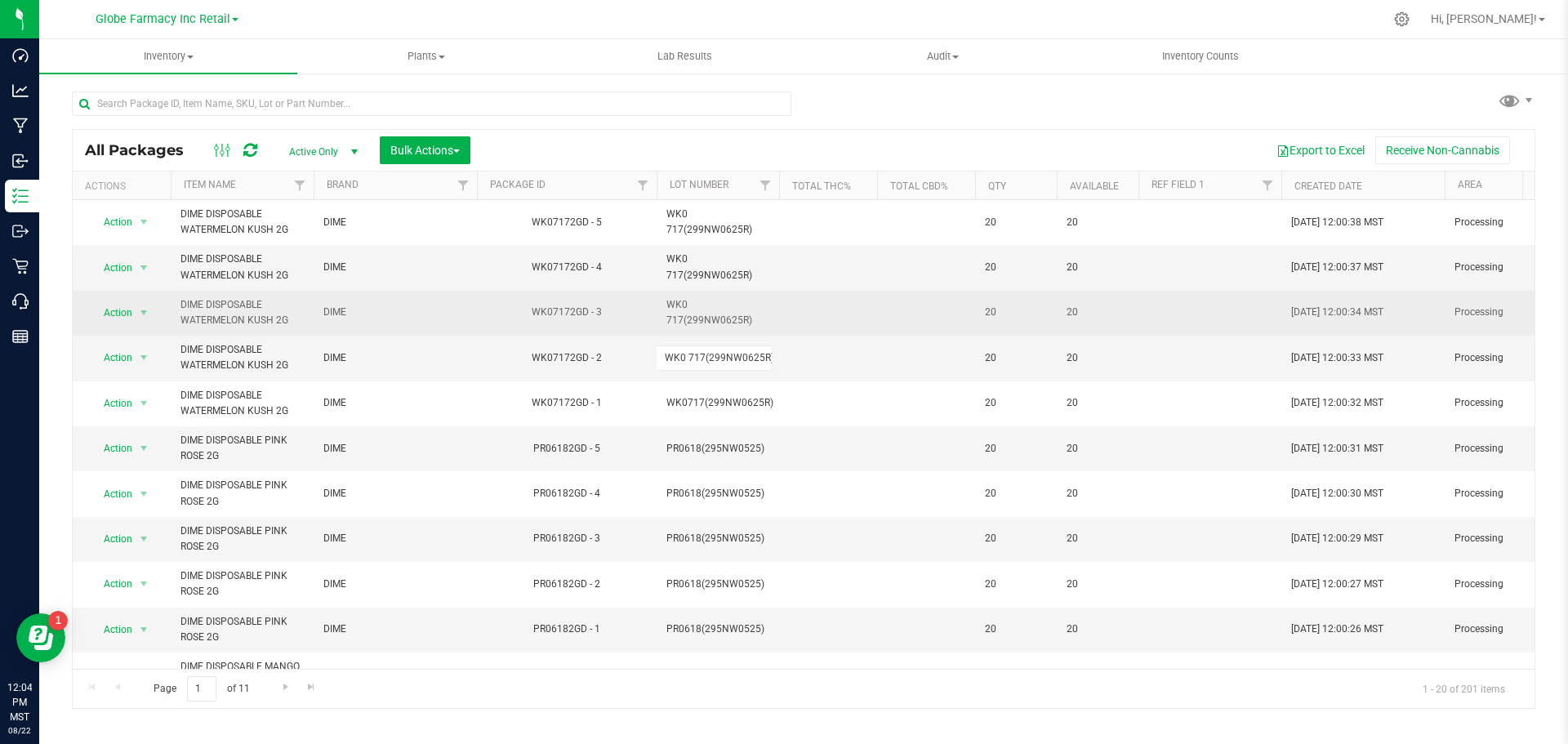
type input "WK0717(299NW0625R)"
click at [732, 293] on div "All Packages Active Only Active Only Lab Samples Locked All Bulk Actions Add to…" at bounding box center [804, 418] width 1463 height 580
click at [692, 299] on span "WK0 717(299NW0625R)" at bounding box center [718, 313] width 103 height 31
click at [682, 313] on input "WK0 717(299NW0625R)" at bounding box center [714, 313] width 116 height 25
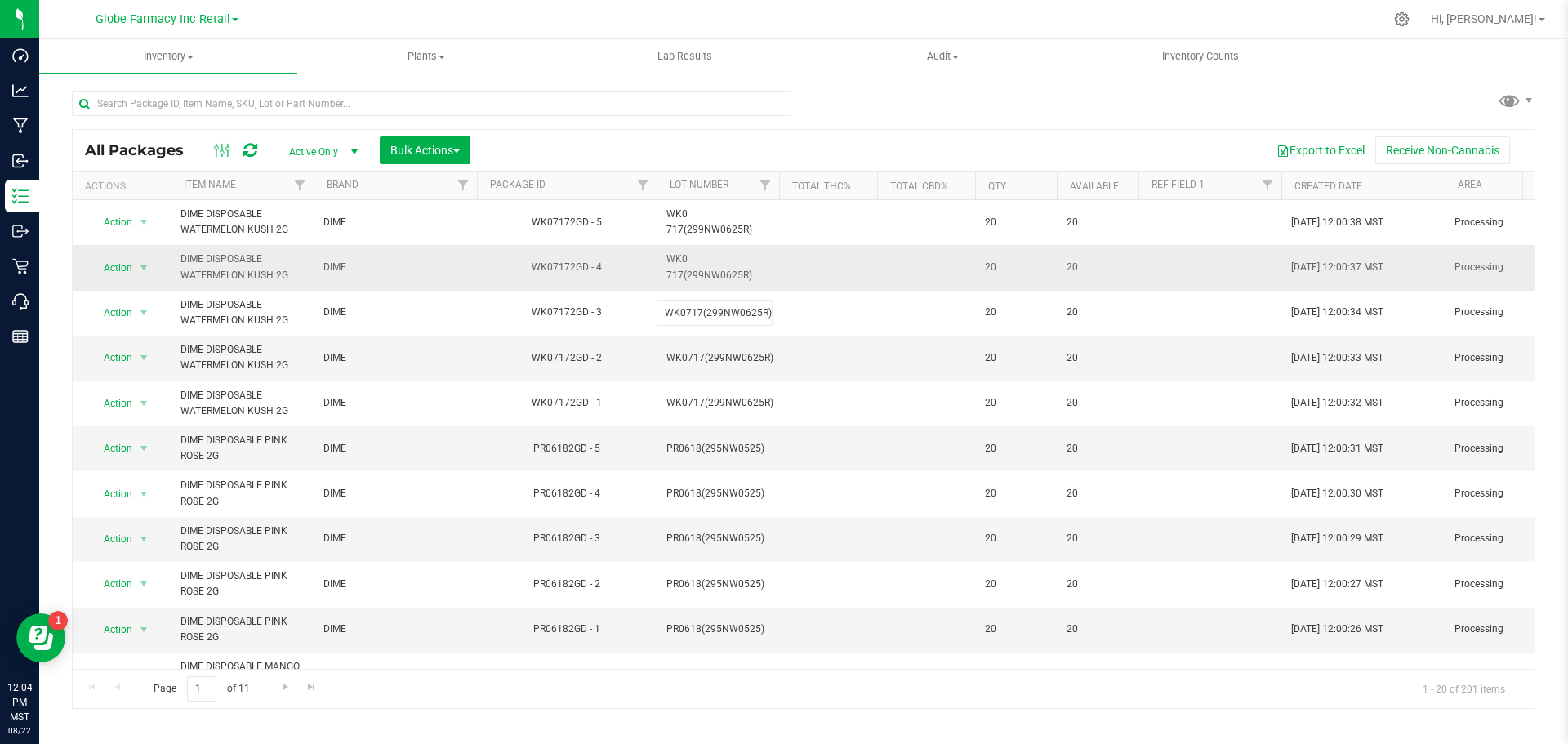
type input "WK0717(299NW0625R)"
click at [824, 249] on div "All Packages Active Only Active Only Lab Samples Locked All Bulk Actions Add to…" at bounding box center [804, 418] width 1463 height 580
click at [718, 256] on span "WK0 717(299NW0625R)" at bounding box center [718, 267] width 103 height 31
click at [683, 271] on input "WK0 717(299NW0625R)" at bounding box center [714, 268] width 116 height 25
type input "WK0717(299NW0625R)"
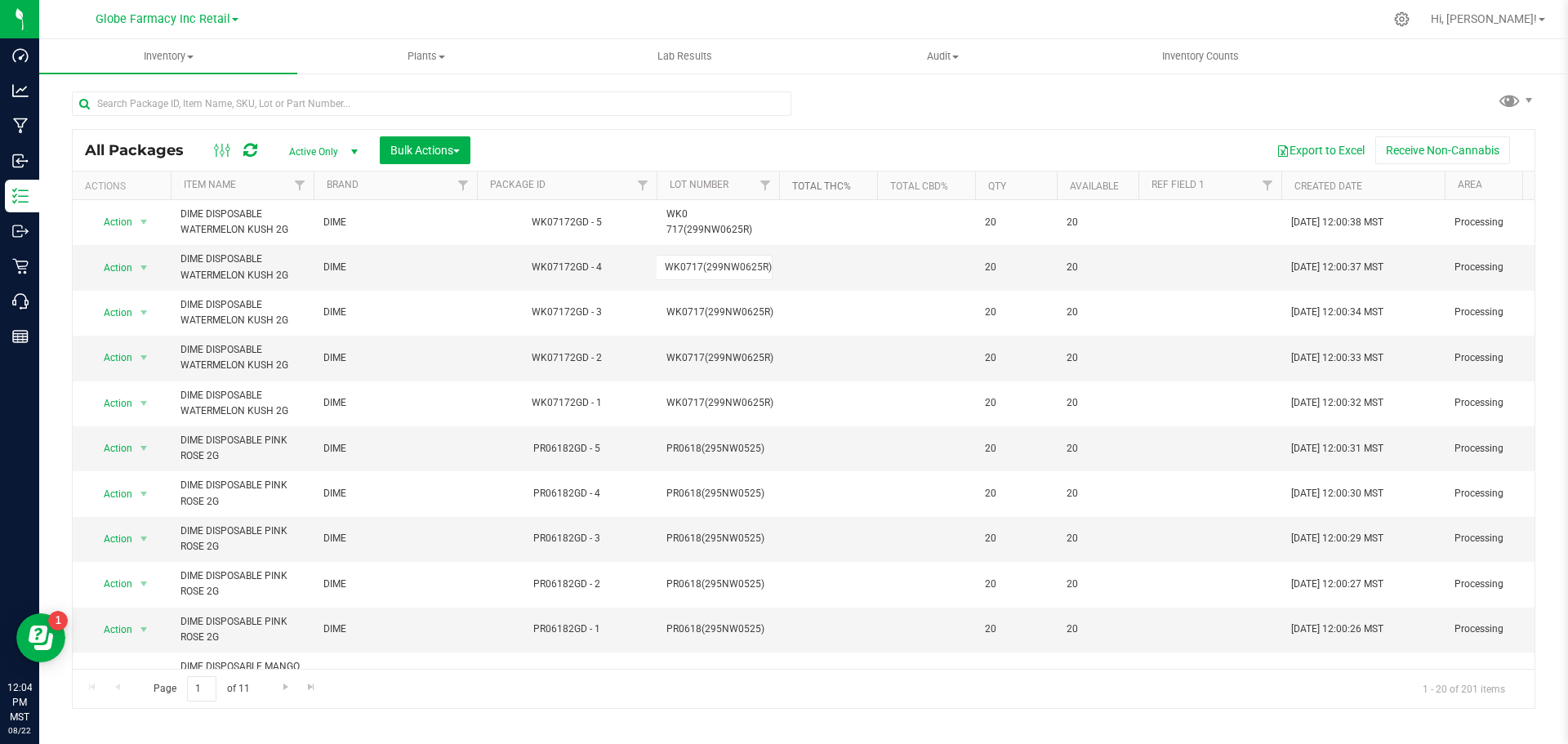
click at [847, 191] on div "All Packages Active Only Active Only Lab Samples Locked All Bulk Actions Add to…" at bounding box center [804, 418] width 1463 height 580
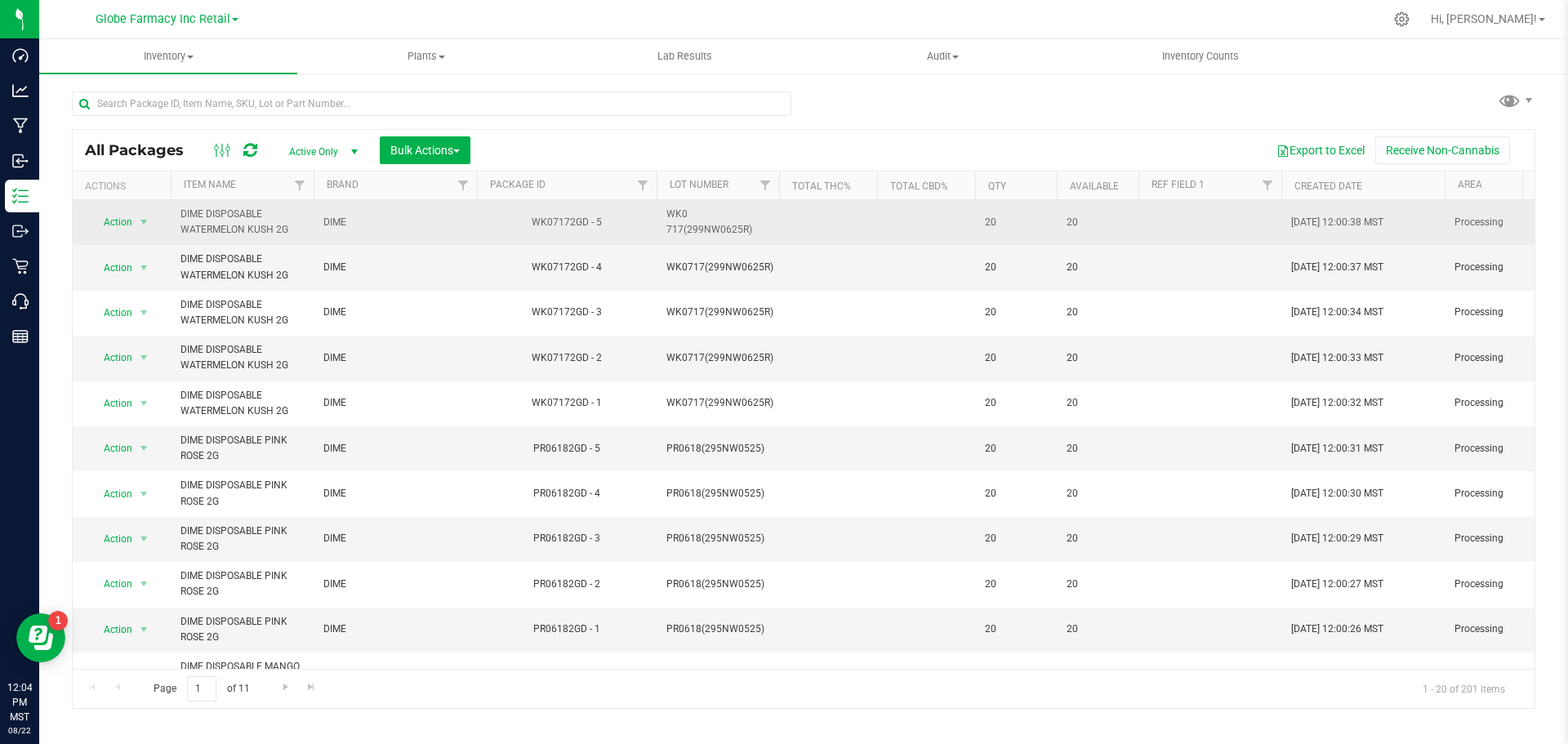
click at [690, 216] on span "WK0 717(299NW0625R)" at bounding box center [718, 222] width 103 height 31
drag, startPoint x: 682, startPoint y: 223, endPoint x: 689, endPoint y: 236, distance: 14.8
click at [683, 226] on input "WK0 717(299NW0625R)" at bounding box center [714, 223] width 116 height 25
click at [687, 226] on input "WK0 717(299NW0625R)" at bounding box center [714, 223] width 116 height 25
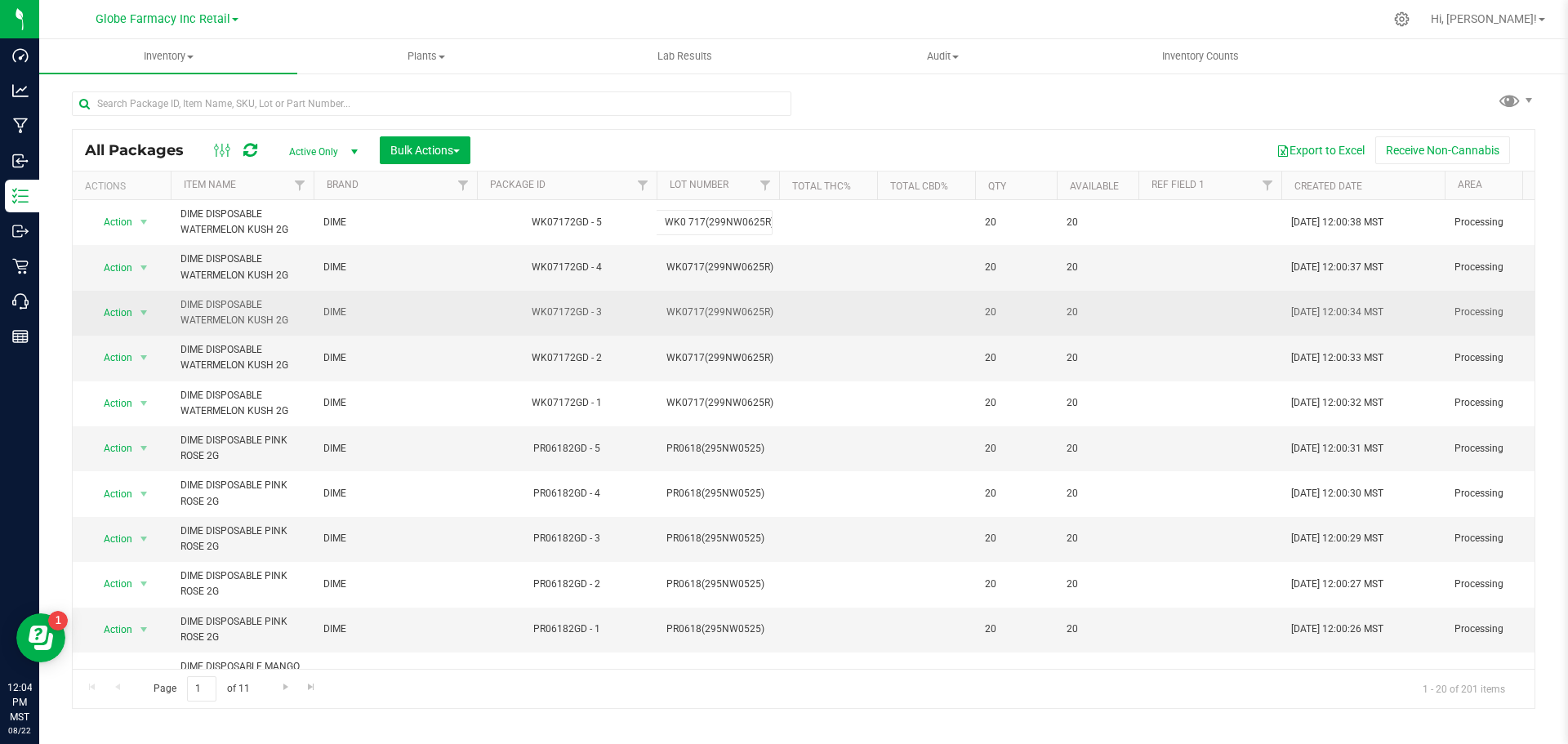
type input "WK0717(299NW0625R)"
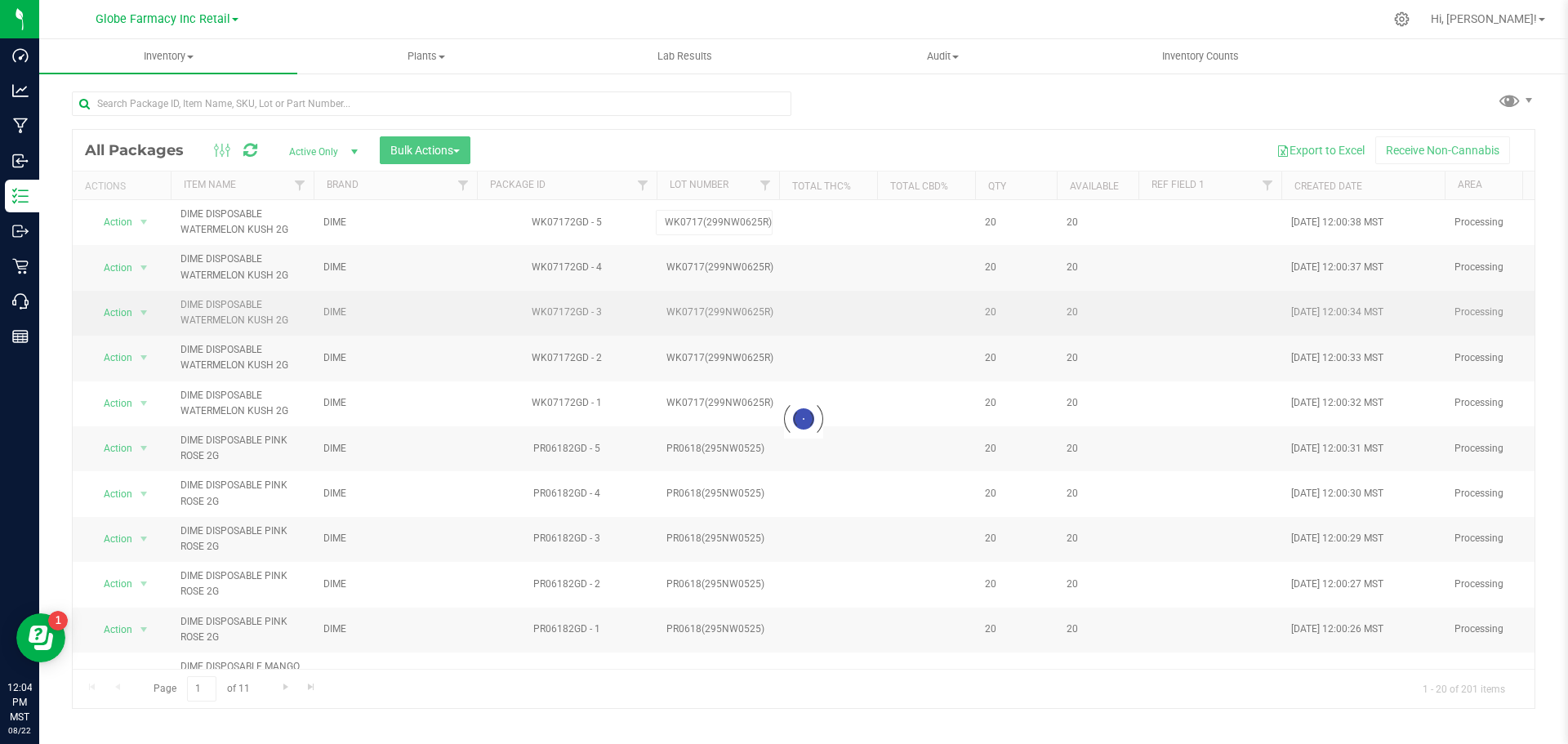
click at [762, 312] on div "Loading... All Packages Active Only Active Only Lab Samples Locked All Bulk Act…" at bounding box center [804, 418] width 1463 height 580
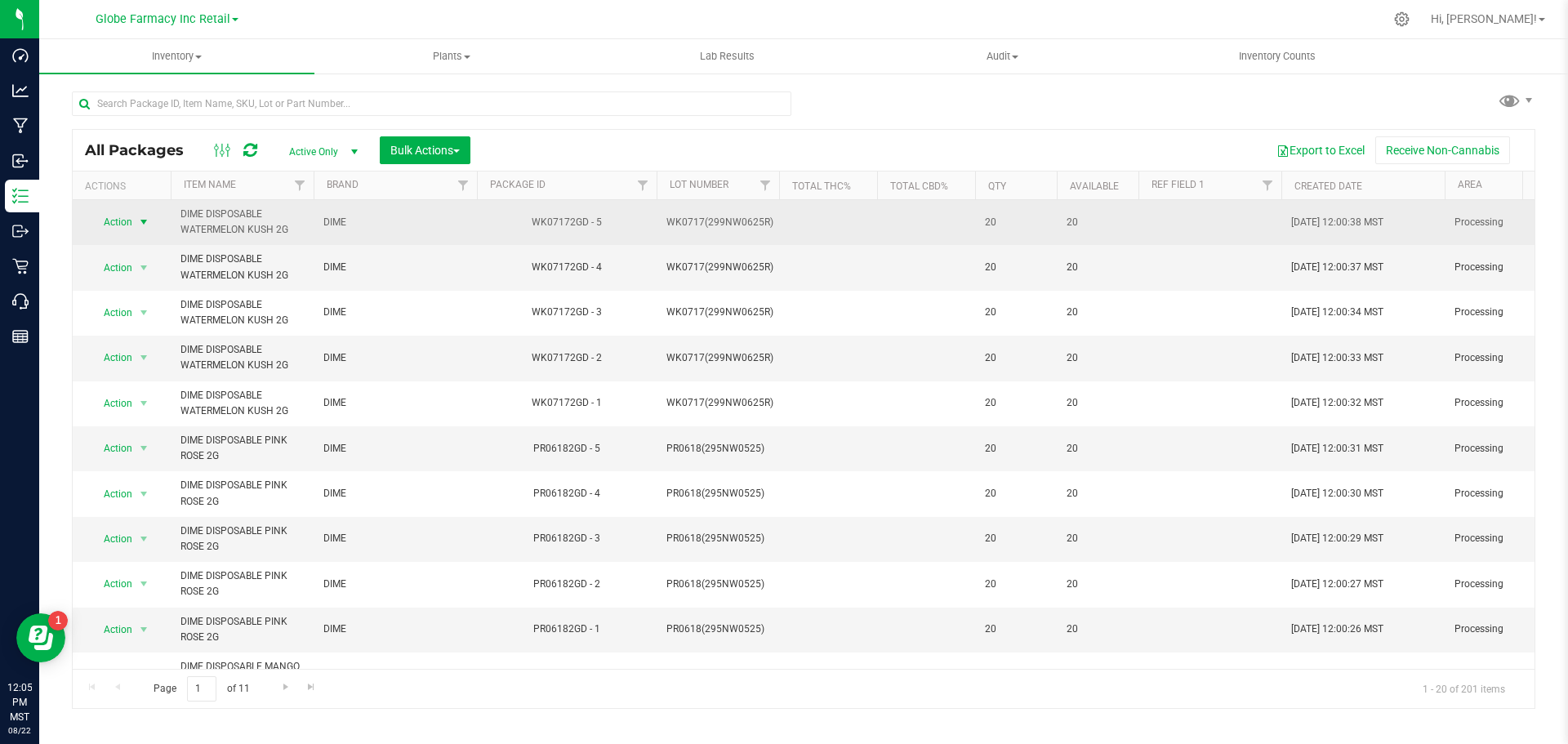
click at [142, 222] on span "select" at bounding box center [143, 222] width 13 height 13
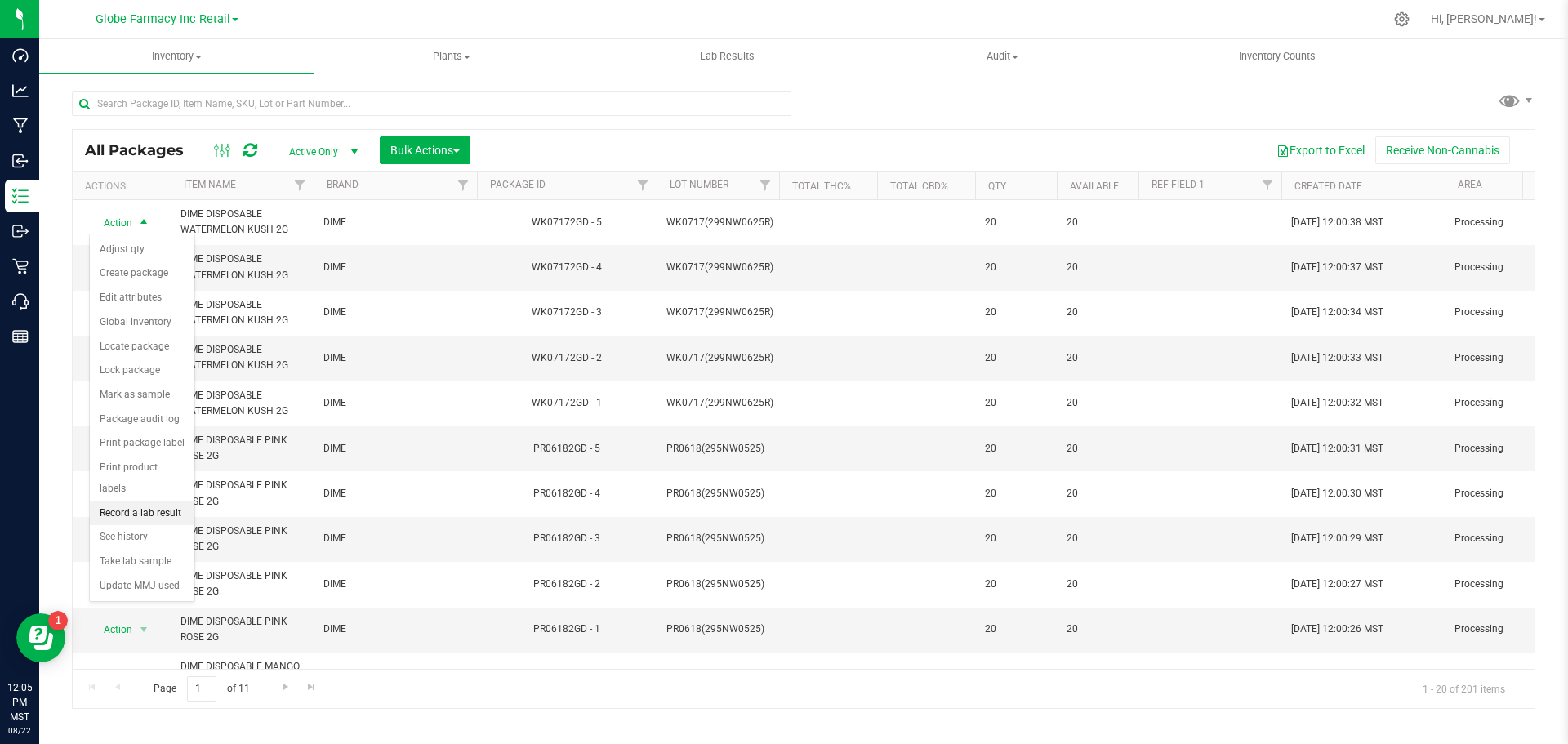
click at [142, 502] on li "Record a lab result" at bounding box center [142, 513] width 105 height 24
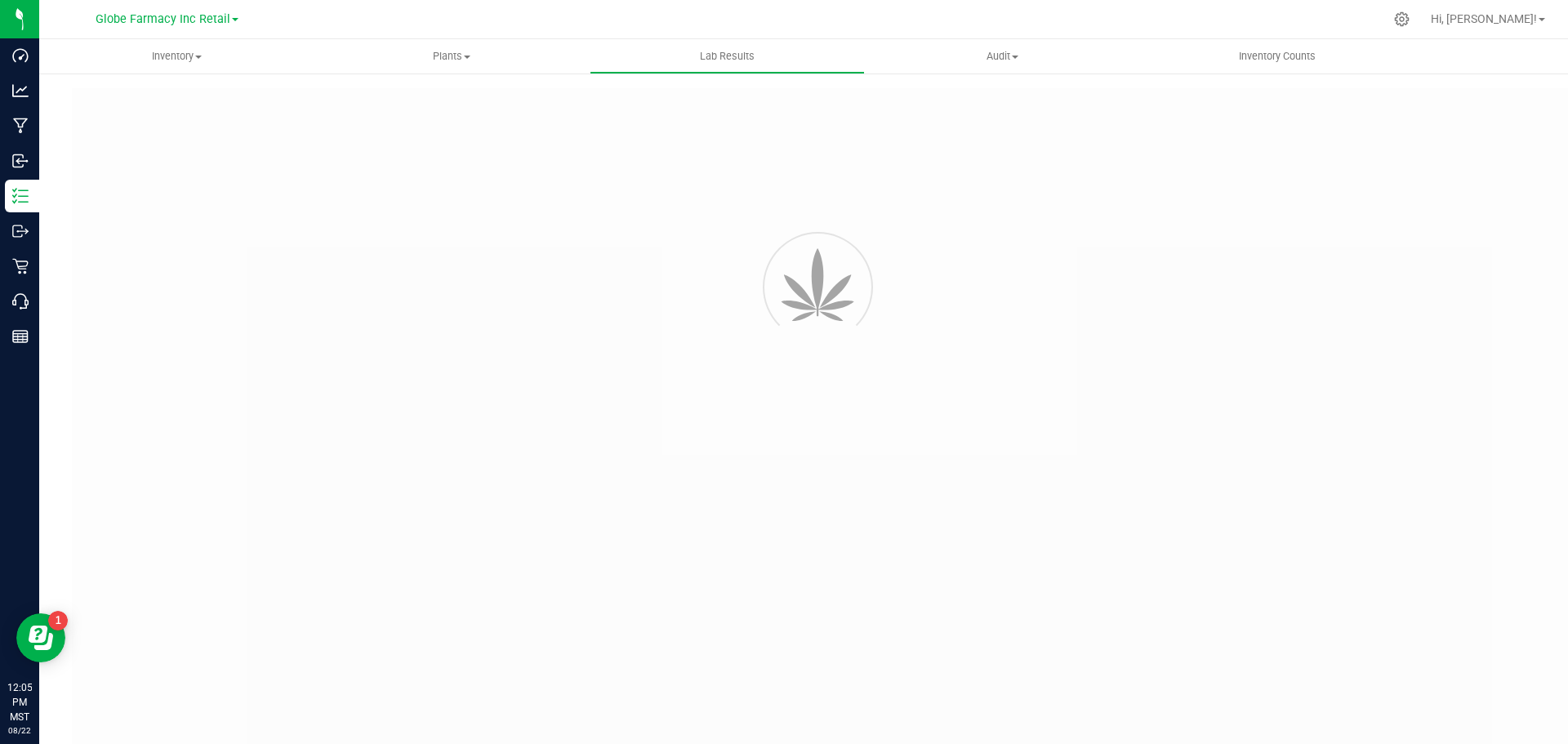
type input "WK07172GD - 5"
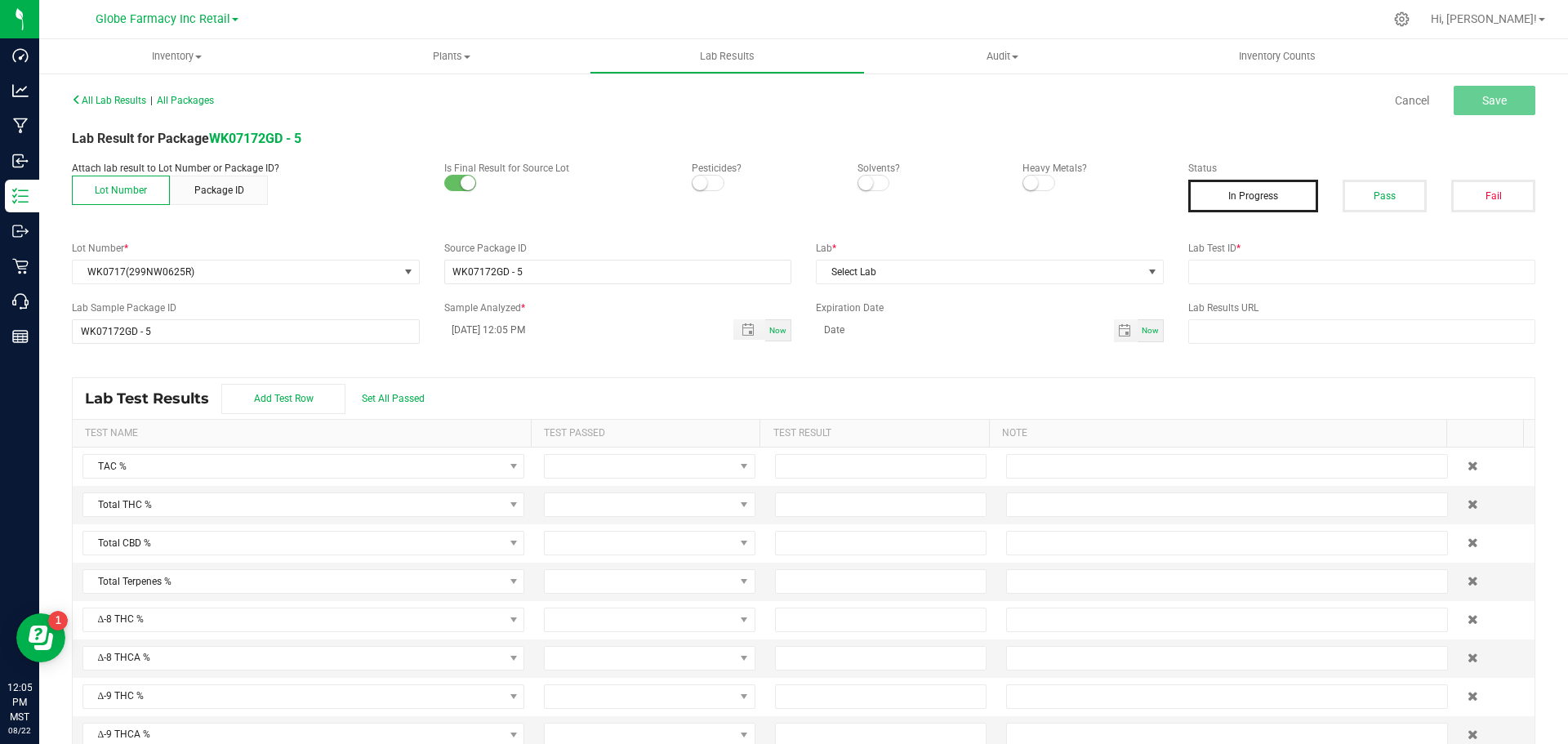
click at [1012, 255] on div "Lab * Select Lab" at bounding box center [989, 262] width 372 height 43
click at [1007, 275] on span "Select Lab" at bounding box center [979, 272] width 326 height 22
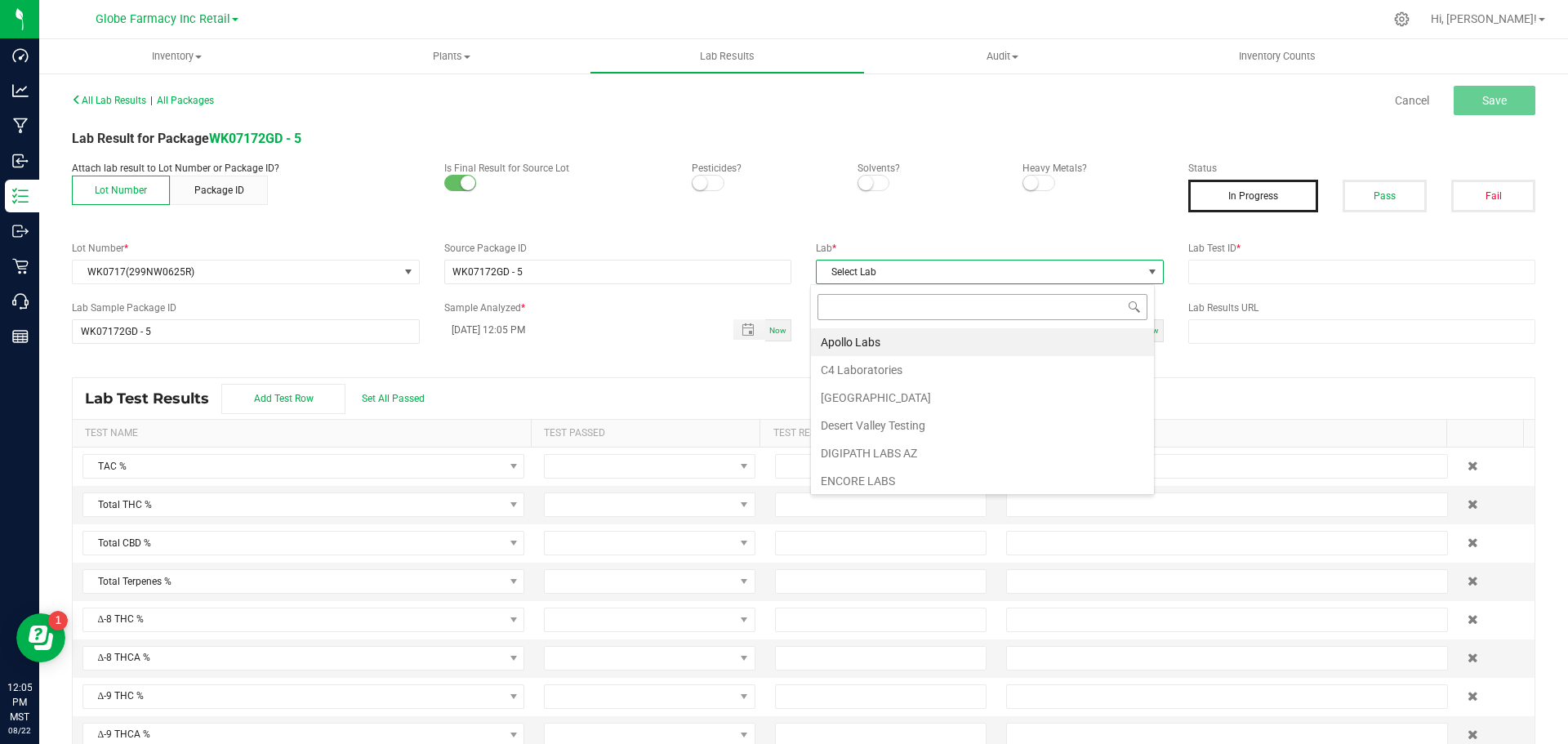
scroll to position [24, 345]
click at [976, 332] on li "Apollo Labs" at bounding box center [982, 342] width 343 height 27
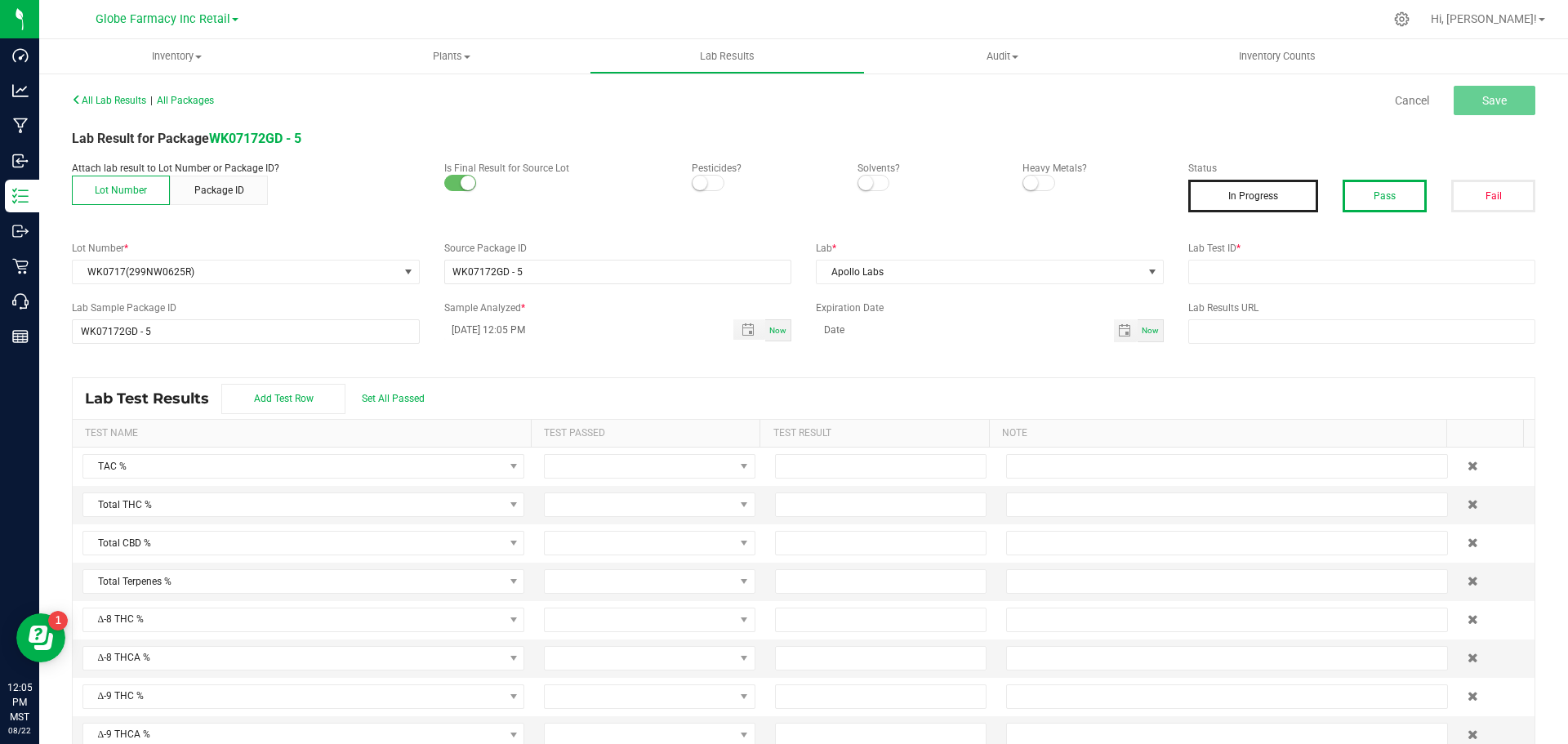
click at [1358, 197] on button "Pass" at bounding box center [1384, 196] width 84 height 32
click at [1248, 276] on input "text" at bounding box center [1363, 272] width 348 height 24
paste input "2507APO3140.15936"
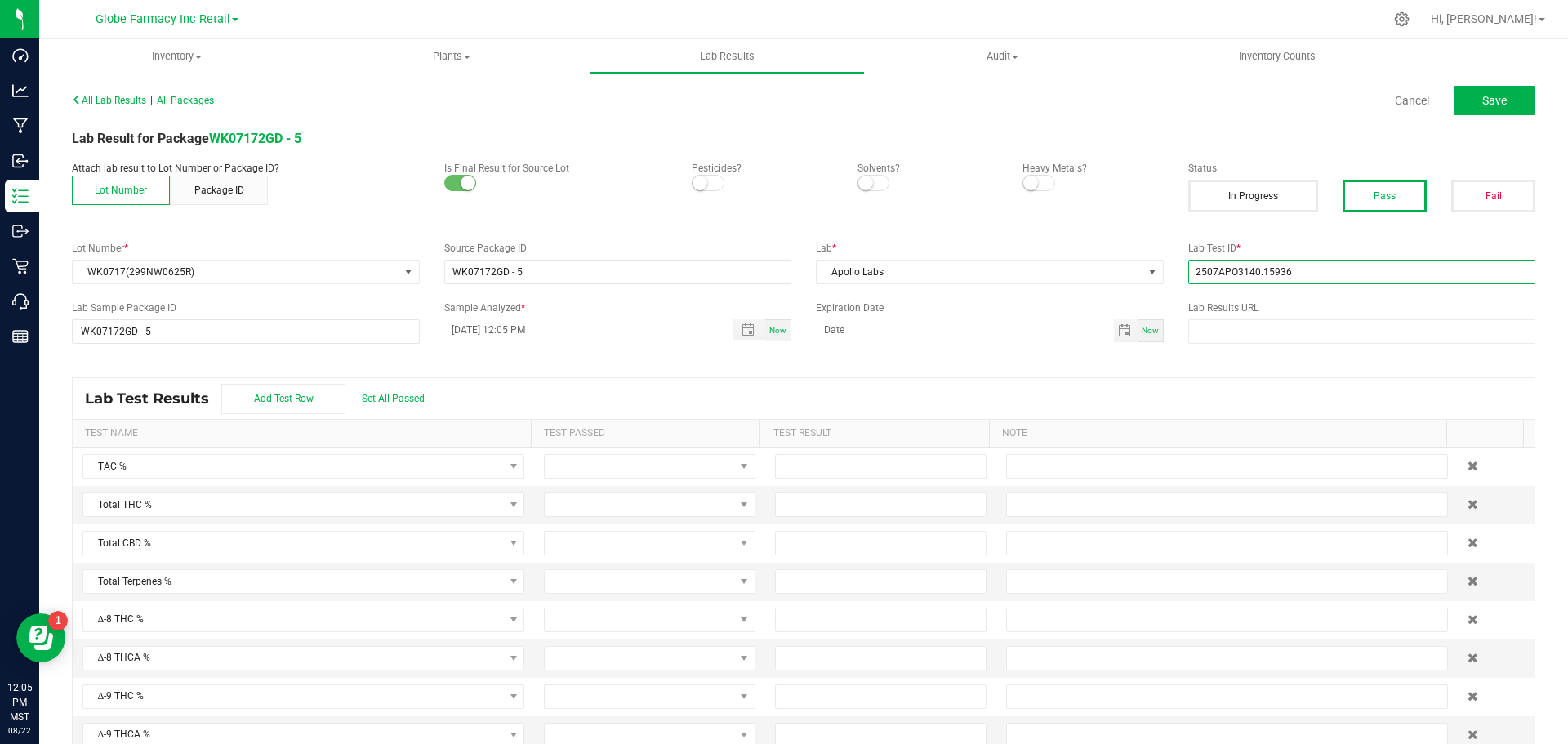
type input "2507APO3140.15936"
click at [1469, 85] on div "All Lab Results | All Packages Cancel Save" at bounding box center [804, 101] width 1488 height 41
click at [1466, 97] on button "Save" at bounding box center [1495, 101] width 82 height 29
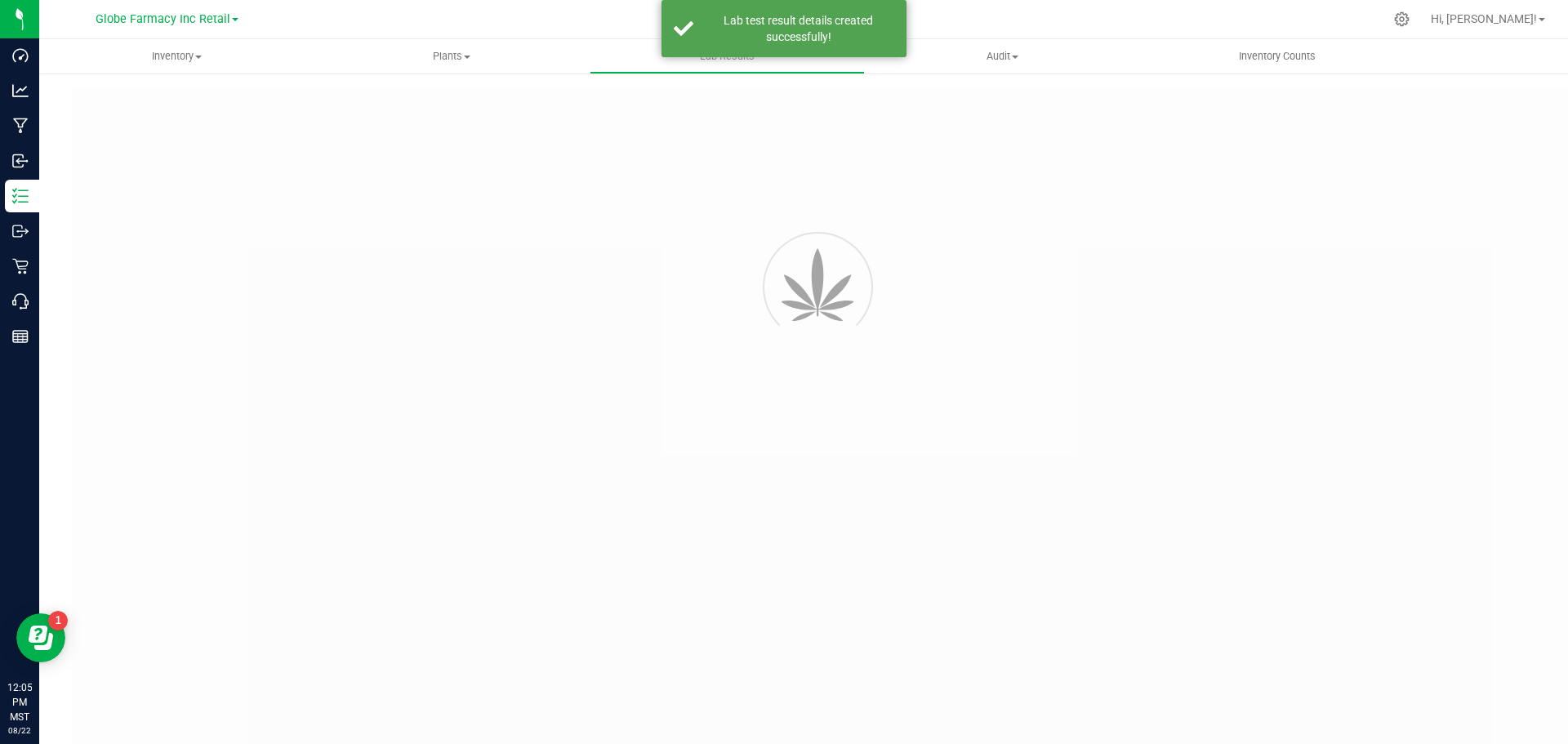
type input "WK07172GD - 5"
type input "2507APO3140.15936"
type input "WK07172GD - 5"
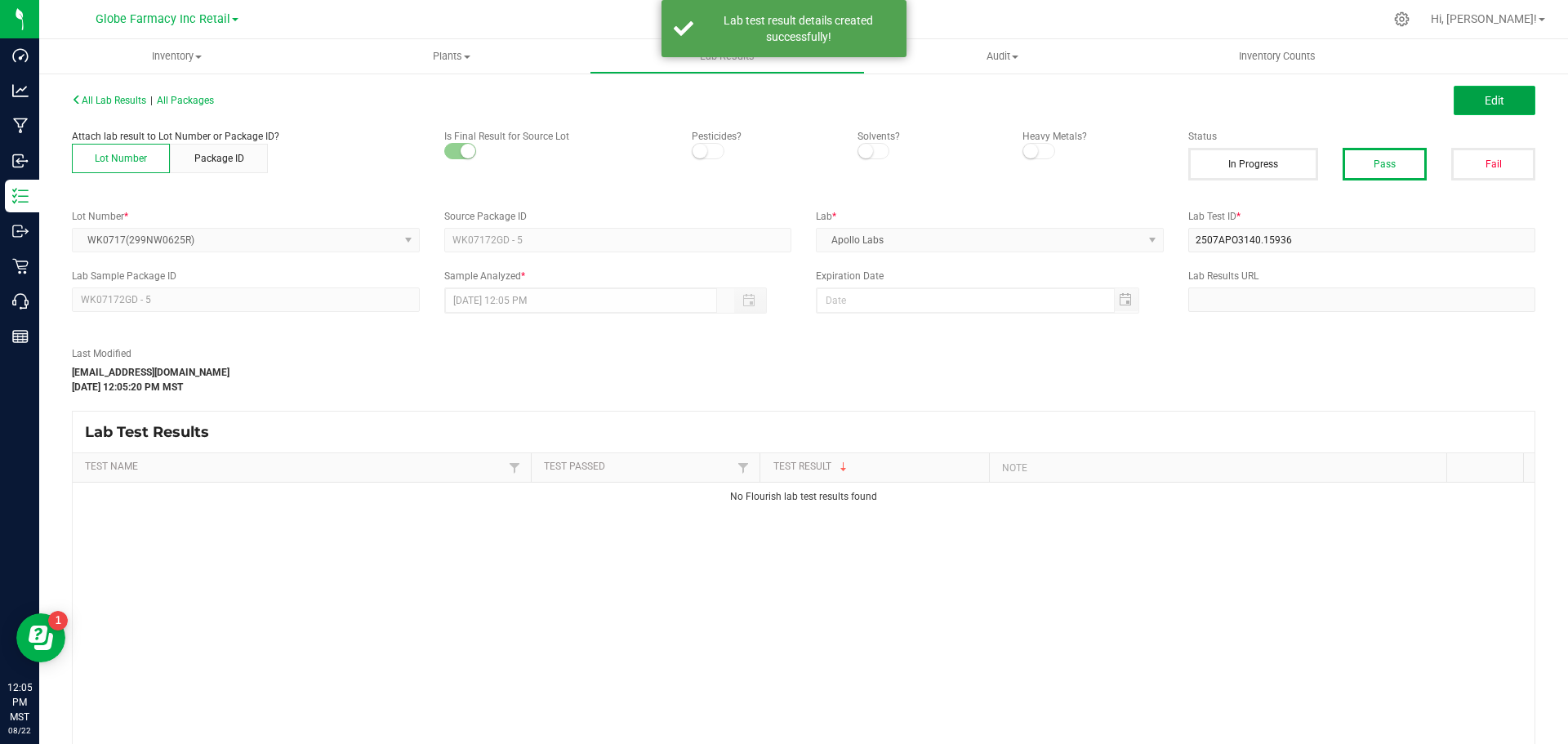
click at [1469, 102] on button "Edit" at bounding box center [1495, 101] width 82 height 29
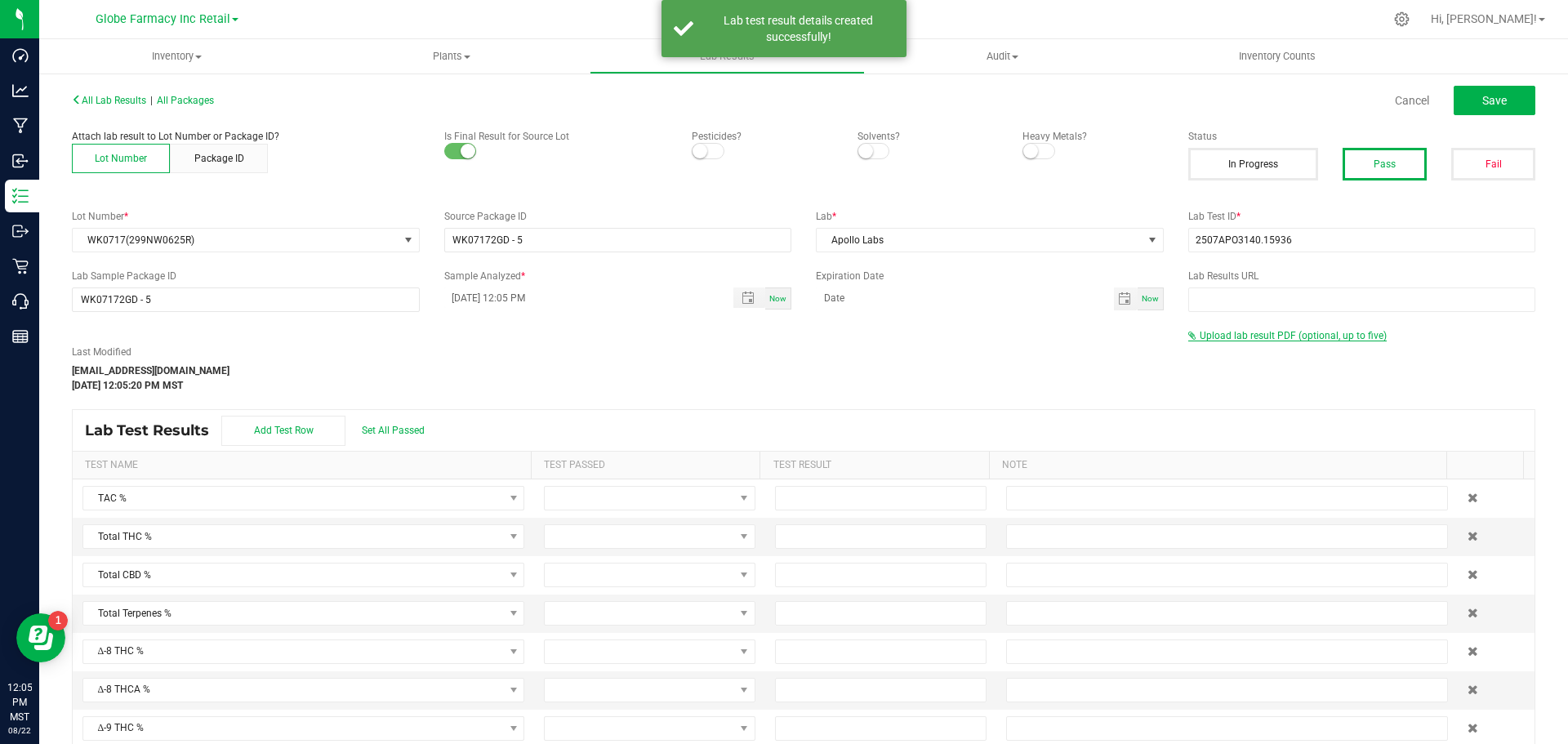
click at [1273, 335] on span "Upload lab result PDF (optional, up to five)" at bounding box center [1292, 336] width 187 height 12
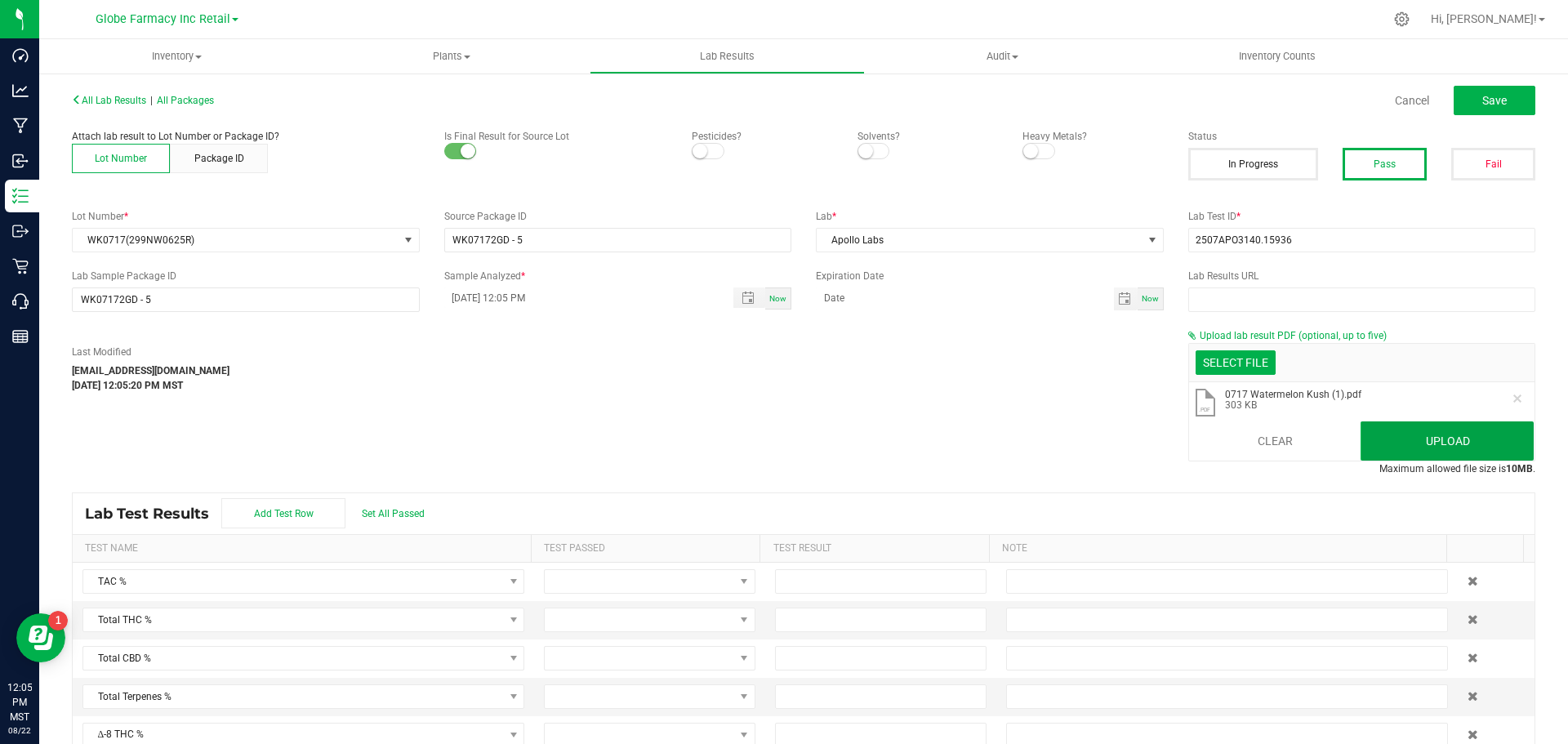
click at [1387, 427] on button "Upload" at bounding box center [1447, 441] width 173 height 39
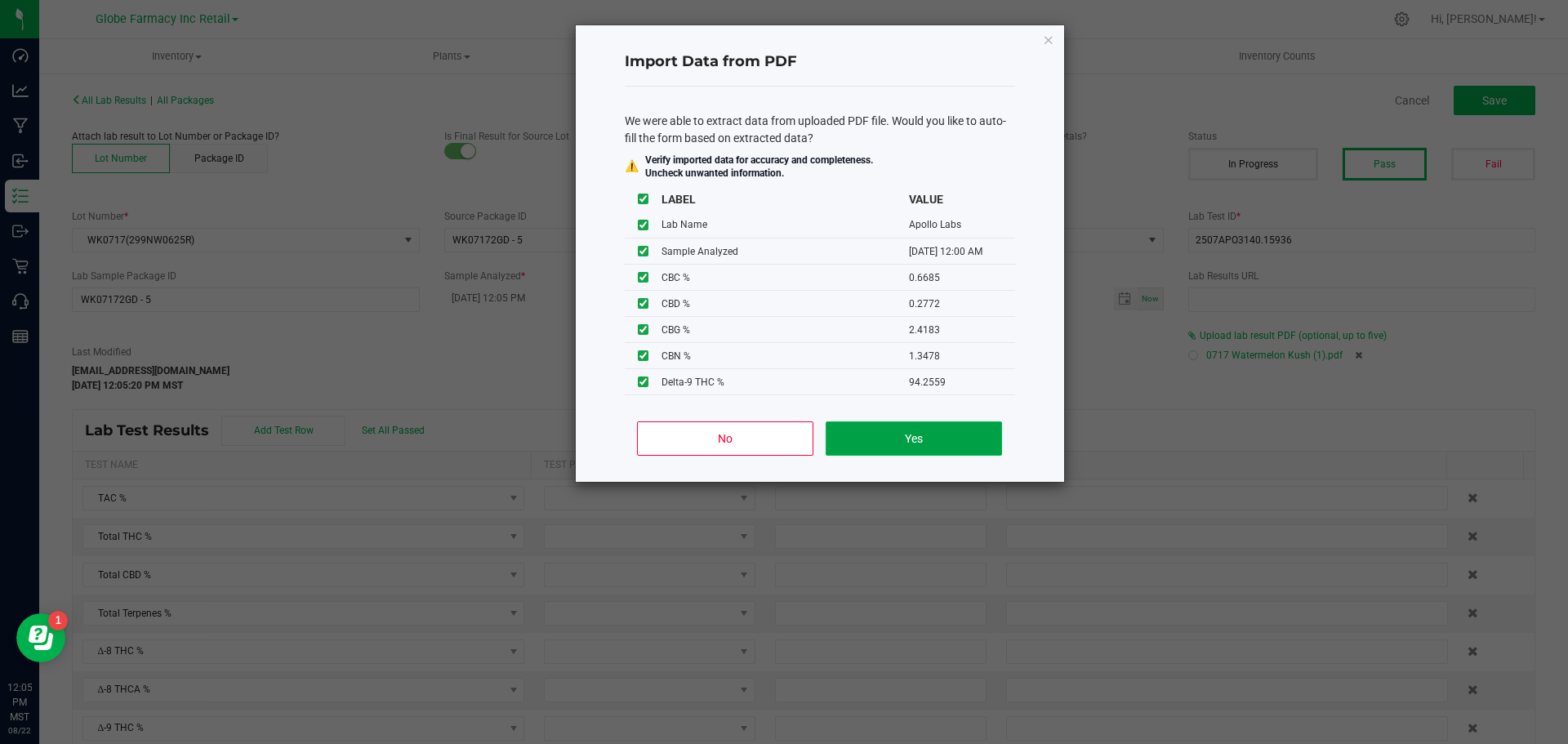
click at [895, 438] on button "Yes" at bounding box center [914, 438] width 176 height 34
type input "[DATE] 12:00 AM"
type input "99.5694"
type input "94.2558"
type input "0.2772"
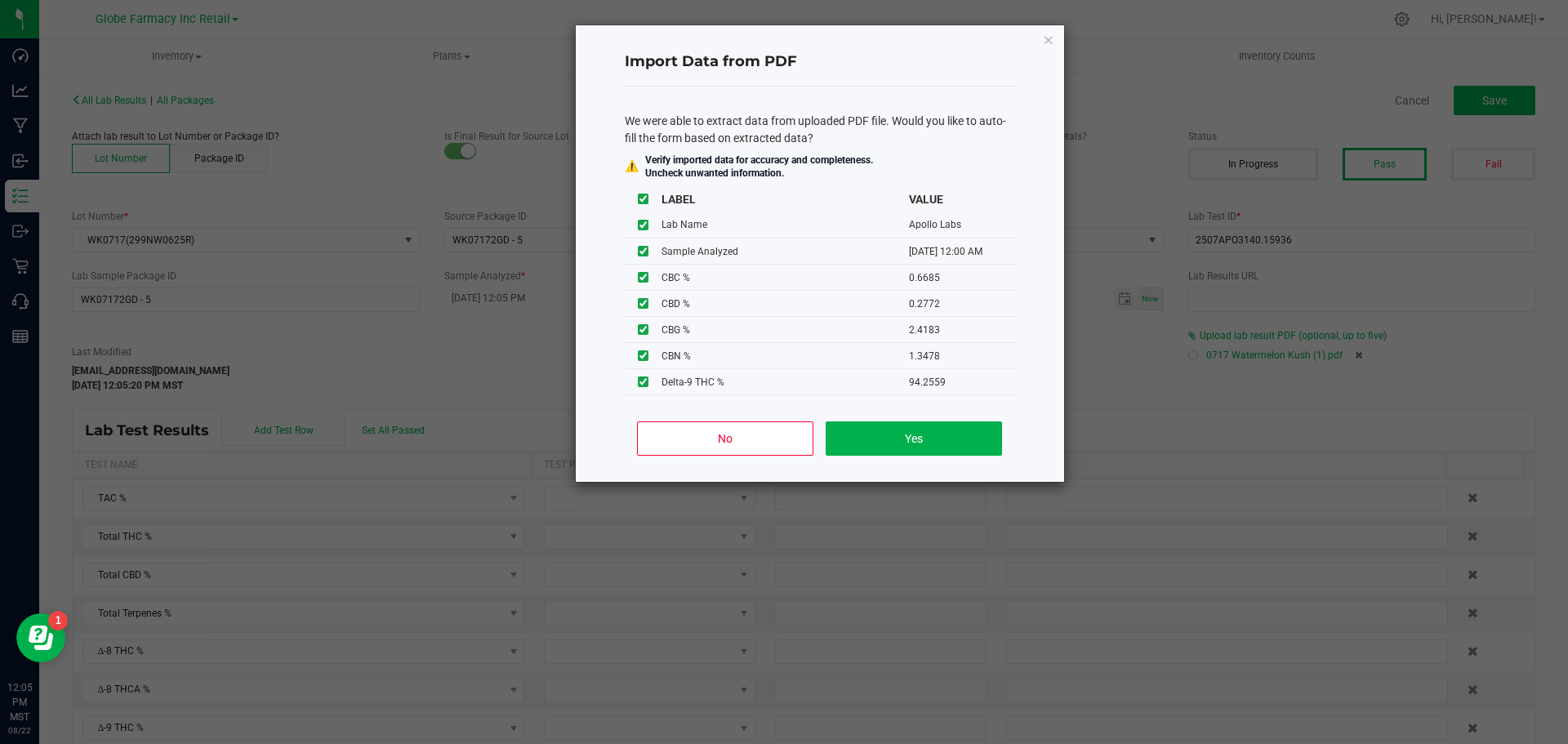
type input "94.2559"
type input "0.6017"
type input "0.6685"
type input "0.2772"
type input "2.4183"
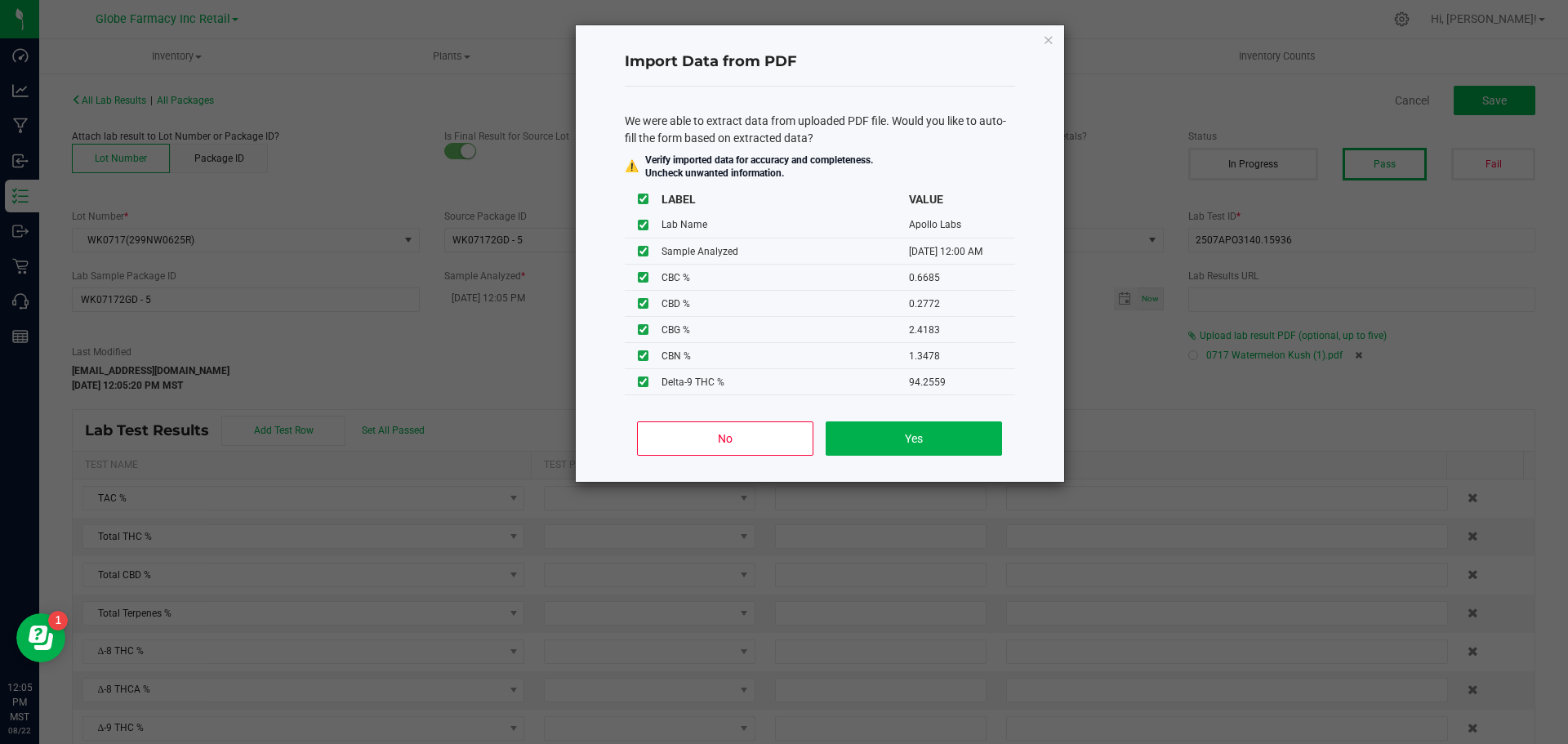
type input "1.3478"
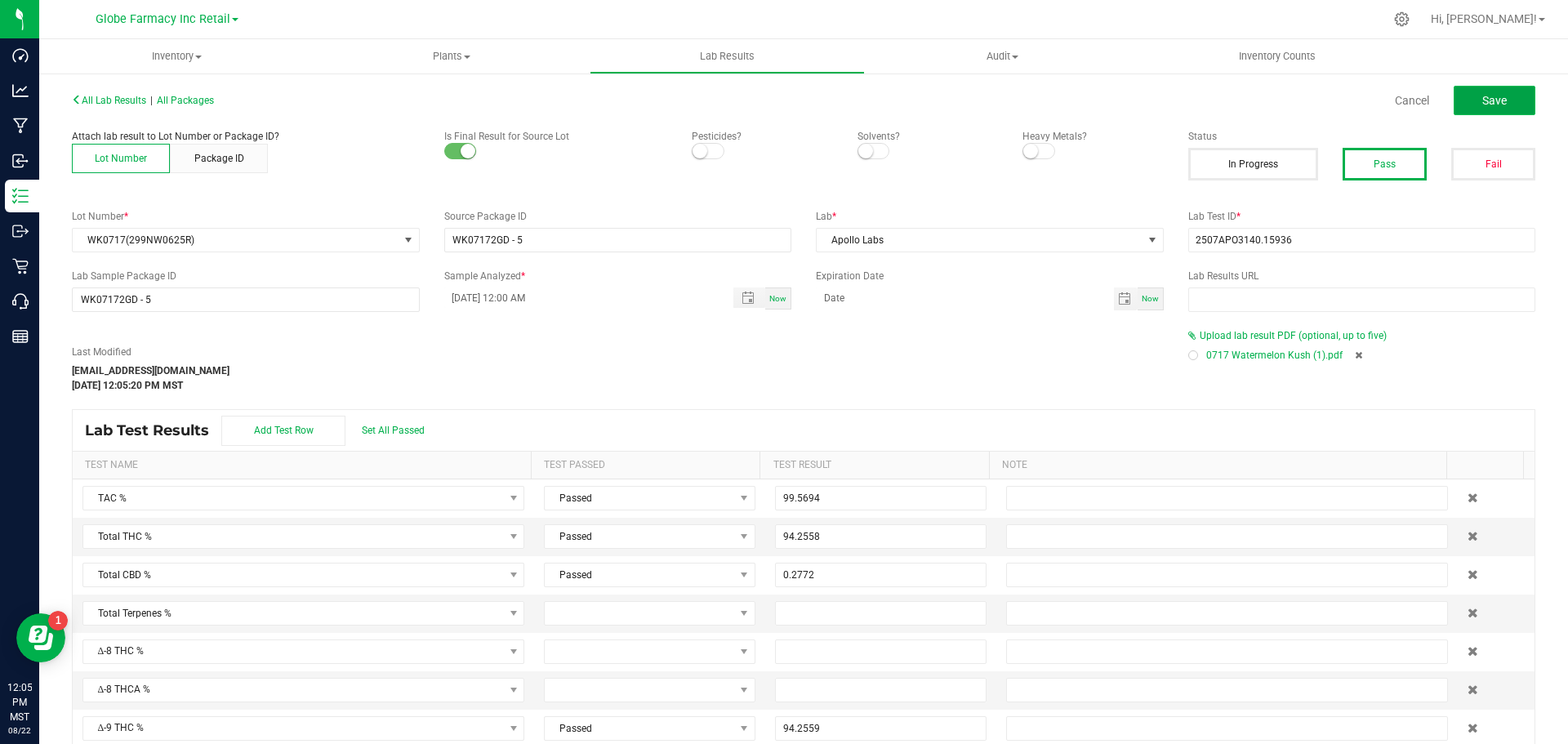
click at [1455, 105] on button "Save" at bounding box center [1495, 101] width 82 height 29
type input "94.2559"
type input "0.6017"
type input "0.6685"
type input "0.2772"
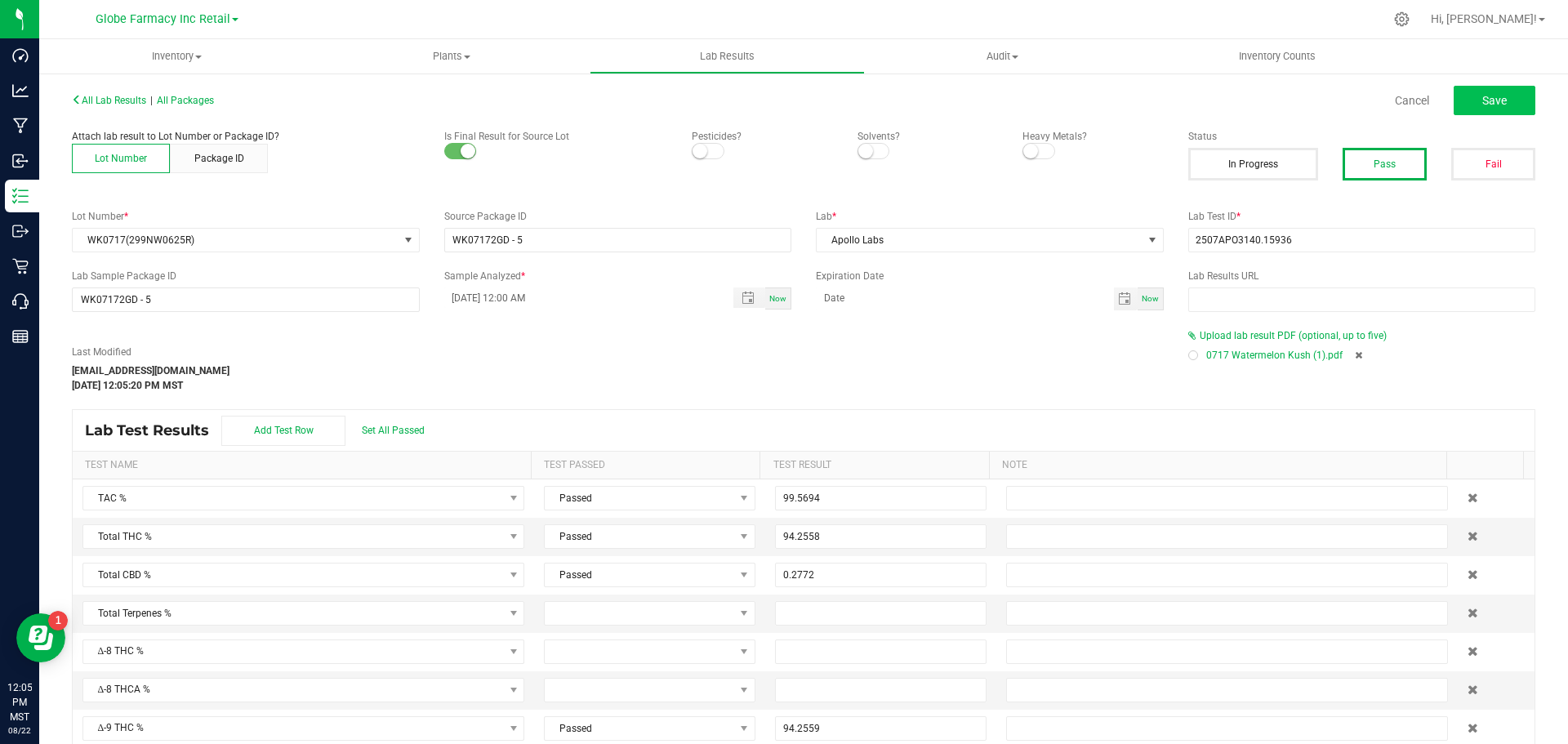
type input "2.4183"
type input "1.3478"
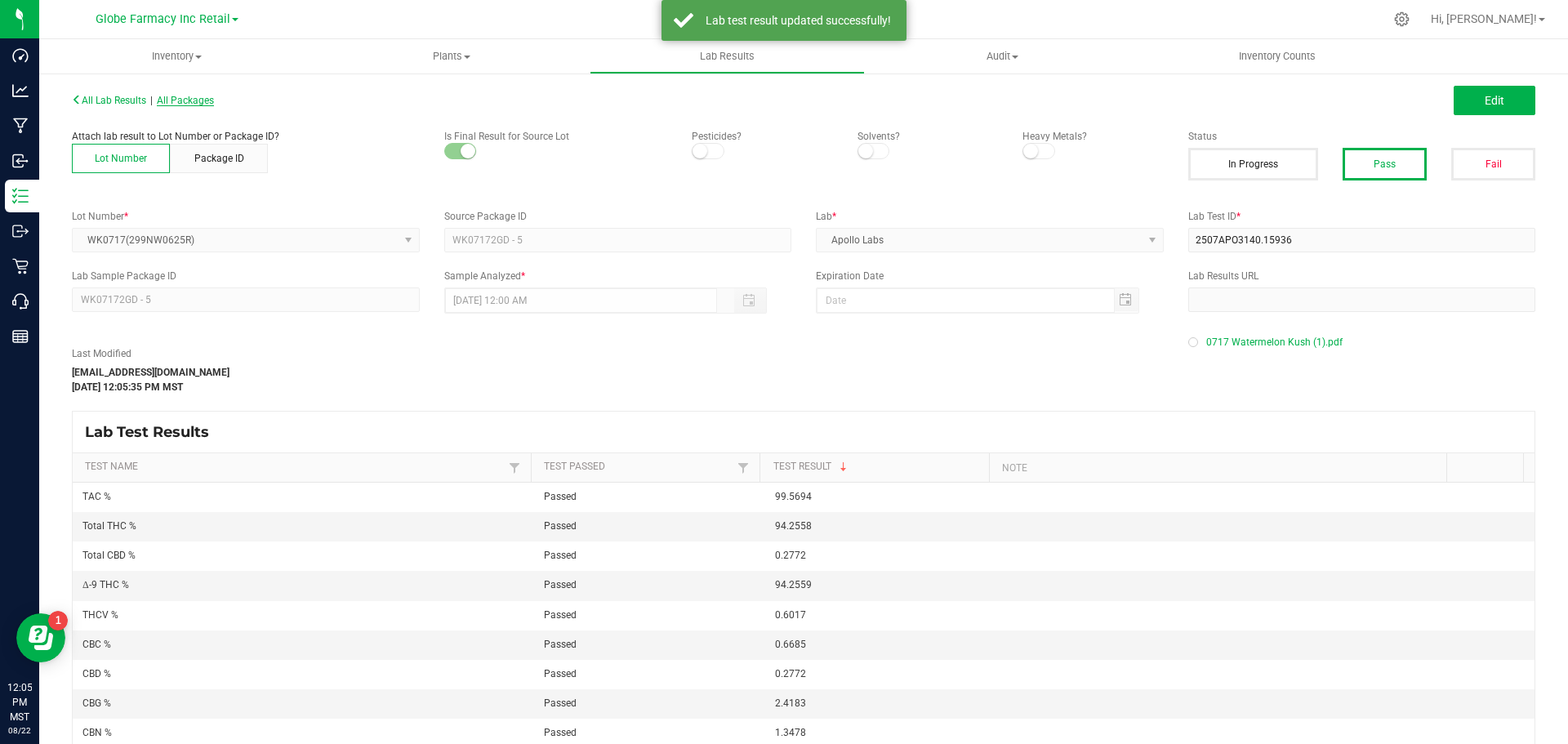
click at [207, 99] on span "All Packages" at bounding box center [185, 101] width 57 height 12
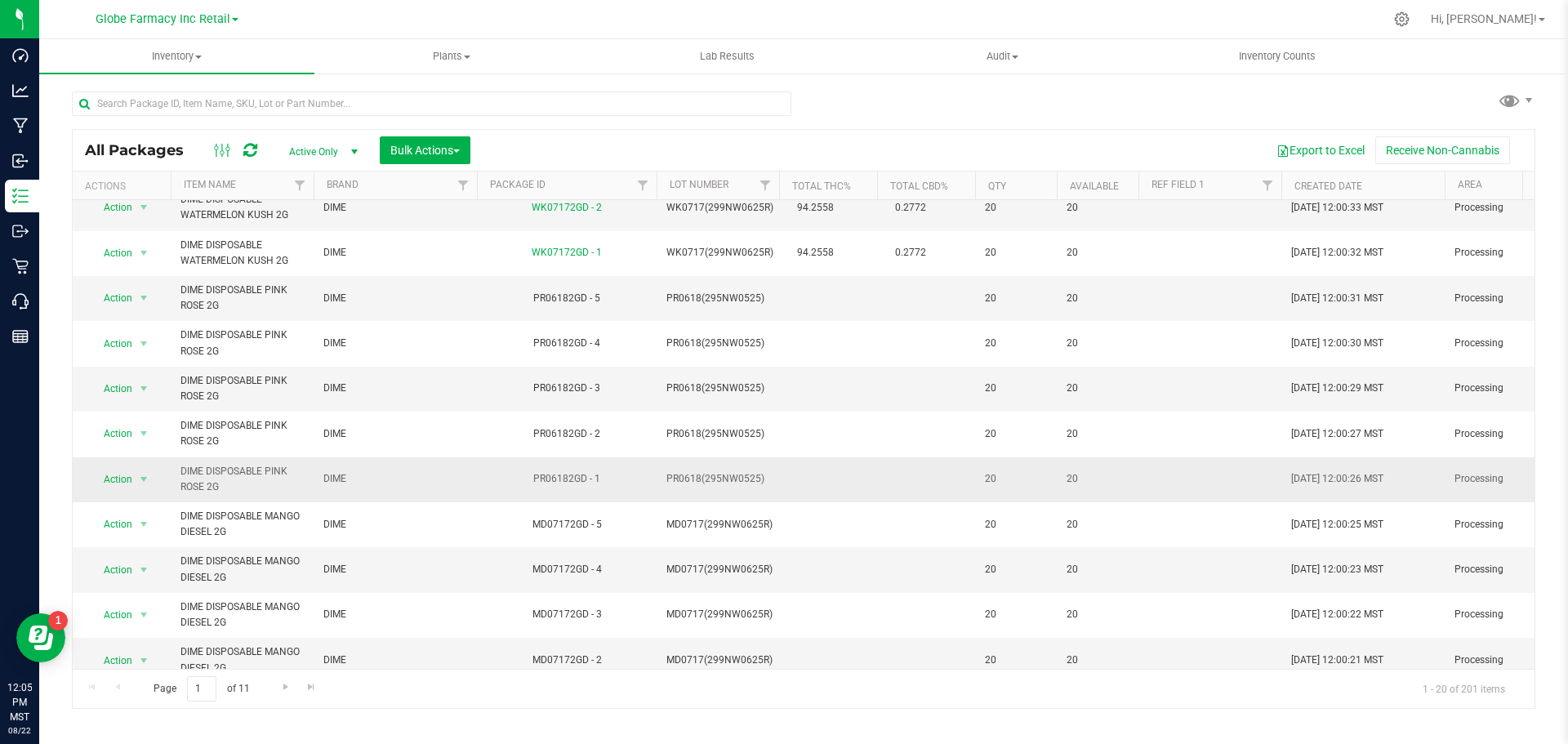
scroll to position [163, 0]
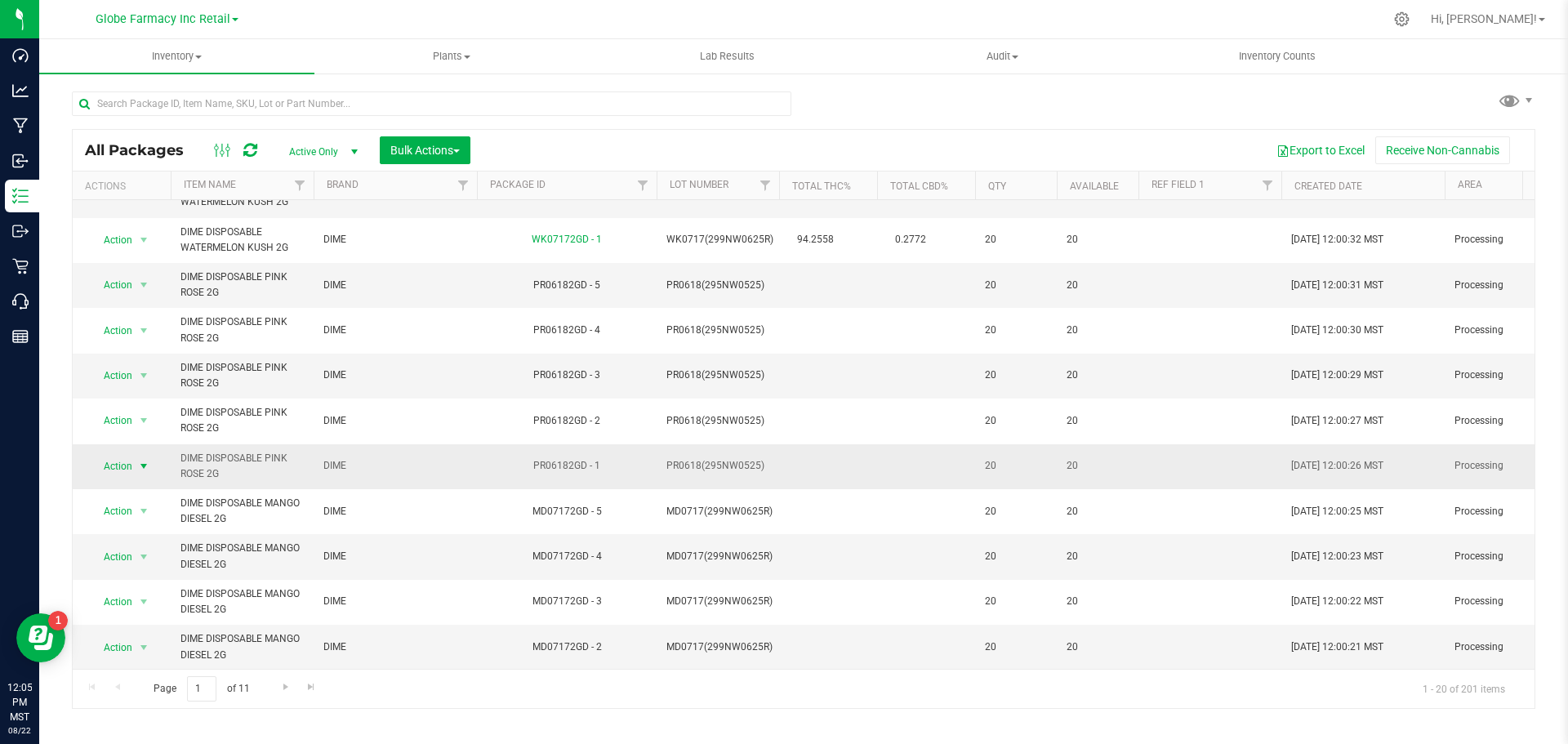
click at [147, 469] on span "select" at bounding box center [143, 465] width 13 height 13
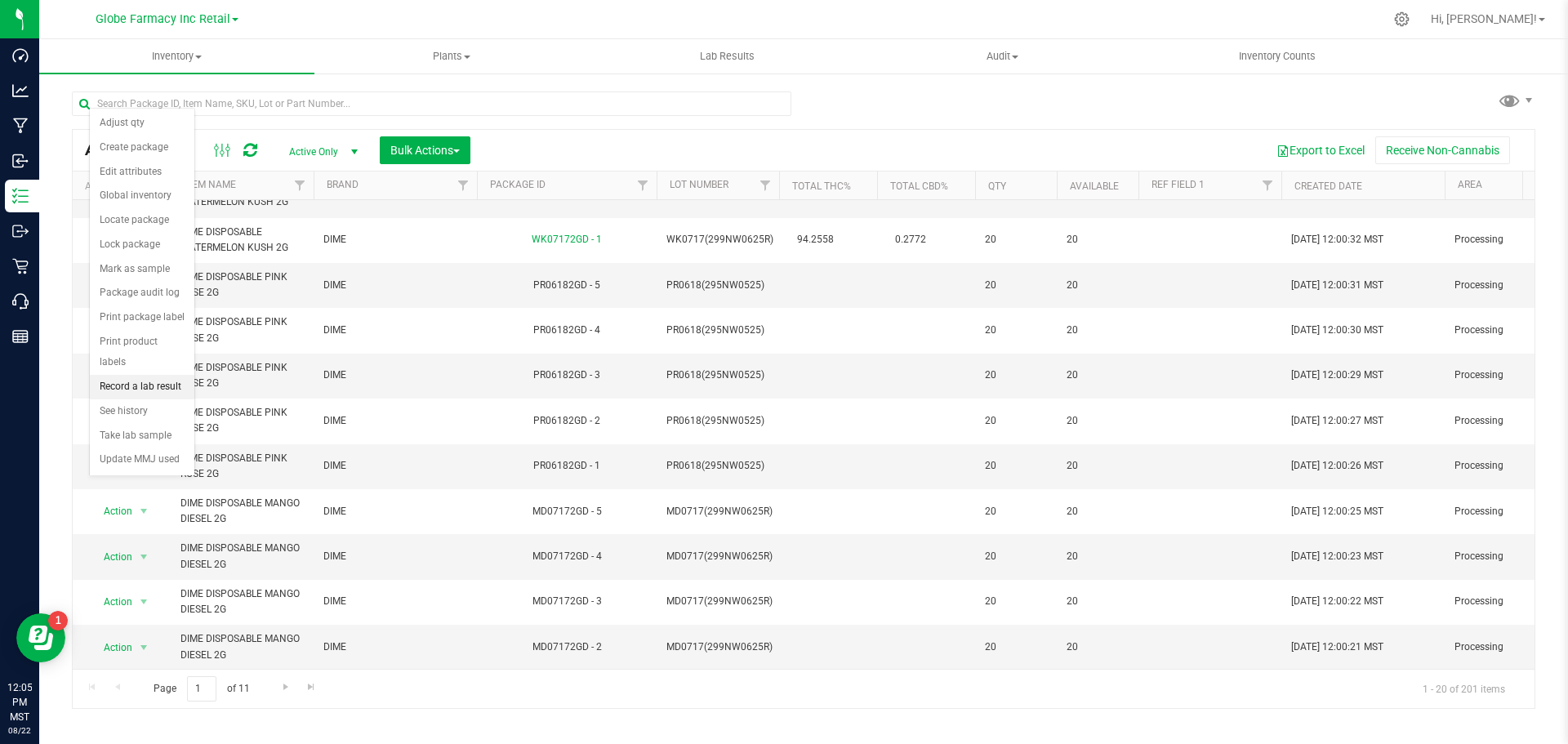
click at [133, 374] on li "Record a lab result" at bounding box center [142, 386] width 105 height 24
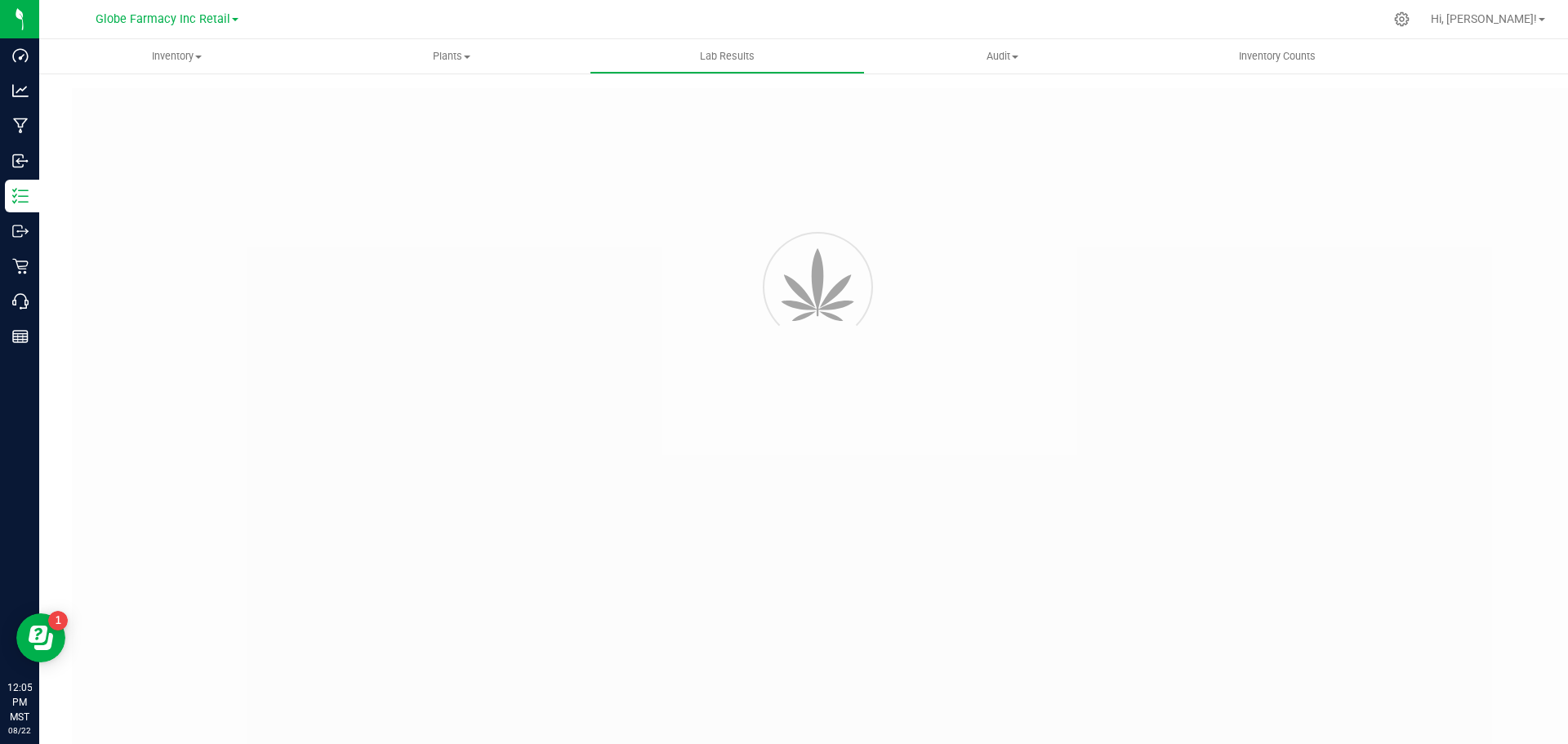
type input "PR06182GD - 1"
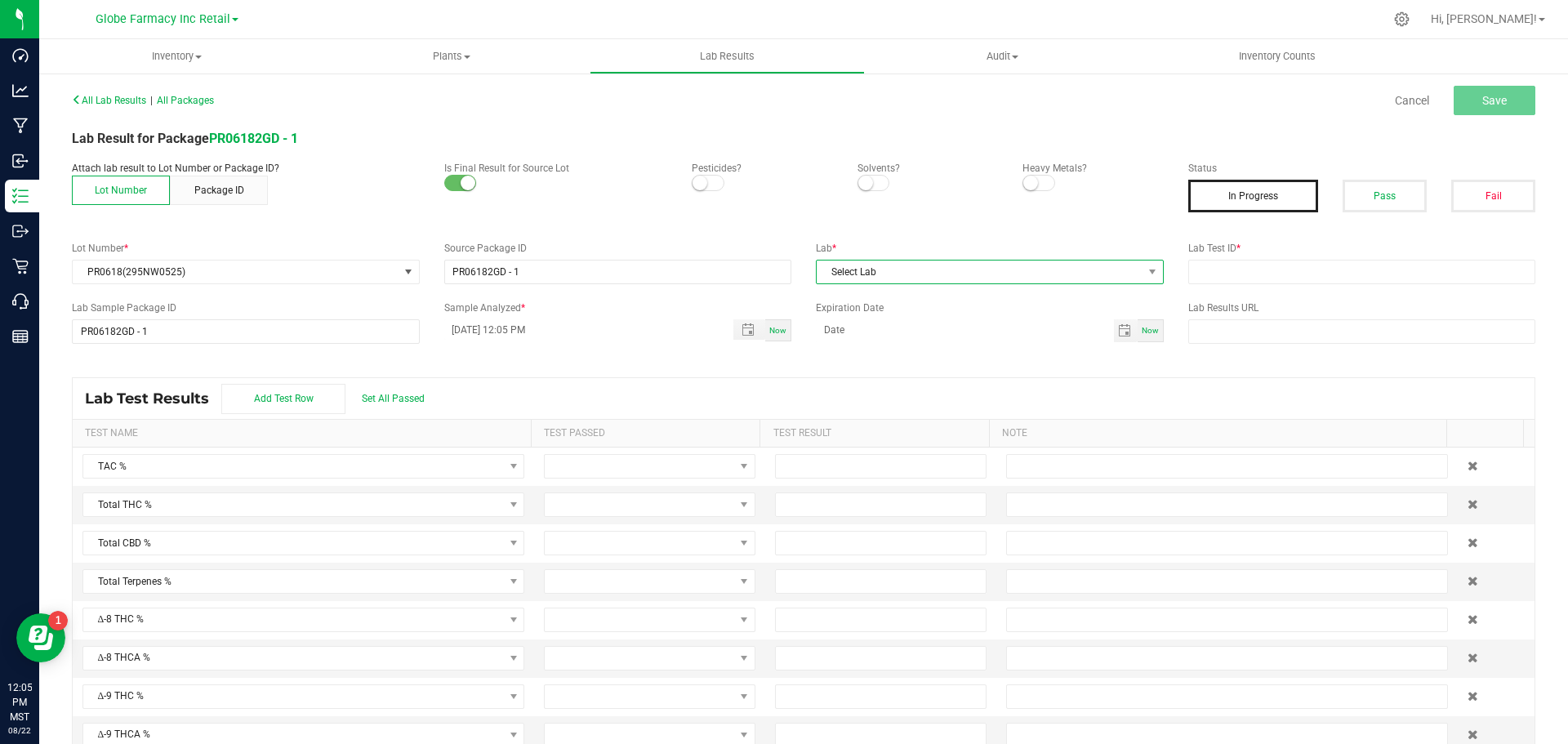
click at [964, 262] on span "Select Lab" at bounding box center [979, 272] width 326 height 22
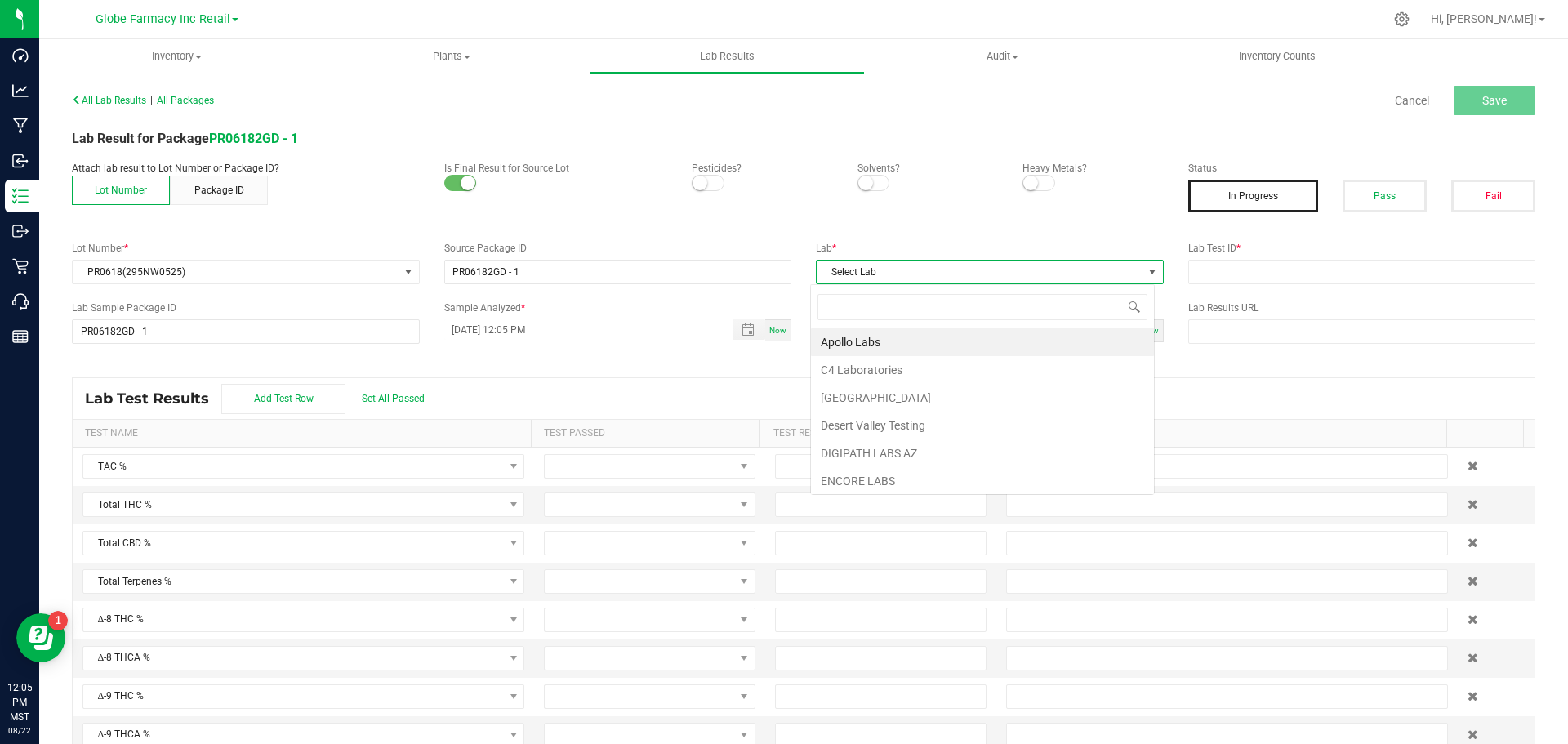
scroll to position [24, 345]
click at [895, 330] on li "Apollo Labs" at bounding box center [982, 342] width 343 height 27
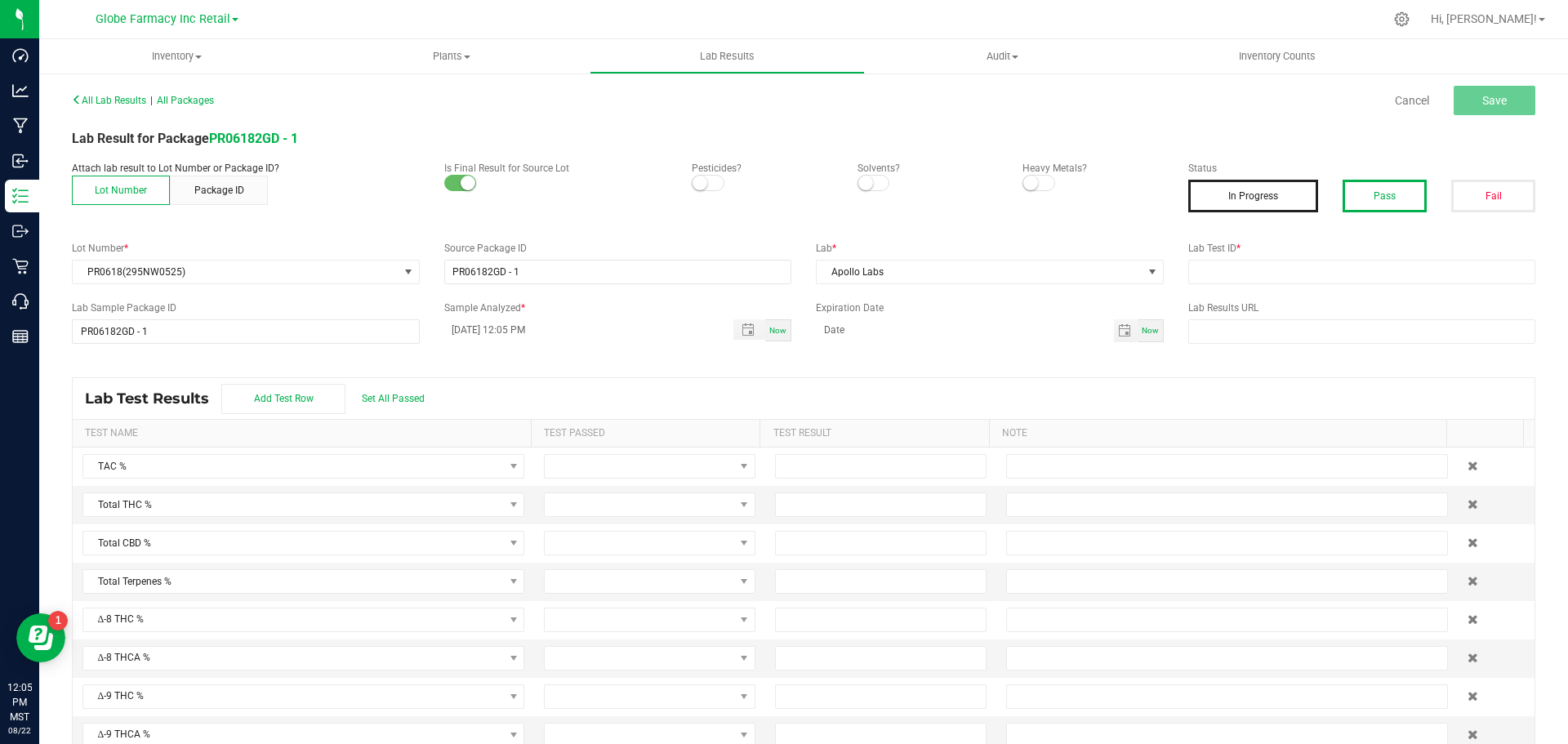
click at [1361, 196] on button "Pass" at bounding box center [1384, 196] width 84 height 32
click at [1211, 261] on input "text" at bounding box center [1363, 272] width 348 height 24
paste input "2506APO2735.14025"
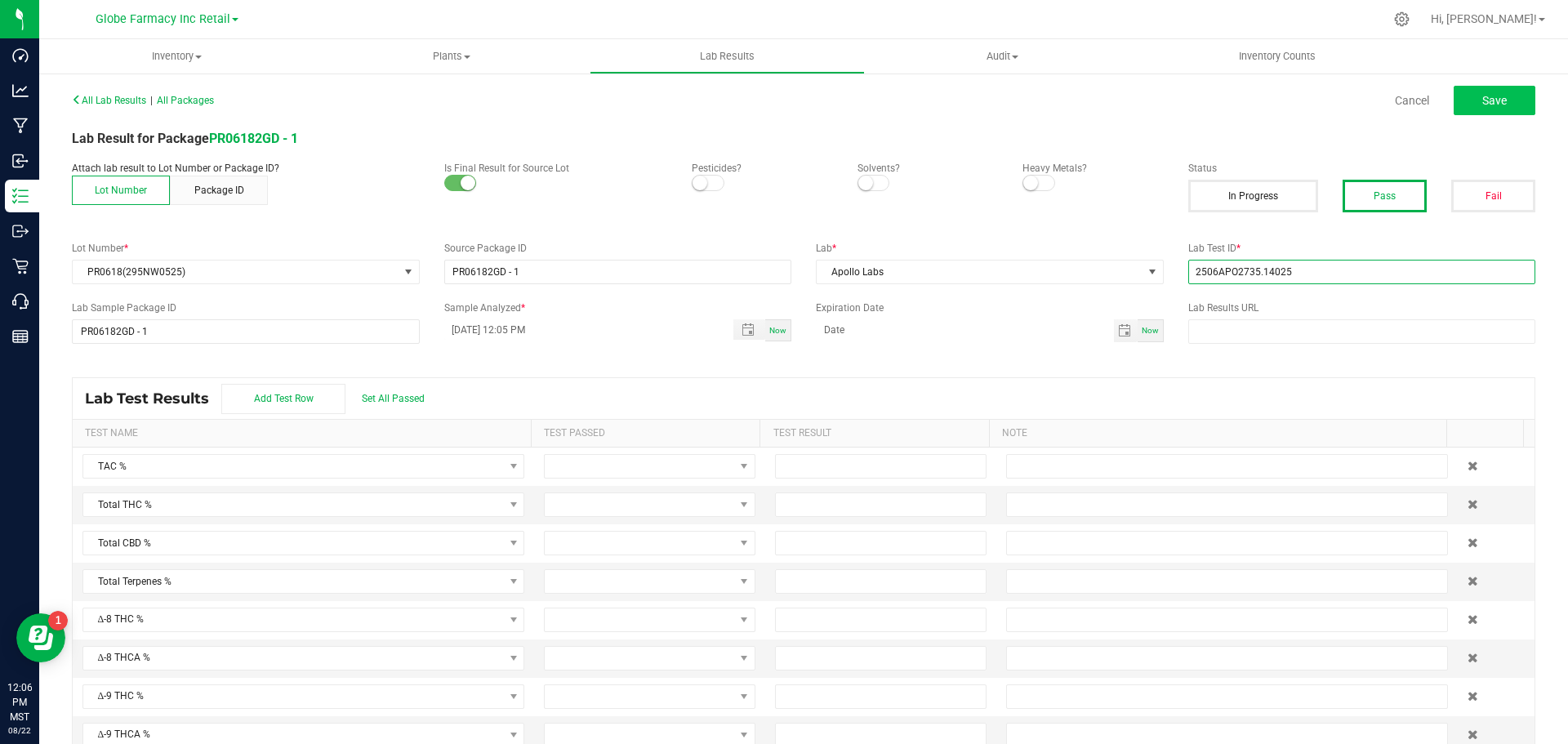
type input "2506APO2735.14025"
click at [1461, 106] on button "Save" at bounding box center [1495, 101] width 82 height 29
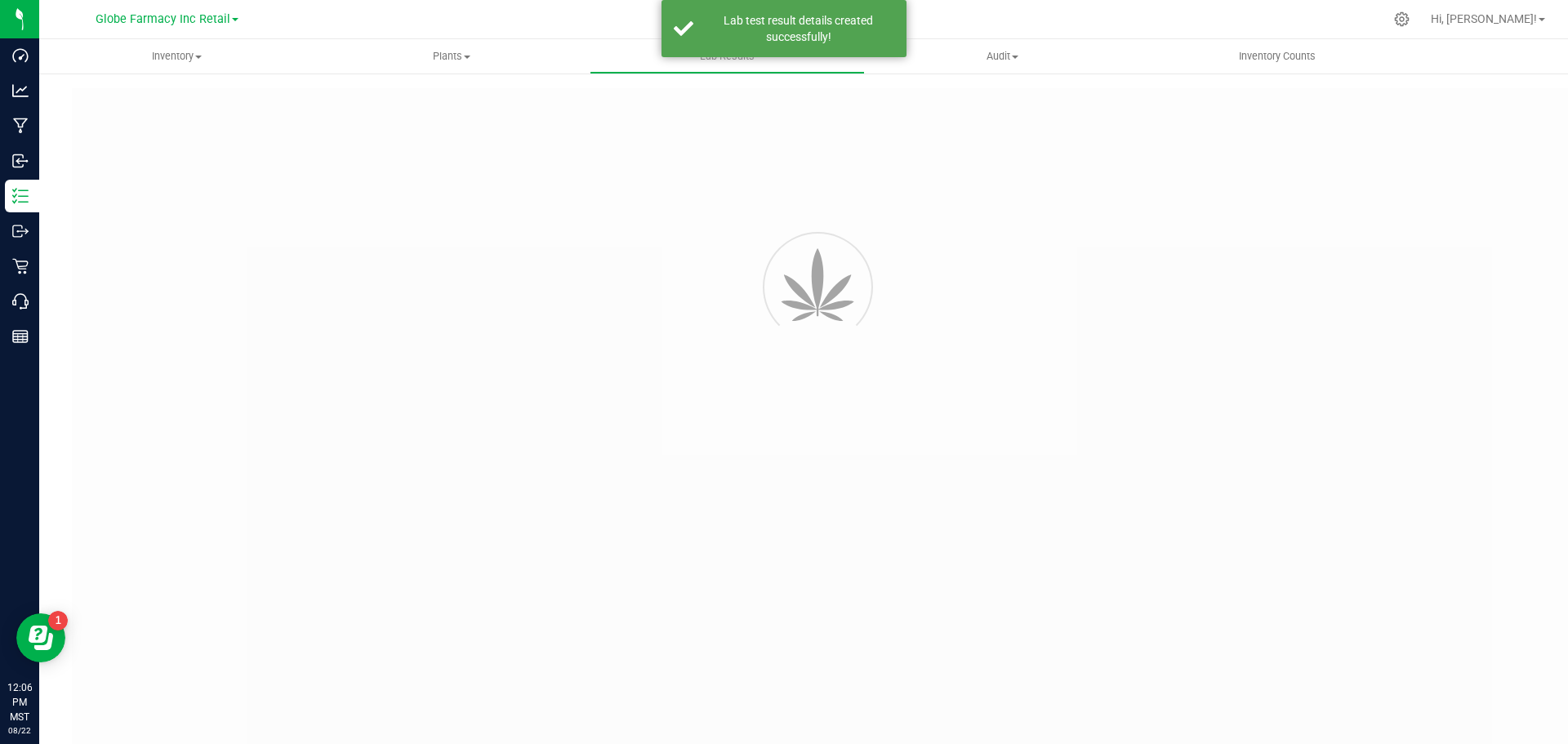
type input "PR06182GD - 1"
type input "2506APO2735.14025"
type input "PR06182GD - 1"
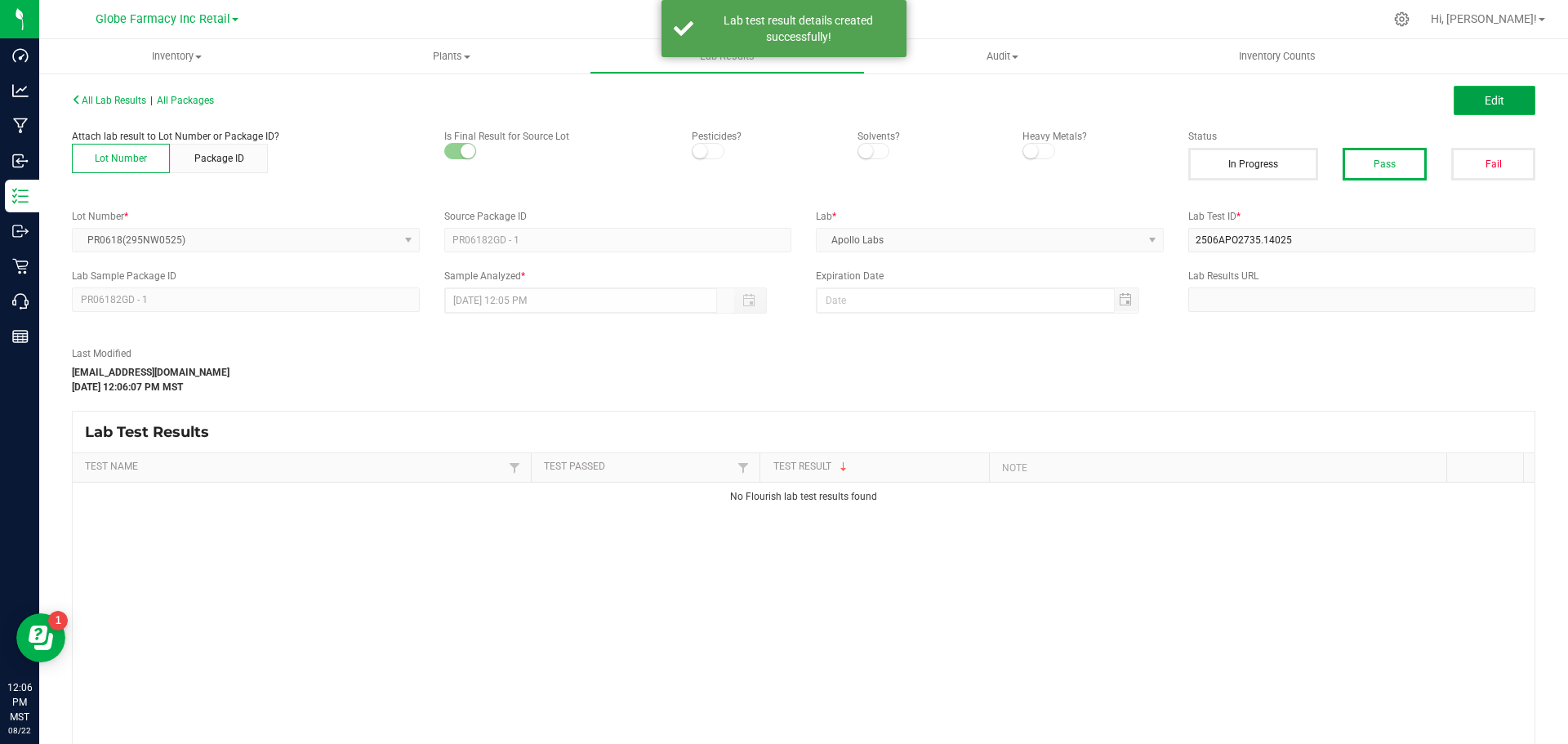
click at [1485, 100] on span "Edit" at bounding box center [1495, 100] width 20 height 13
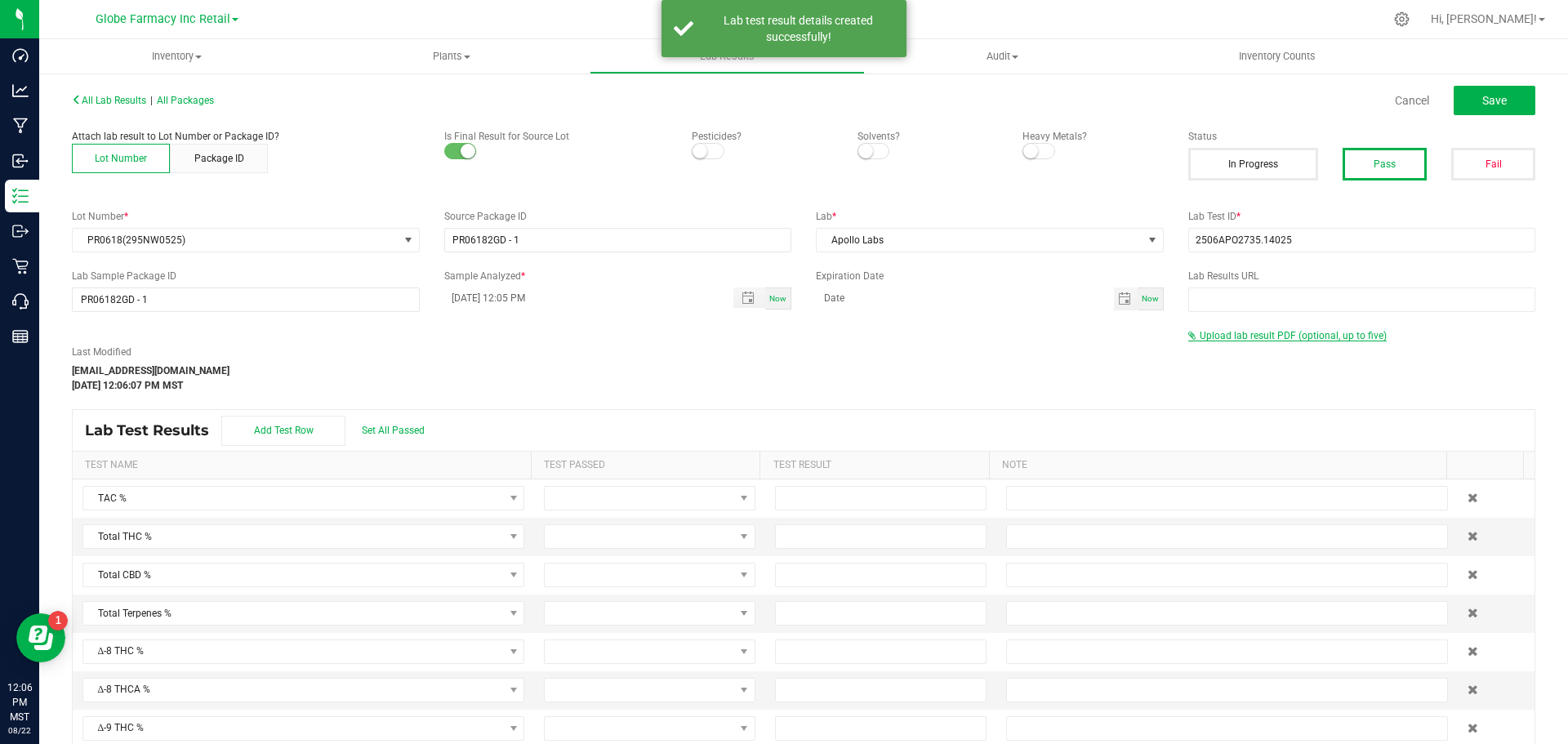
click at [1220, 330] on span "Upload lab result PDF (optional, up to five)" at bounding box center [1292, 336] width 187 height 12
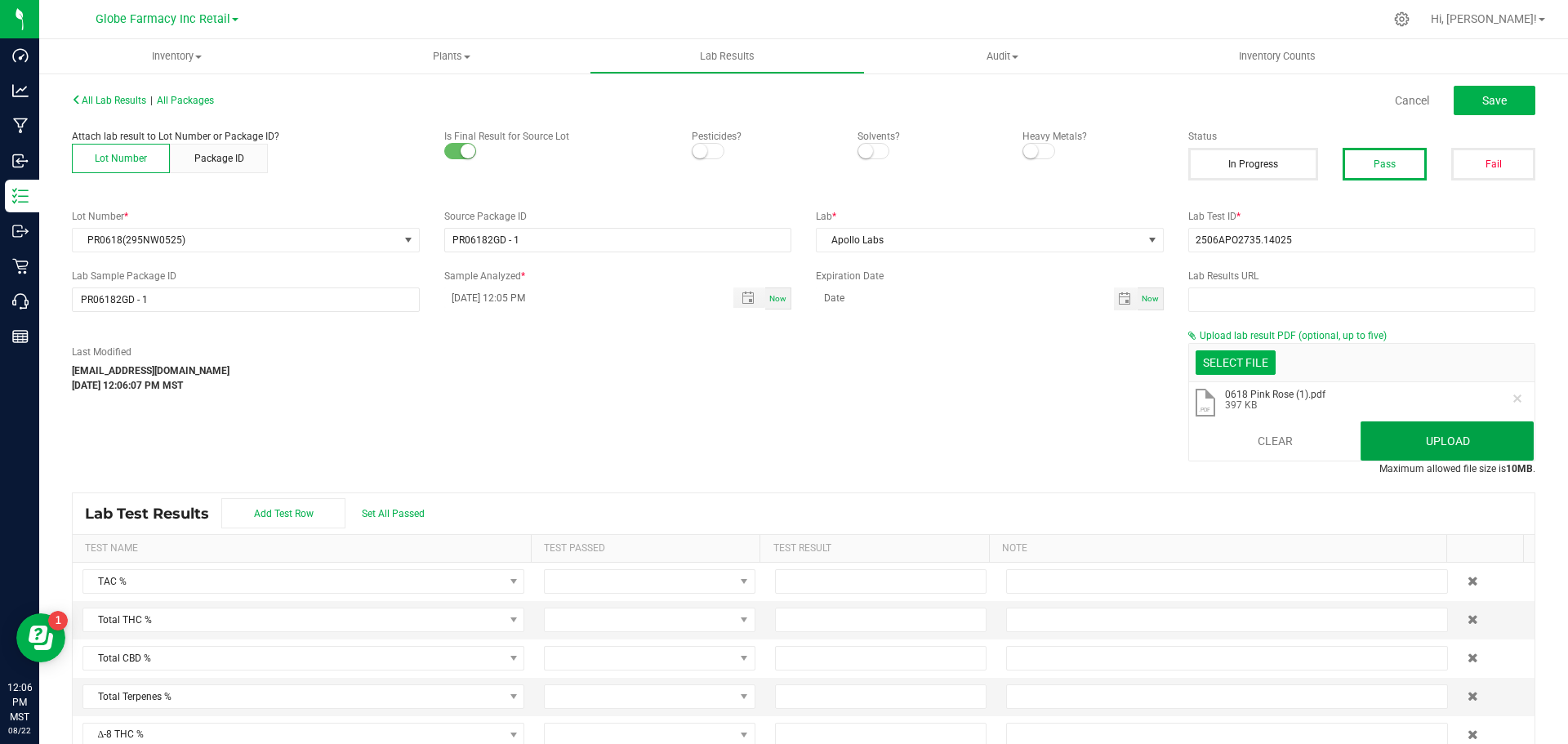
click at [1382, 434] on button "Upload" at bounding box center [1447, 441] width 173 height 39
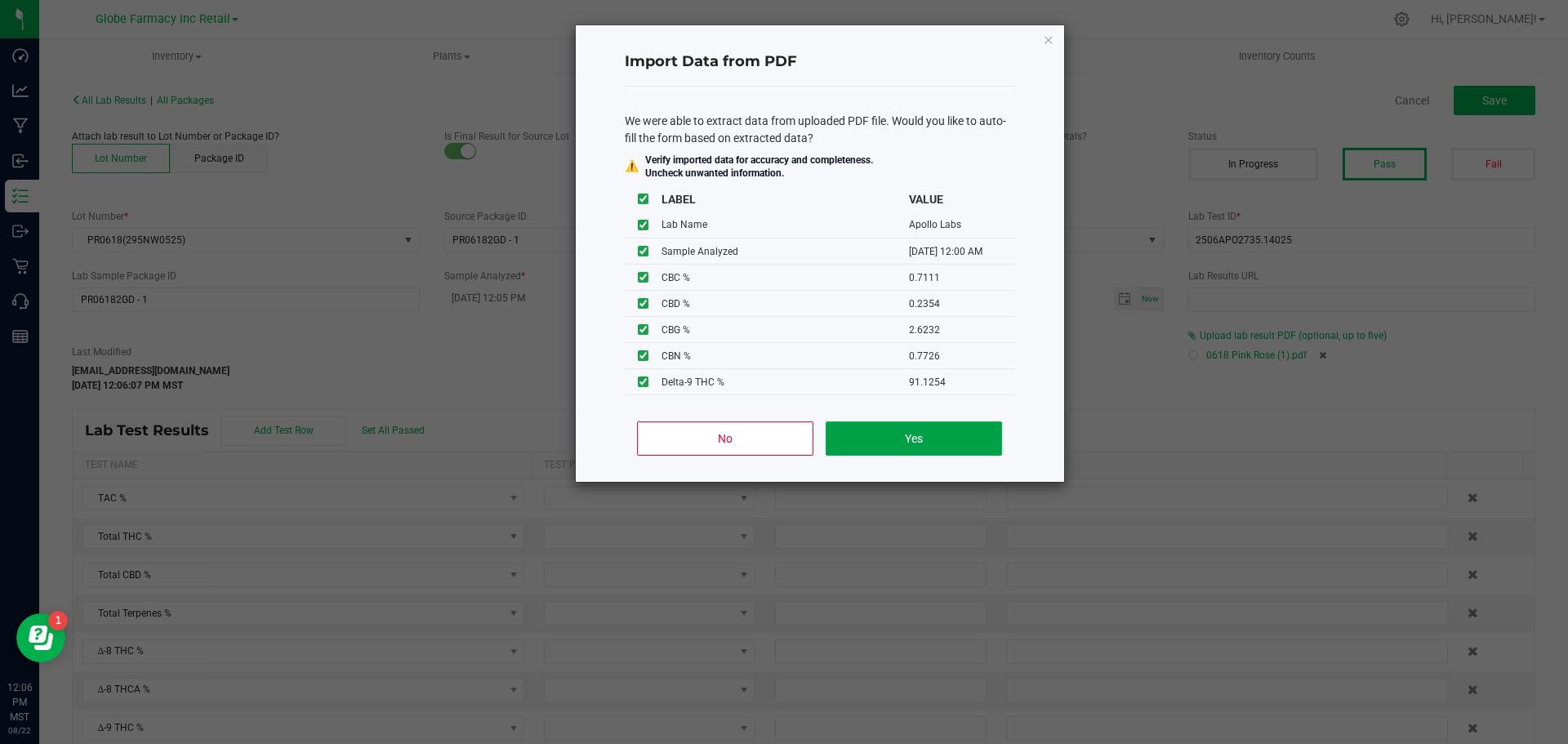
click at [917, 447] on button "Yes" at bounding box center [914, 438] width 176 height 34
type input "[DATE] 12:00 AM"
type input "96.1632"
type input "91.1254"
type input "0.2353"
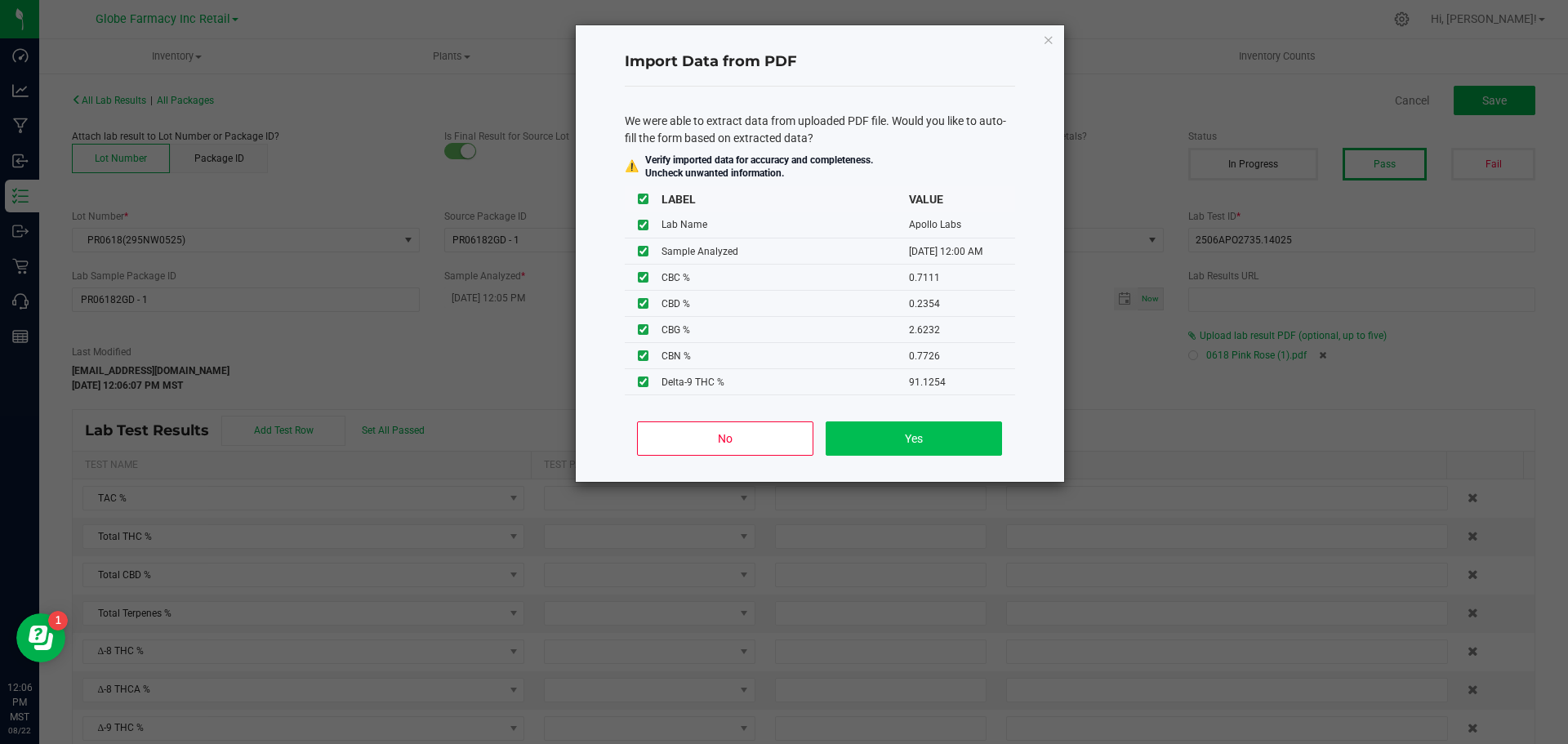
type input "91.1254"
type input "0.6956"
type input "0.7111"
type input "0.2354"
type input "2.6232"
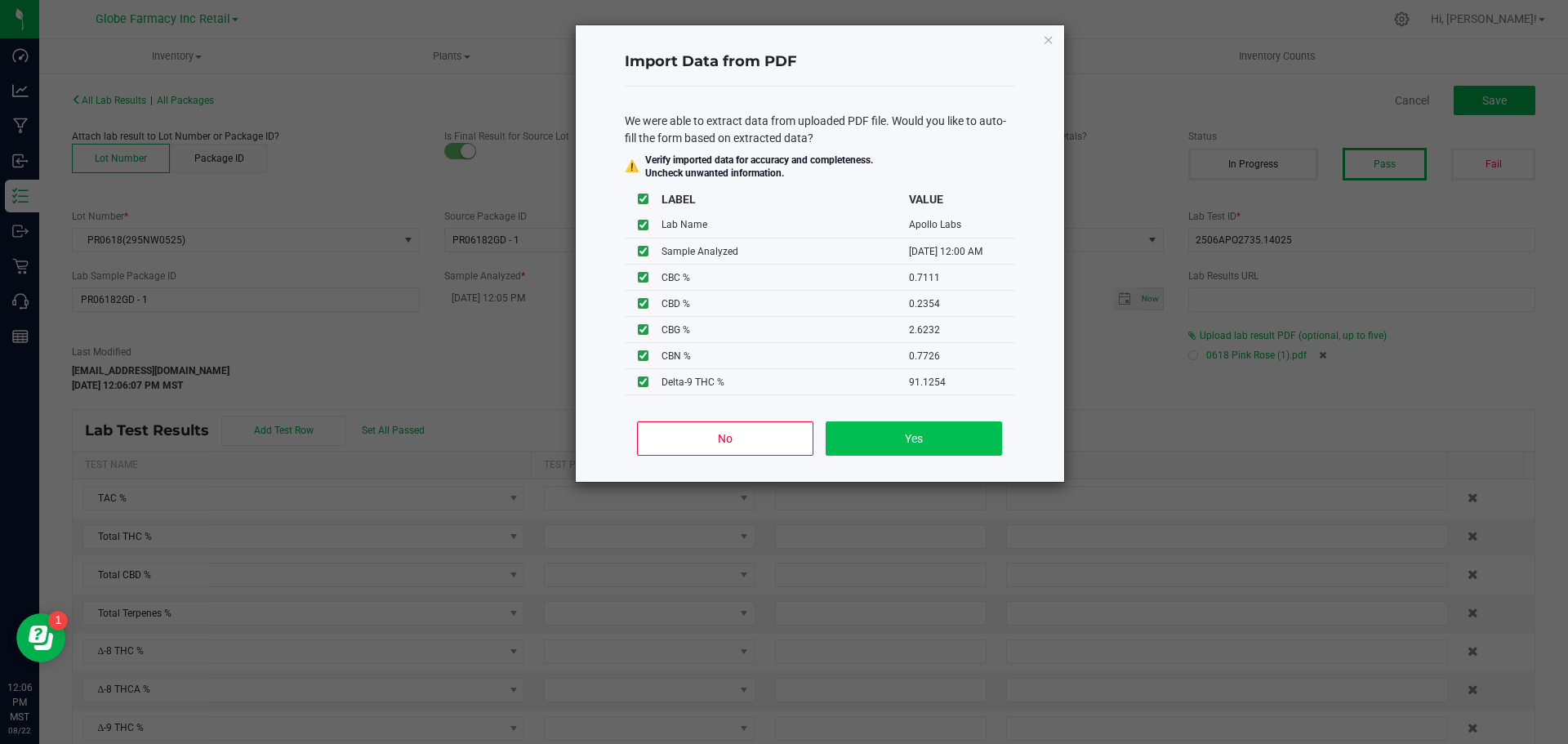
type input "0.7726"
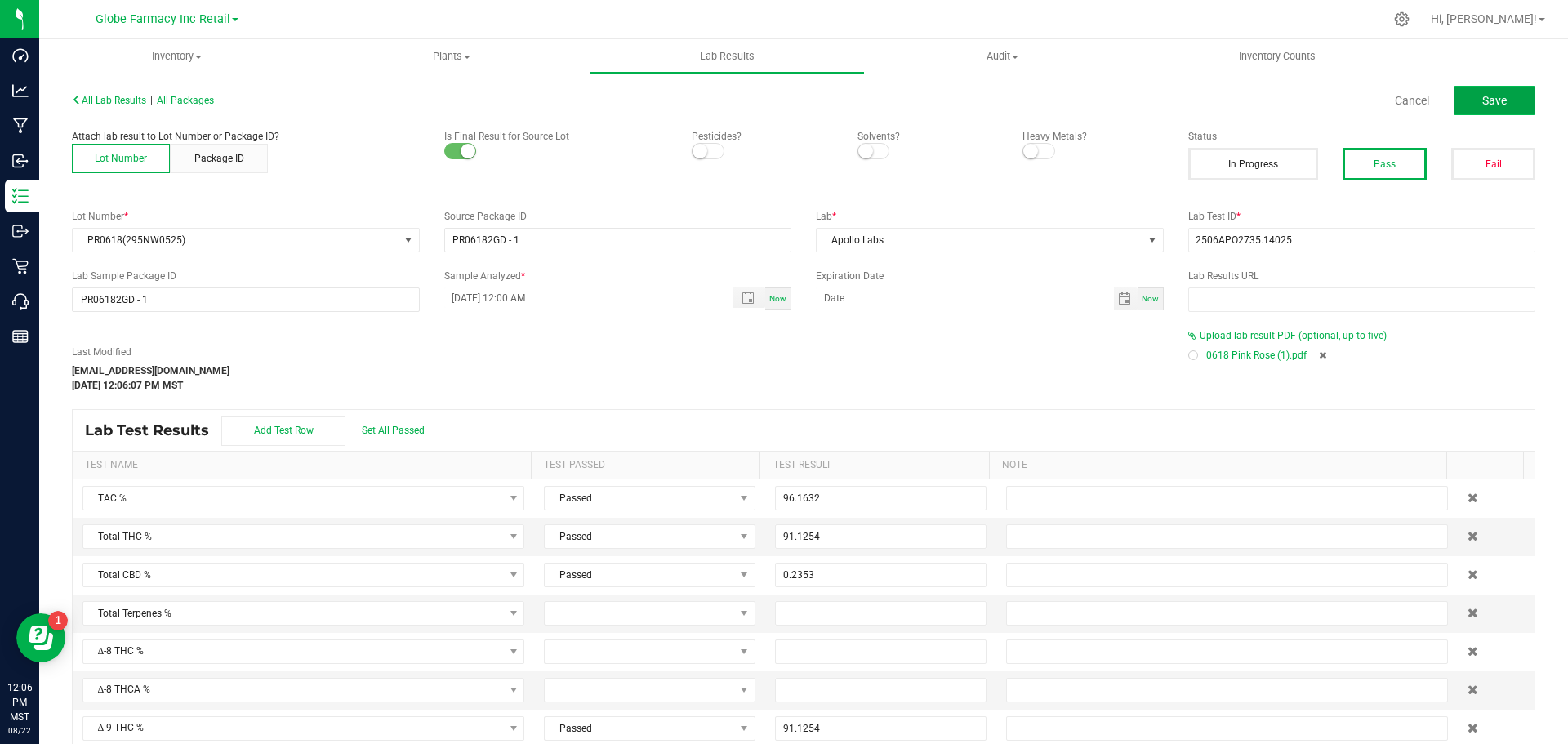
click at [1511, 107] on button "Save" at bounding box center [1495, 101] width 82 height 29
type input "91.1254"
type input "0.6956"
type input "0.7111"
type input "0.2354"
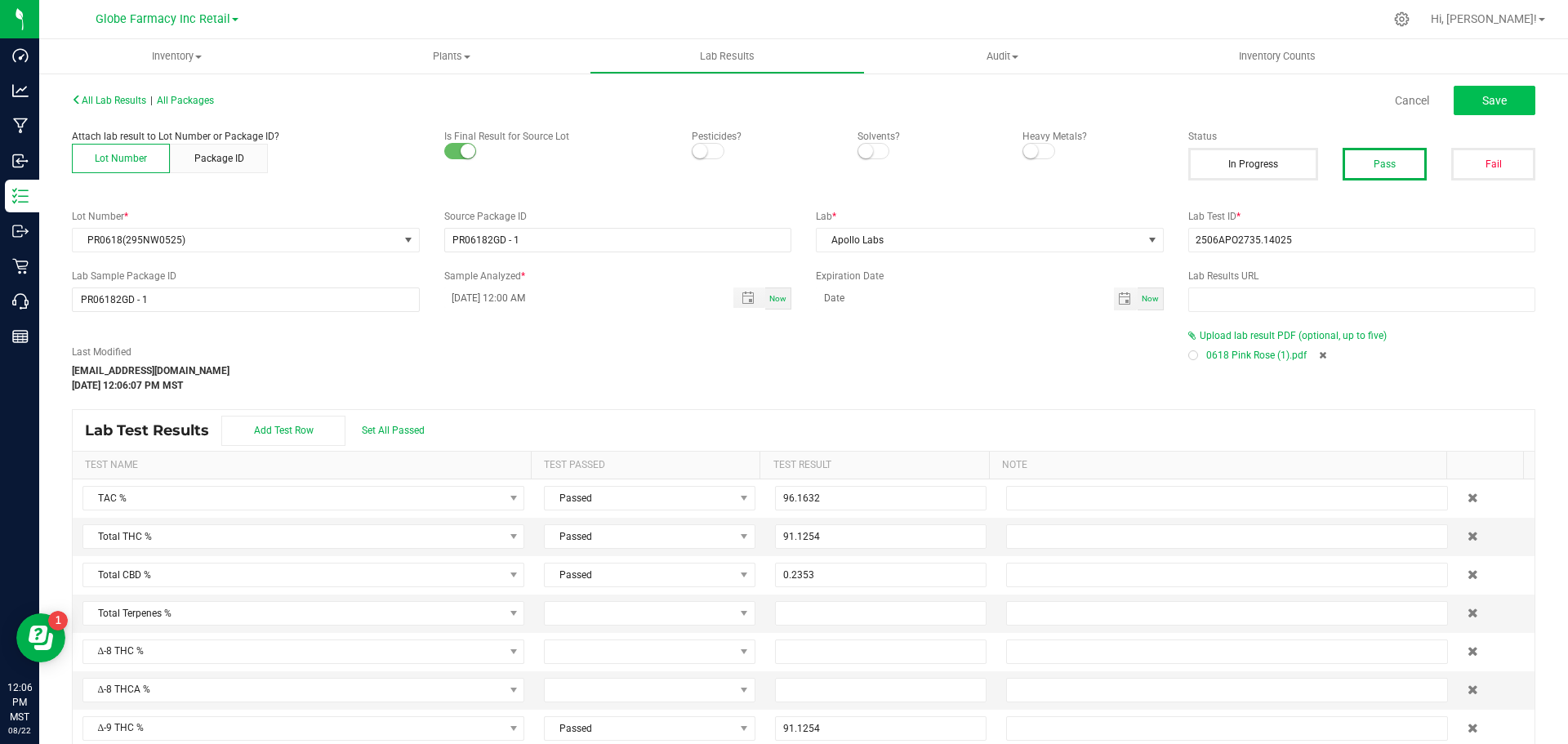
type input "2.6232"
type input "0.7726"
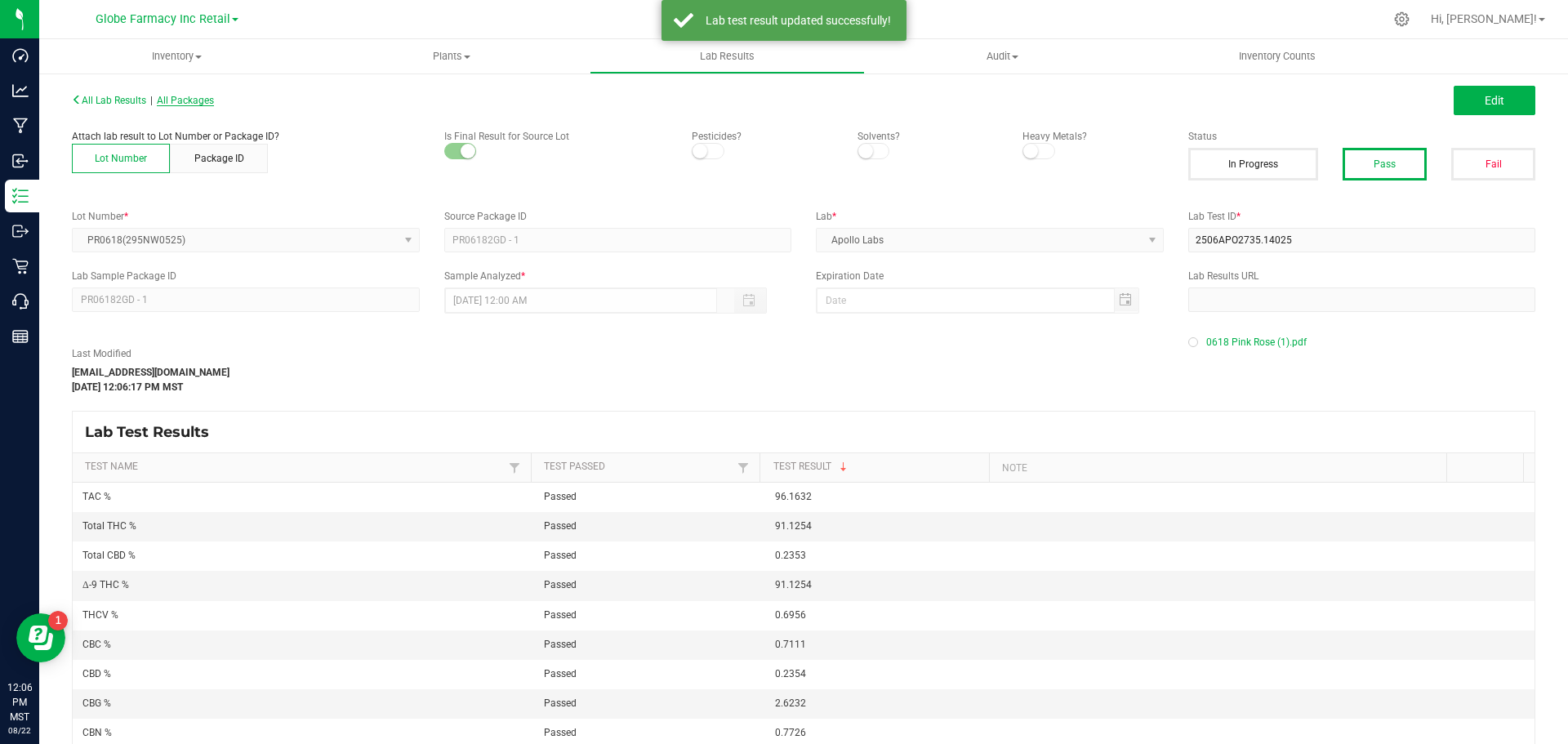
click at [189, 97] on span "All Packages" at bounding box center [185, 101] width 57 height 12
